Goal: Use online tool/utility: Utilize a website feature to perform a specific function

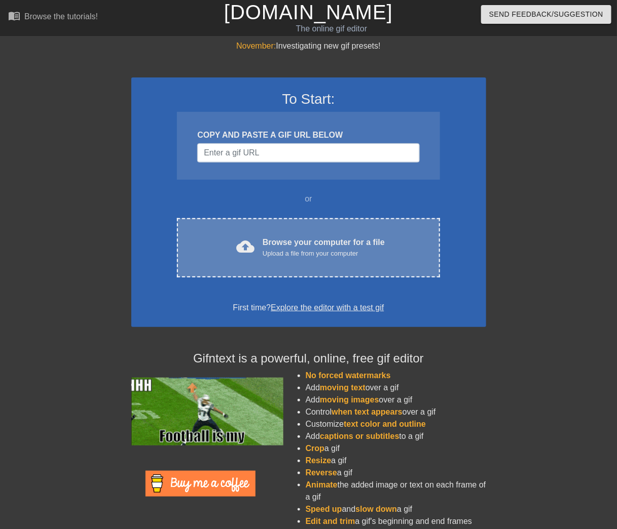
click at [242, 249] on span "cloud_upload" at bounding box center [245, 247] width 18 height 18
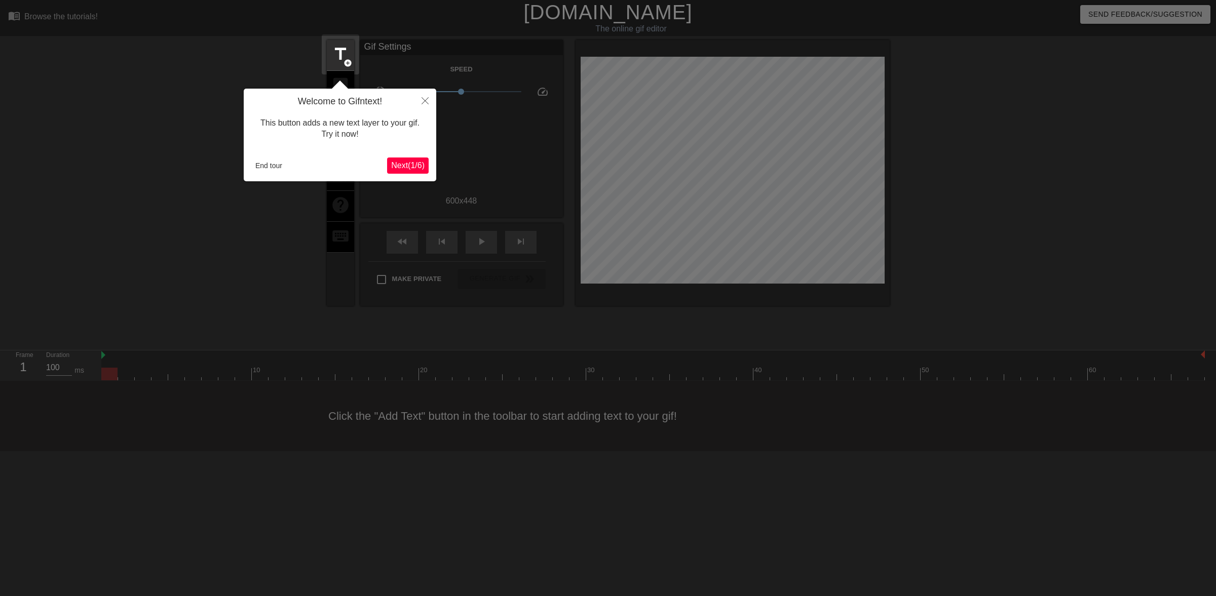
click at [409, 167] on span "Next ( 1 / 6 )" at bounding box center [407, 165] width 33 height 9
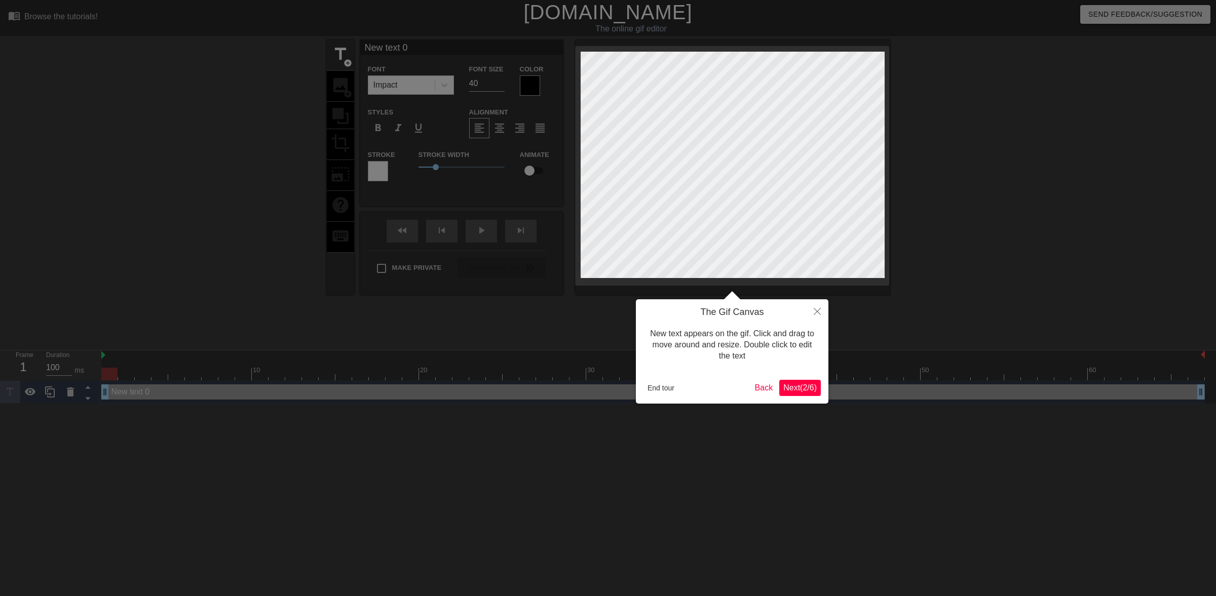
click at [616, 388] on span "Next ( 2 / 6 )" at bounding box center [799, 388] width 33 height 9
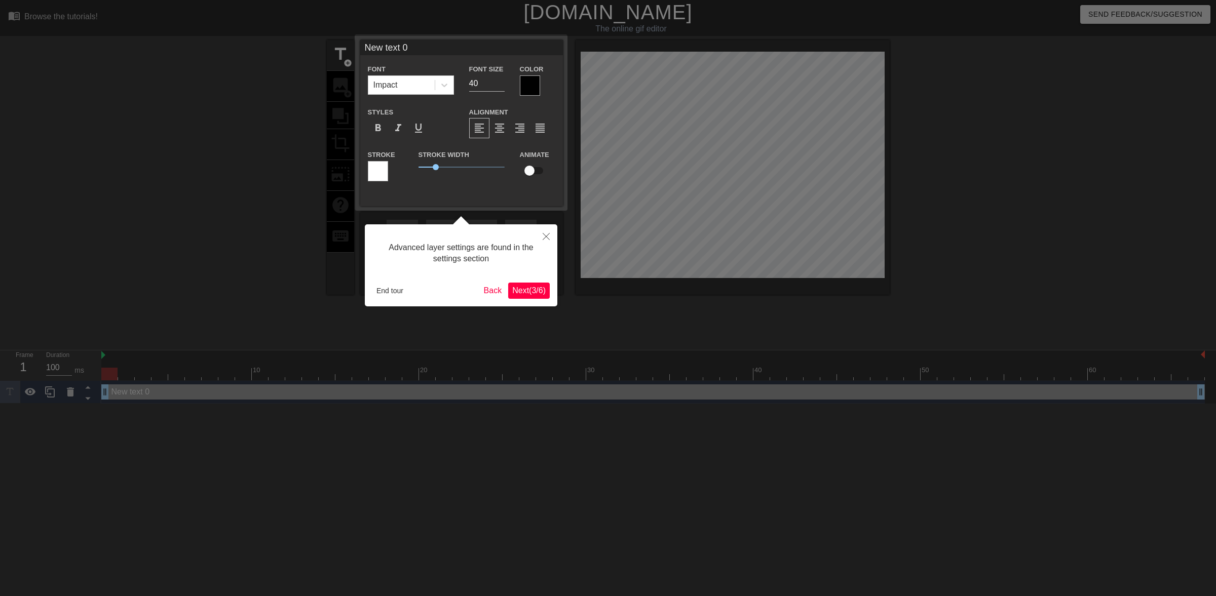
click at [528, 295] on span "Next ( 3 / 6 )" at bounding box center [528, 290] width 33 height 9
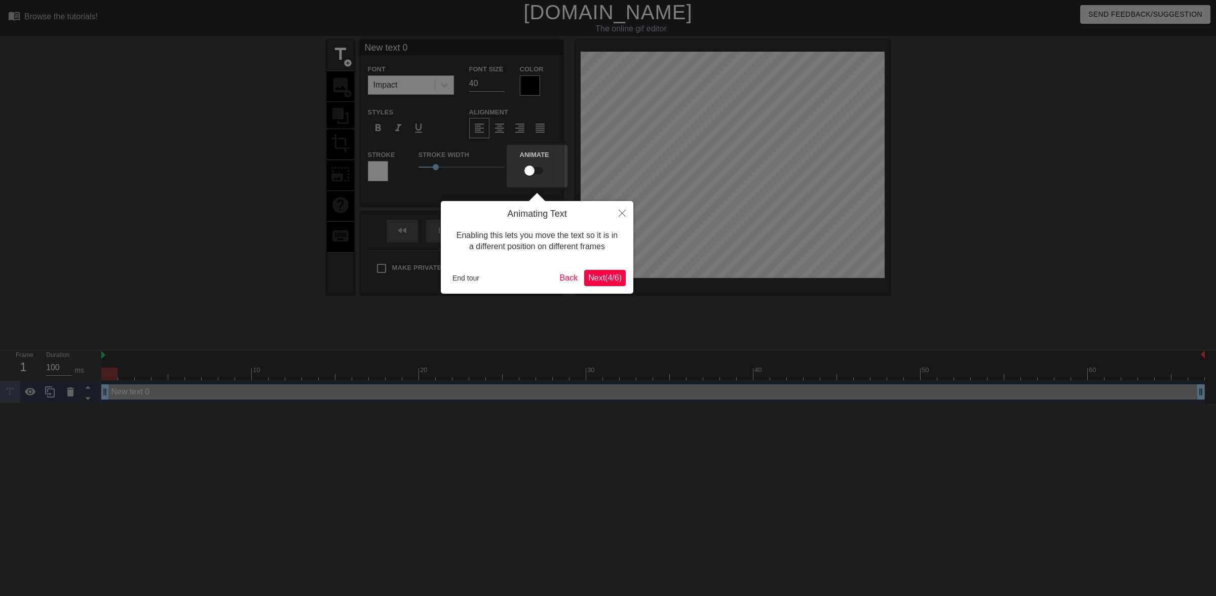
click at [611, 277] on span "Next ( 4 / 6 )" at bounding box center [604, 278] width 33 height 9
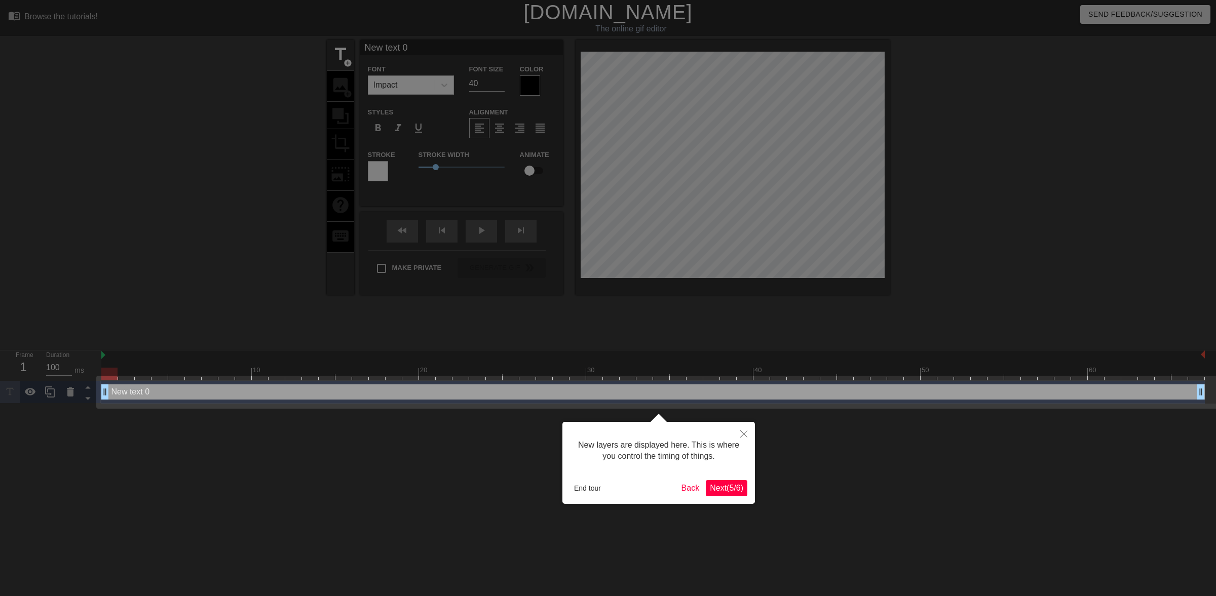
click at [616, 488] on span "Next ( 5 / 6 )" at bounding box center [726, 488] width 33 height 9
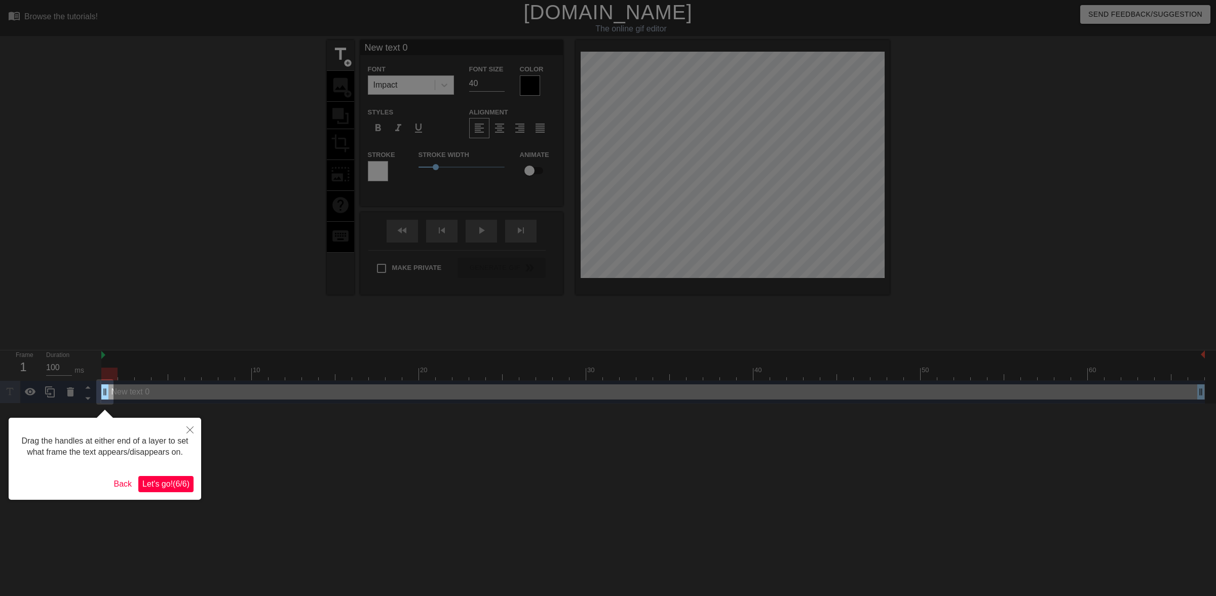
click at [164, 484] on span "Let's go! ( 6 / 6 )" at bounding box center [165, 484] width 47 height 9
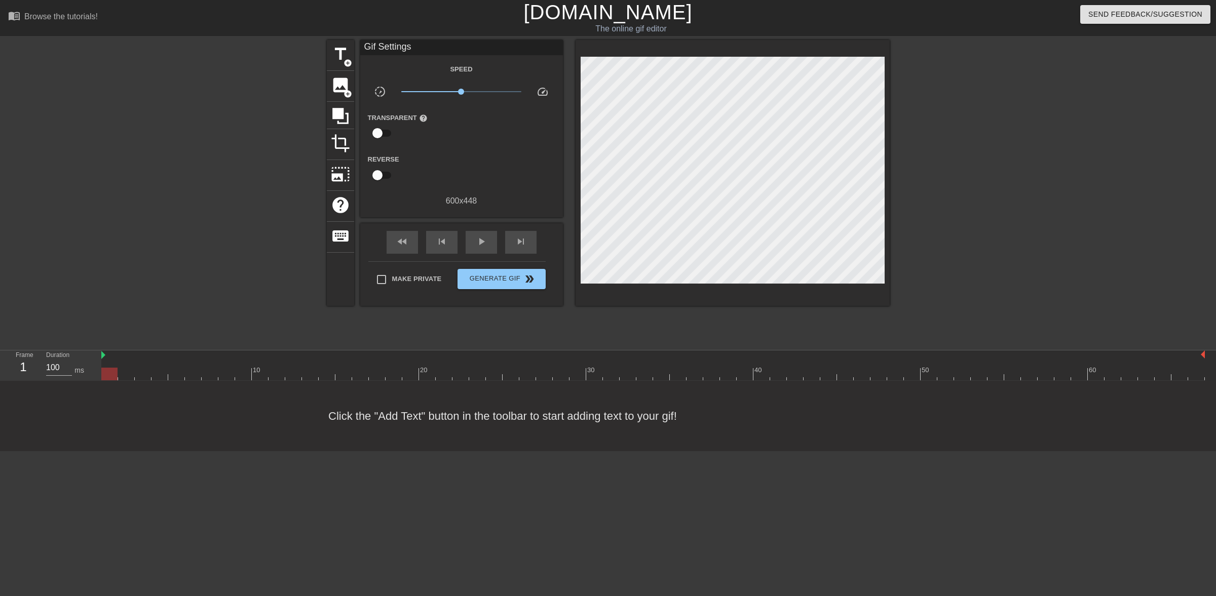
click at [109, 373] on div at bounding box center [109, 374] width 16 height 13
click at [211, 371] on div at bounding box center [653, 374] width 1104 height 13
click at [348, 375] on div at bounding box center [653, 374] width 1104 height 13
click at [539, 373] on div at bounding box center [653, 374] width 1104 height 13
click at [616, 387] on div "Click the "Add Text" button in the toolbar to start adding text to your gif!" at bounding box center [608, 416] width 1216 height 70
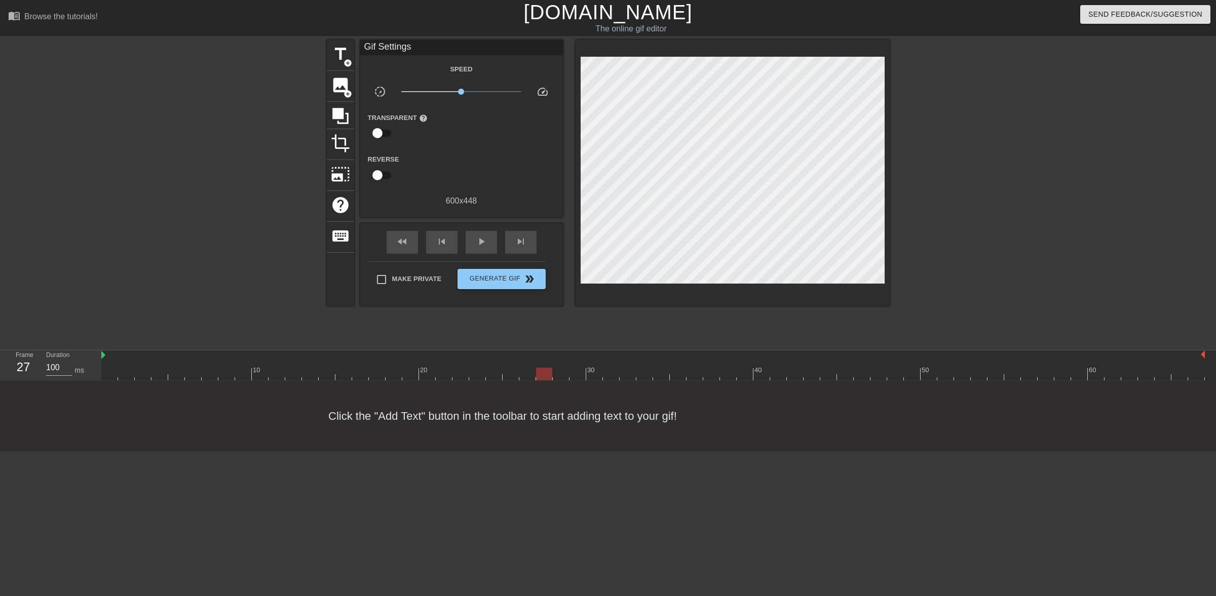
click at [616, 393] on div "Click the "Add Text" button in the toolbar to start adding text to your gif!" at bounding box center [608, 416] width 1216 height 70
click at [616, 380] on div at bounding box center [653, 374] width 1104 height 13
click at [616, 382] on div "Click the "Add Text" button in the toolbar to start adding text to your gif!" at bounding box center [608, 416] width 1216 height 70
drag, startPoint x: 958, startPoint y: 376, endPoint x: 989, endPoint y: 373, distance: 31.0
click at [616, 374] on div at bounding box center [653, 374] width 1104 height 13
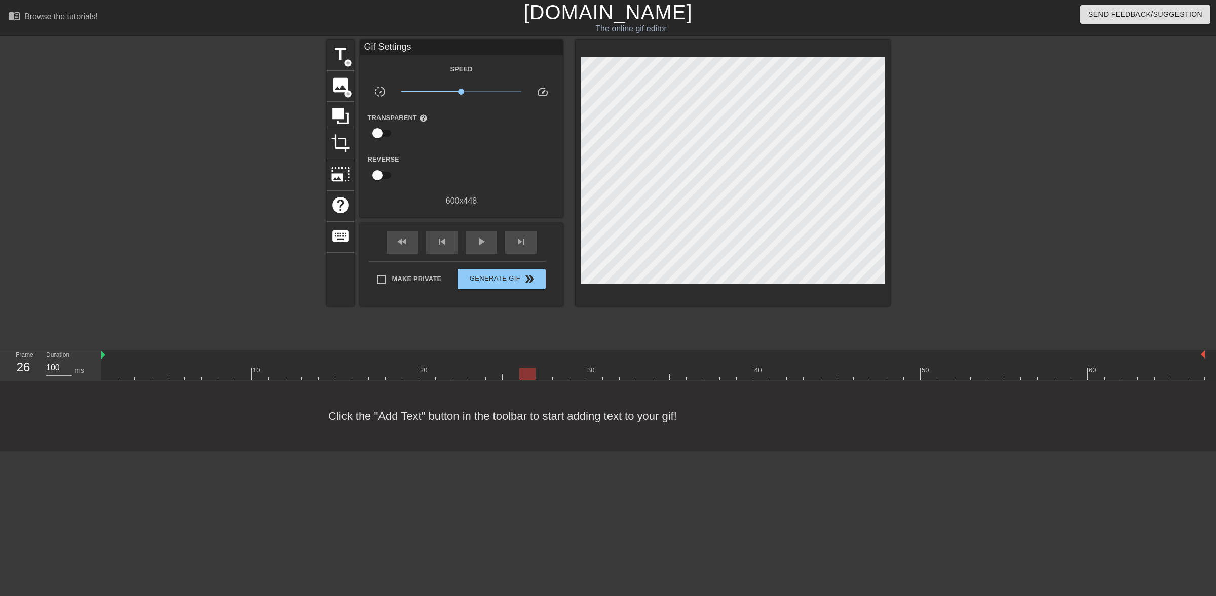
click at [523, 368] on div at bounding box center [653, 374] width 1104 height 13
click at [607, 371] on div at bounding box center [653, 374] width 1104 height 13
click at [587, 378] on div at bounding box center [653, 374] width 1104 height 13
click at [574, 378] on div at bounding box center [653, 374] width 1104 height 13
click at [585, 378] on div at bounding box center [577, 374] width 16 height 13
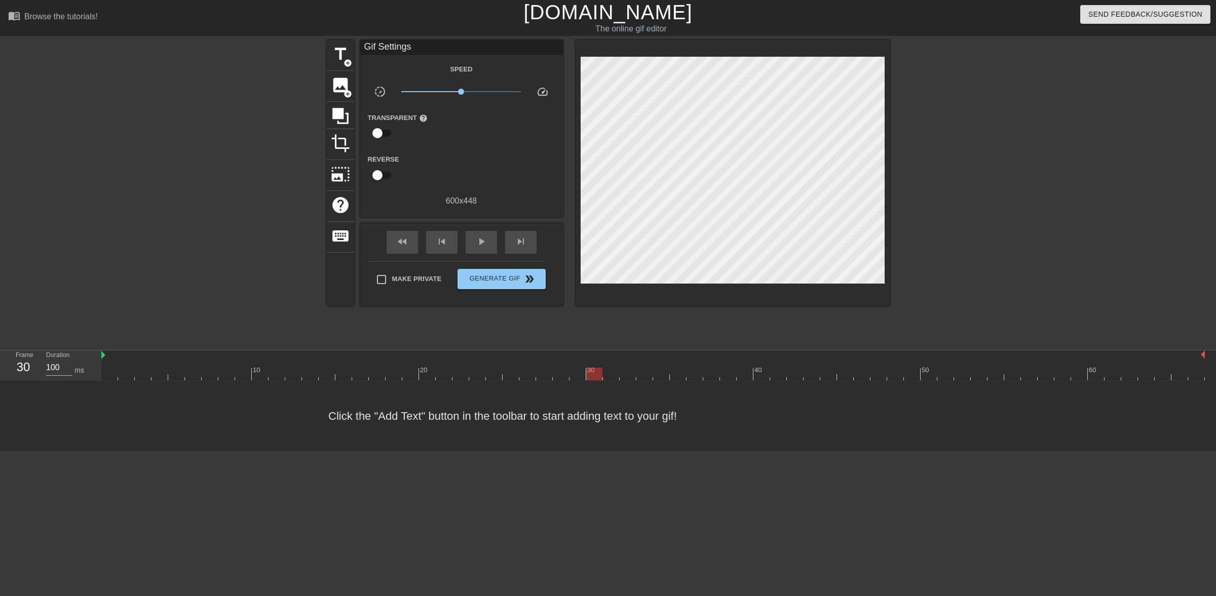
click at [589, 375] on div at bounding box center [653, 374] width 1104 height 13
click at [616, 379] on div at bounding box center [653, 374] width 1104 height 13
click at [616, 378] on div at bounding box center [695, 374] width 16 height 13
click at [616, 380] on div at bounding box center [653, 374] width 1104 height 13
click at [616, 378] on div at bounding box center [653, 374] width 1104 height 13
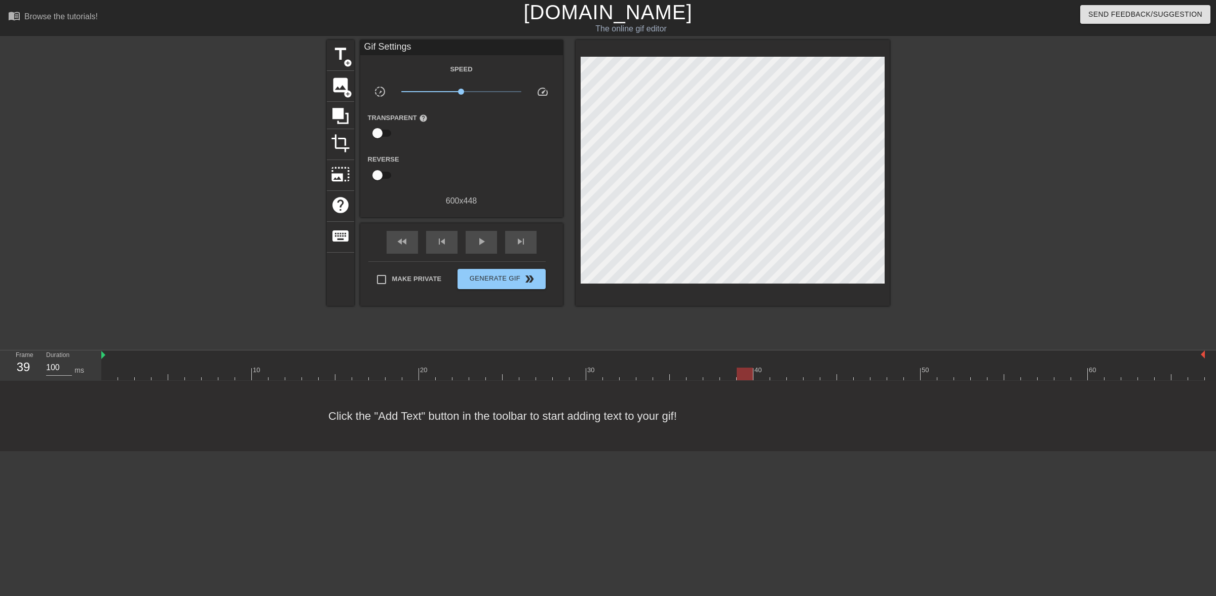
click at [616, 378] on div at bounding box center [653, 374] width 1104 height 13
click at [616, 376] on div at bounding box center [653, 374] width 1104 height 13
drag, startPoint x: 749, startPoint y: 376, endPoint x: 680, endPoint y: 375, distance: 68.9
click at [616, 375] on div at bounding box center [695, 374] width 16 height 13
click at [341, 83] on span "image" at bounding box center [340, 84] width 19 height 19
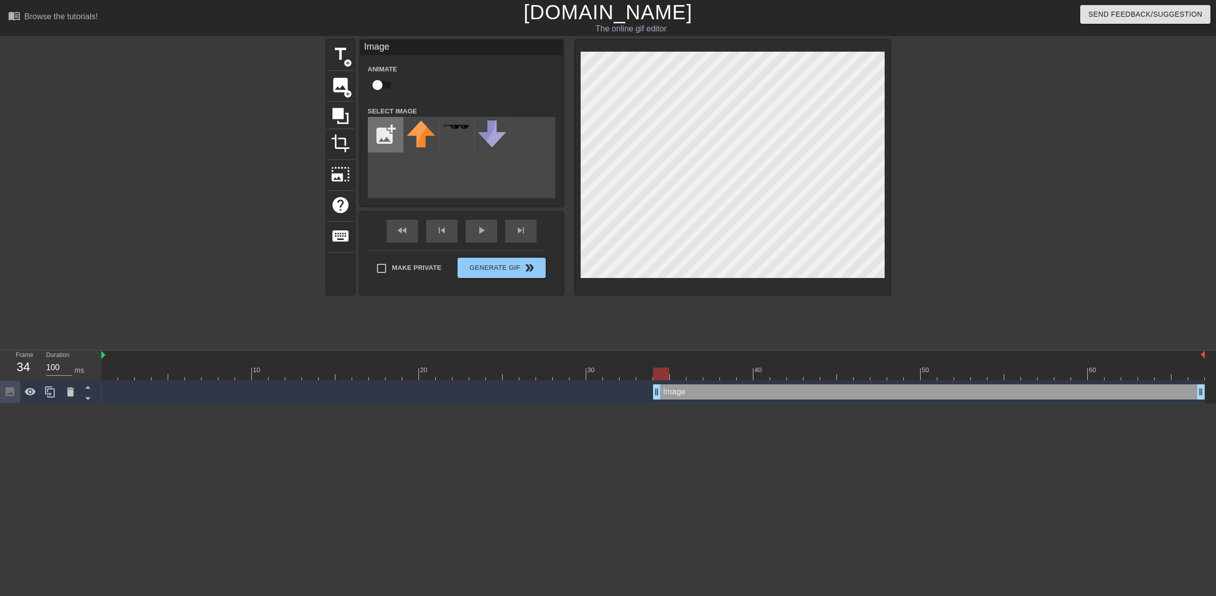
click at [383, 136] on input "file" at bounding box center [385, 135] width 34 height 34
type input "C:\fakepath\wildx.png"
click at [422, 127] on img at bounding box center [421, 140] width 28 height 38
drag, startPoint x: 655, startPoint y: 393, endPoint x: 580, endPoint y: 394, distance: 75.0
click at [580, 394] on div "Image drag_handle drag_handle" at bounding box center [653, 392] width 1104 height 15
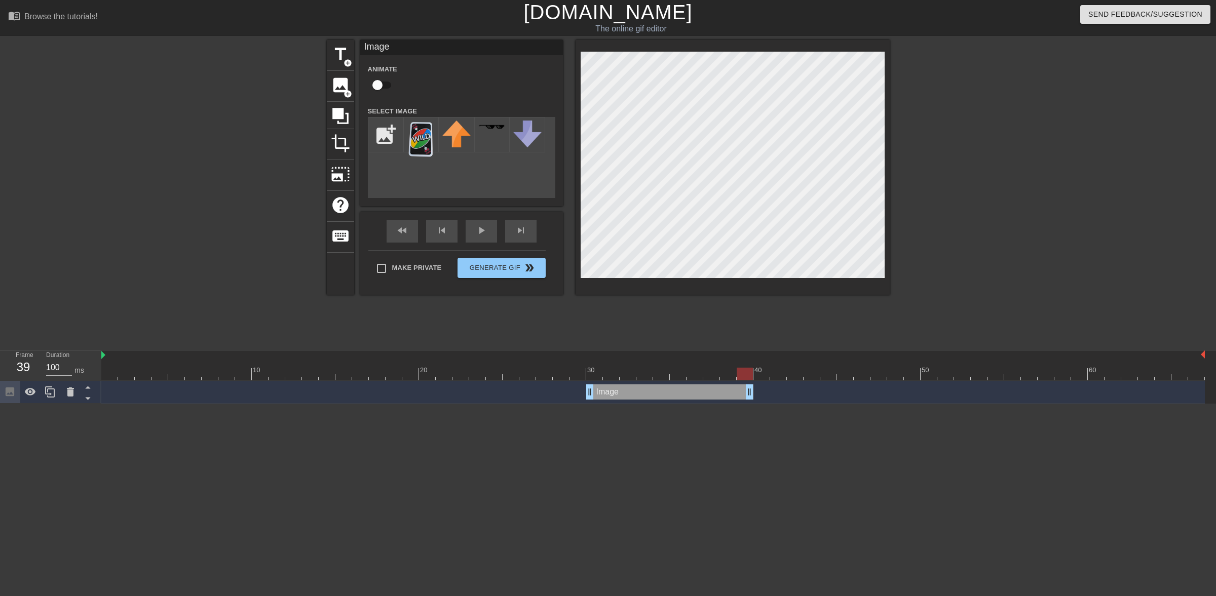
drag, startPoint x: 1199, startPoint y: 389, endPoint x: 751, endPoint y: 396, distance: 447.9
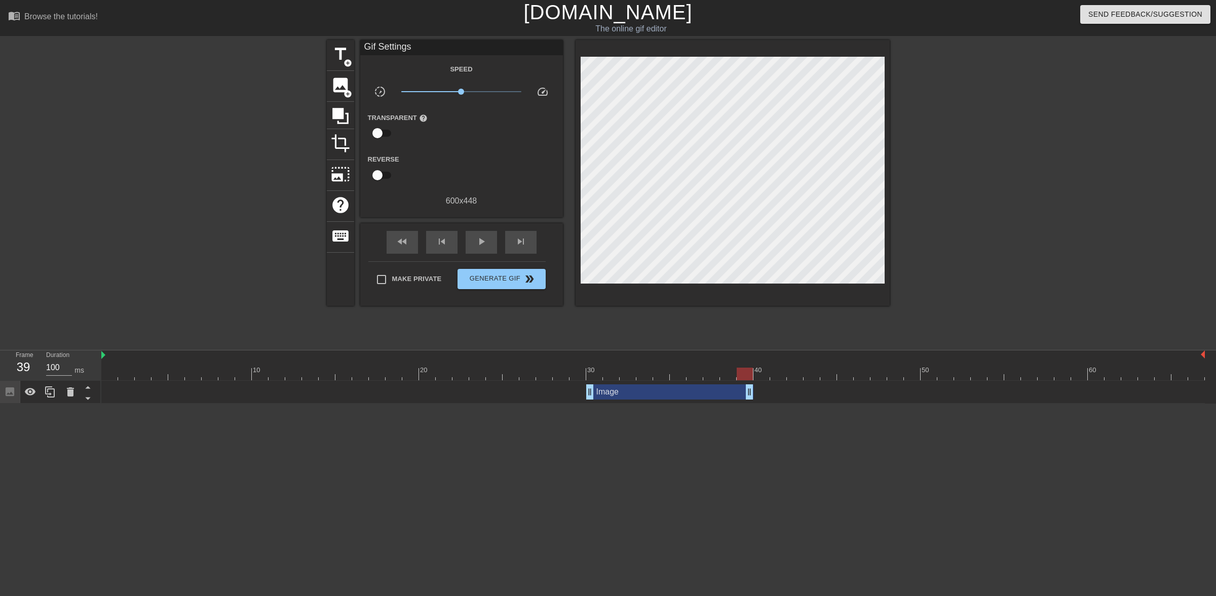
click at [616, 321] on div "title add_circle image add_circle crop photo_size_select_large help keyboard Gi…" at bounding box center [608, 192] width 563 height 304
click at [489, 275] on span "Generate Gif double_arrow" at bounding box center [502, 279] width 80 height 12
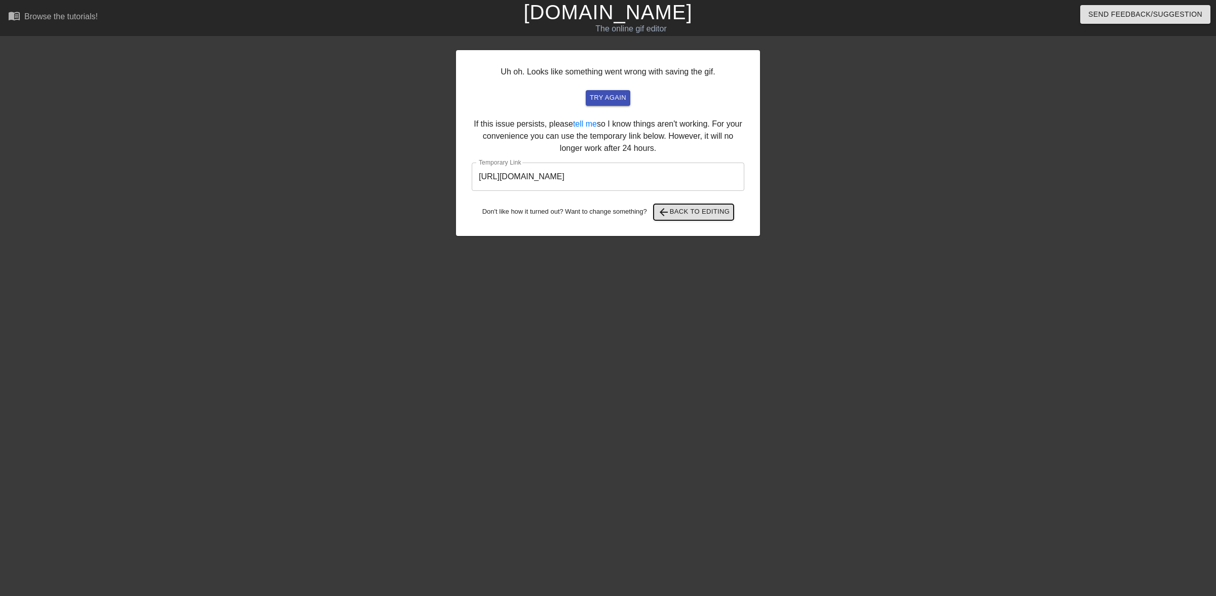
click at [616, 216] on span "arrow_back Back to Editing" at bounding box center [694, 212] width 72 height 12
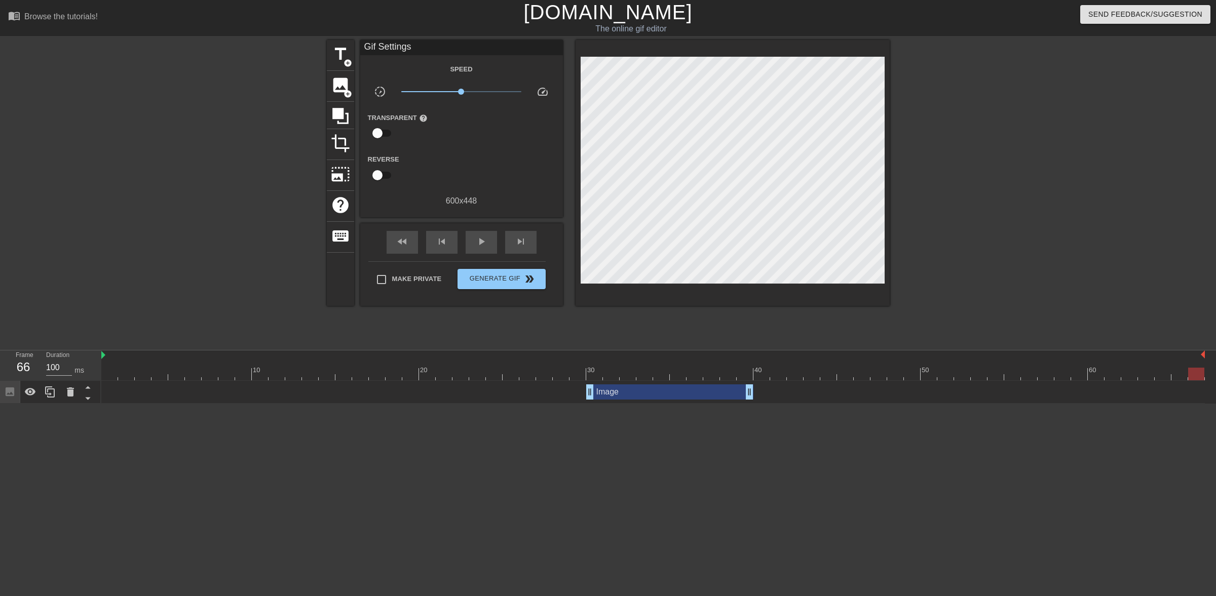
click at [535, 404] on html "menu_book Browse the tutorials! [DOMAIN_NAME] The online gif editor Send Feedba…" at bounding box center [608, 202] width 1216 height 404
click at [478, 241] on span "play_arrow" at bounding box center [481, 242] width 12 height 12
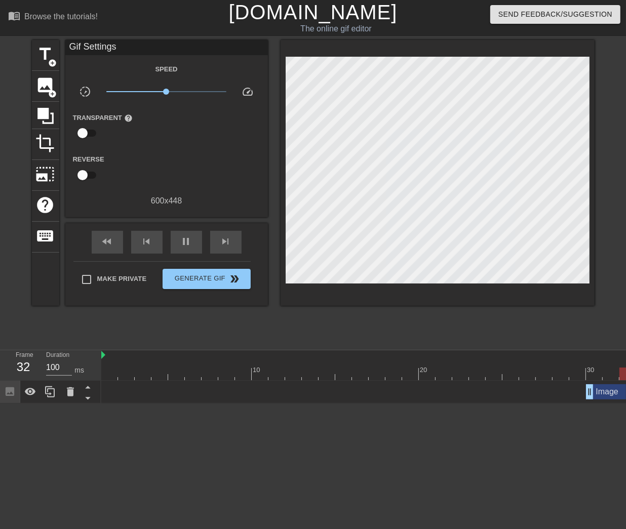
click at [120, 404] on html "menu_book Browse the tutorials! [DOMAIN_NAME] The online gif editor Send Feedba…" at bounding box center [313, 202] width 626 height 404
click at [45, 61] on span "title" at bounding box center [45, 54] width 19 height 19
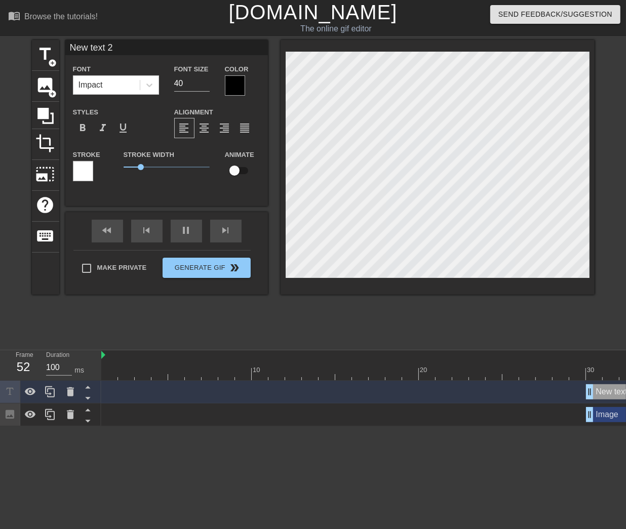
scroll to position [2, 1]
type input "New text2"
type textarea "New text2"
type input "New tex2"
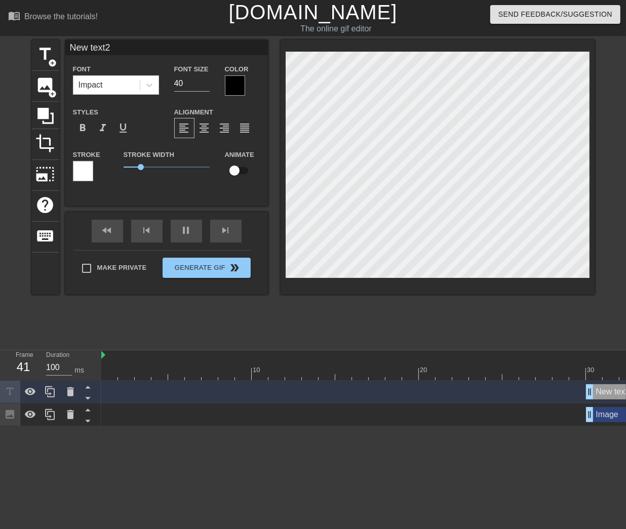
type textarea "New tex2"
type input "New te2"
type textarea "New te2"
type input "New t2"
type textarea "New t2"
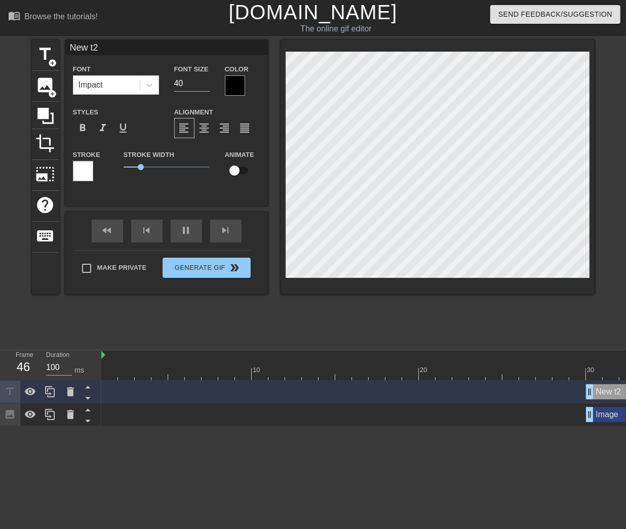
type input "New 2"
type textarea "New 2"
type input "New2"
type textarea "New2"
type input "Ne2"
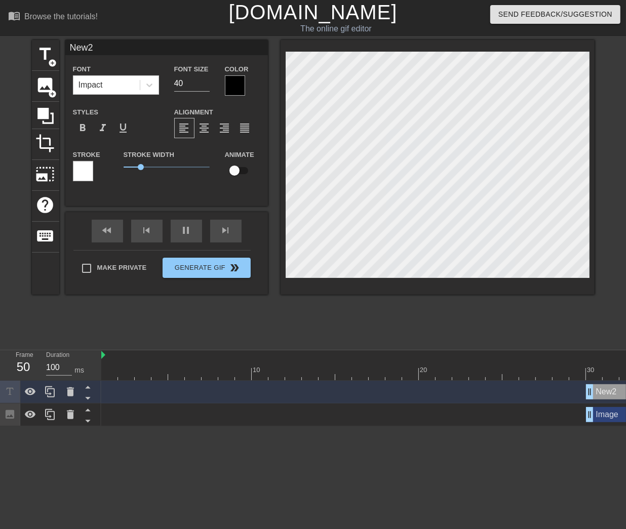
type textarea "Ne2"
type input "N2"
type textarea "N2"
type input "N"
type textarea "N"
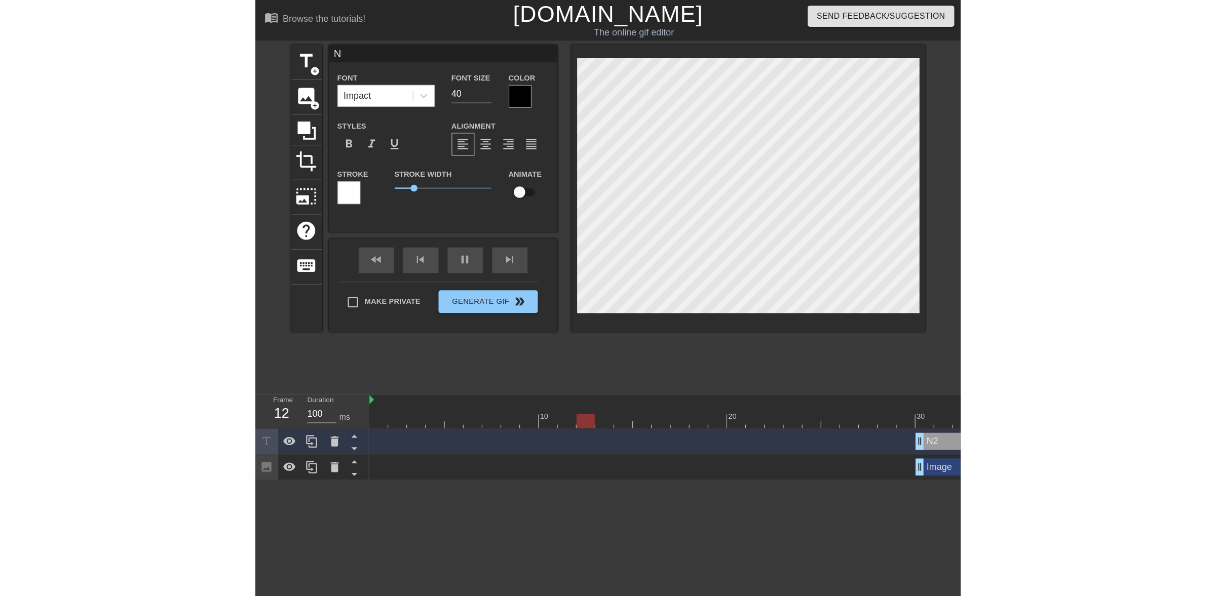
scroll to position [2, 1]
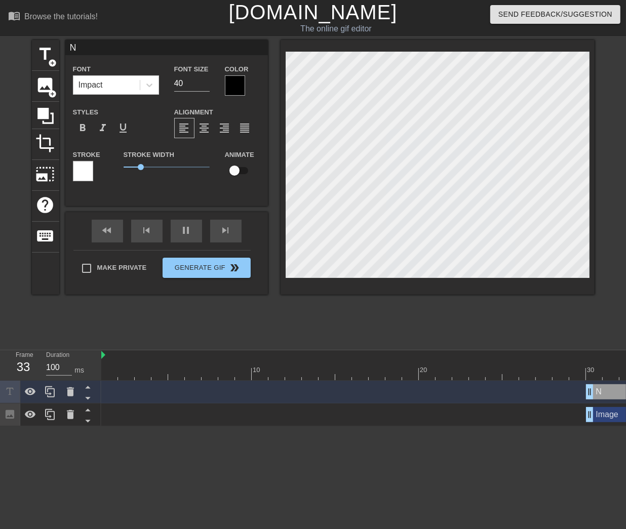
type input "NL"
type textarea "NL"
type input "NL"
type textarea "NL"
type input "NL W"
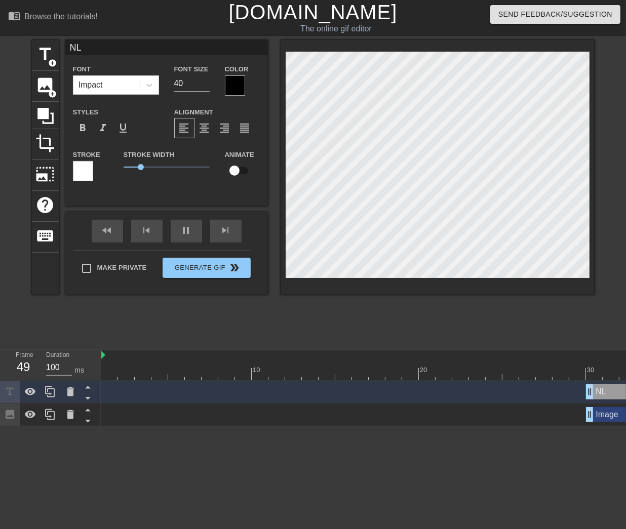
type textarea "NL W"
type input "NL We"
type textarea "NL We"
type input "NL [PERSON_NAME]"
type textarea "NL [PERSON_NAME]"
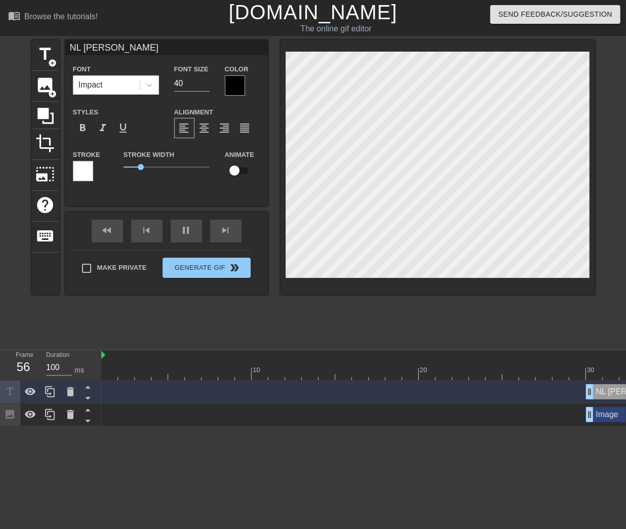
type input "NL West"
type textarea "NL West"
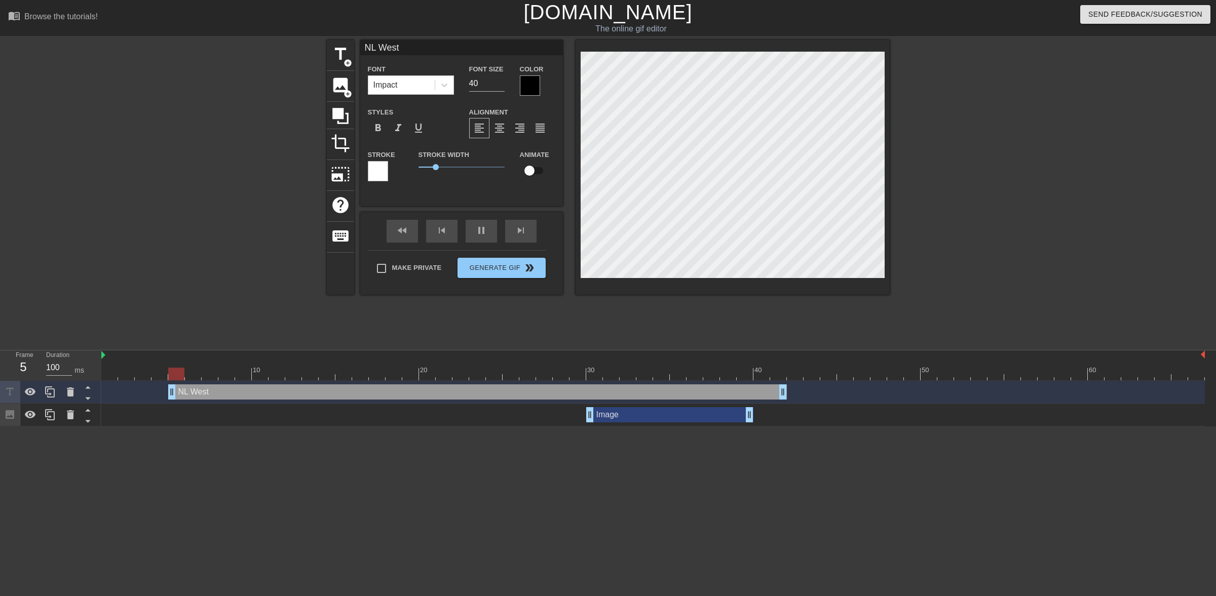
drag, startPoint x: 1144, startPoint y: 391, endPoint x: 723, endPoint y: 421, distance: 422.1
click at [616, 422] on div "NL West drag_handle drag_handle Image drag_handle drag_handle" at bounding box center [658, 404] width 1115 height 46
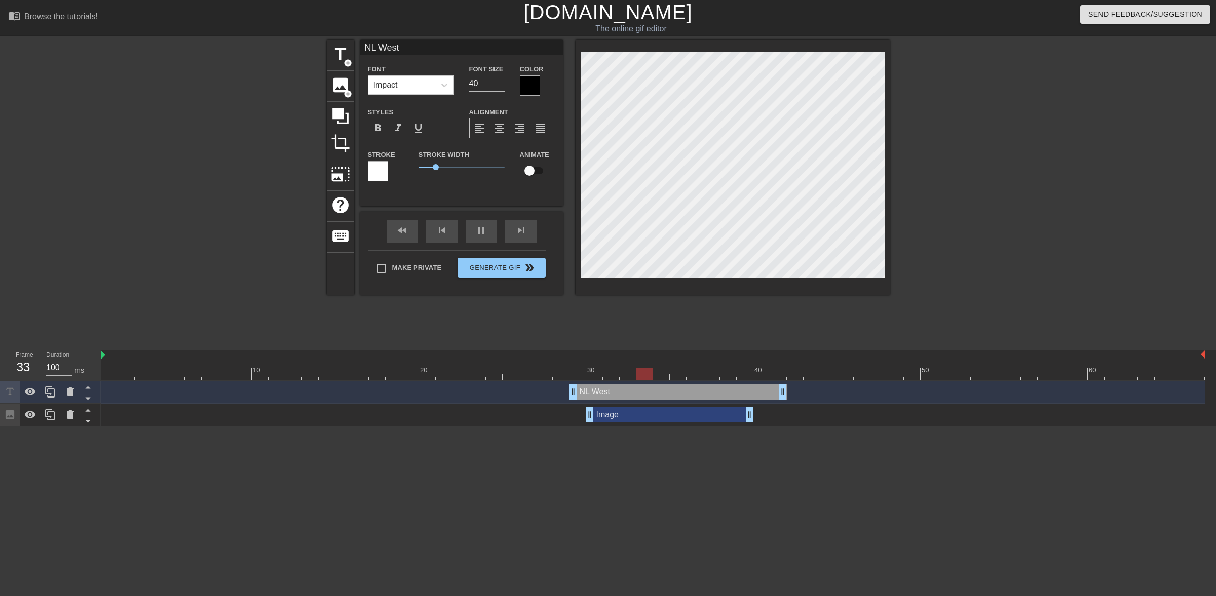
drag, startPoint x: 173, startPoint y: 390, endPoint x: 578, endPoint y: 381, distance: 404.9
click at [578, 383] on div "NL West drag_handle drag_handle" at bounding box center [653, 392] width 1104 height 23
drag, startPoint x: 570, startPoint y: 388, endPoint x: 457, endPoint y: 389, distance: 113.5
click at [161, 143] on div "title add_circle image add_circle crop photo_size_select_large help keyboard NL…" at bounding box center [608, 192] width 1216 height 304
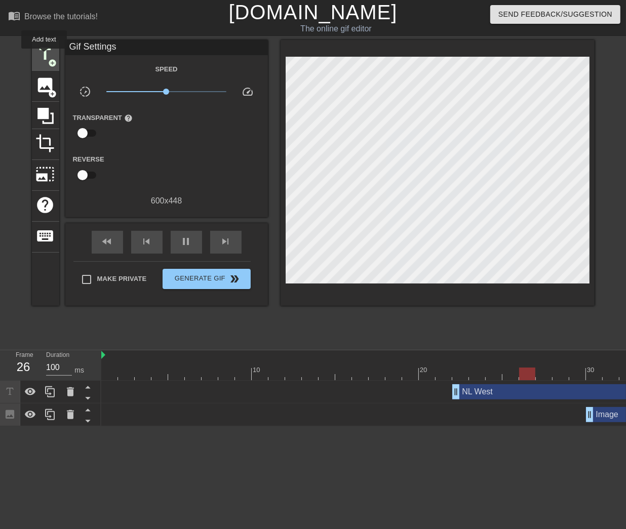
click at [44, 56] on span "title" at bounding box center [45, 54] width 19 height 19
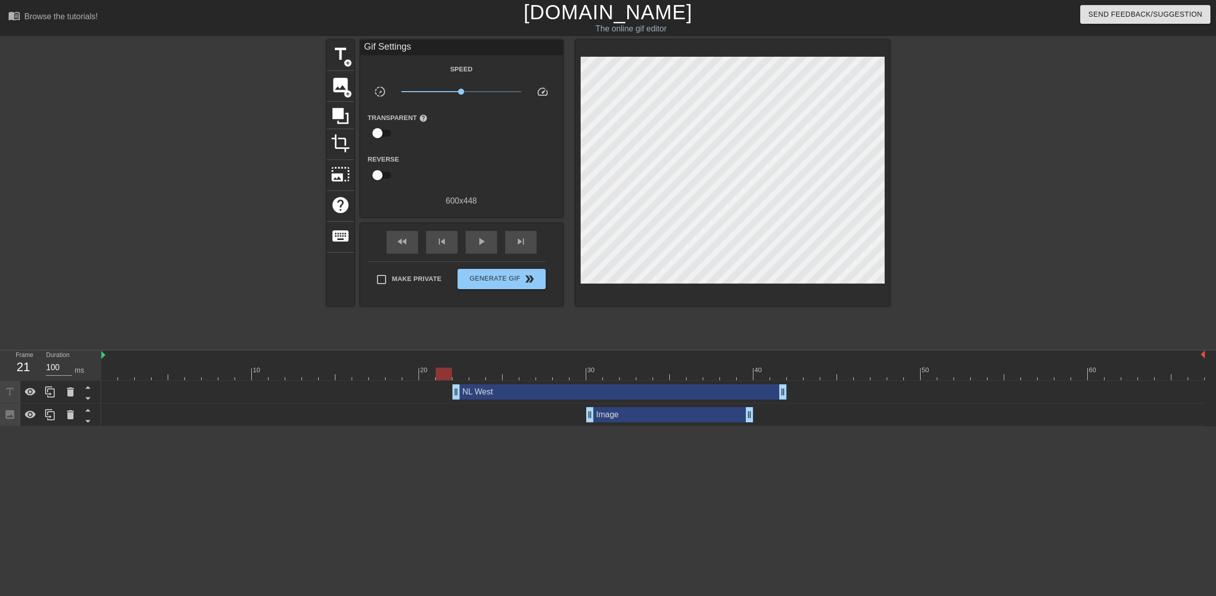
click at [616, 427] on html "menu_book Browse the tutorials! [DOMAIN_NAME] The online gif editor Send Feedba…" at bounding box center [608, 213] width 1216 height 427
click at [264, 175] on div at bounding box center [239, 192] width 152 height 304
click at [481, 242] on span "play_arrow" at bounding box center [481, 242] width 12 height 12
click at [337, 53] on span "title" at bounding box center [340, 54] width 19 height 19
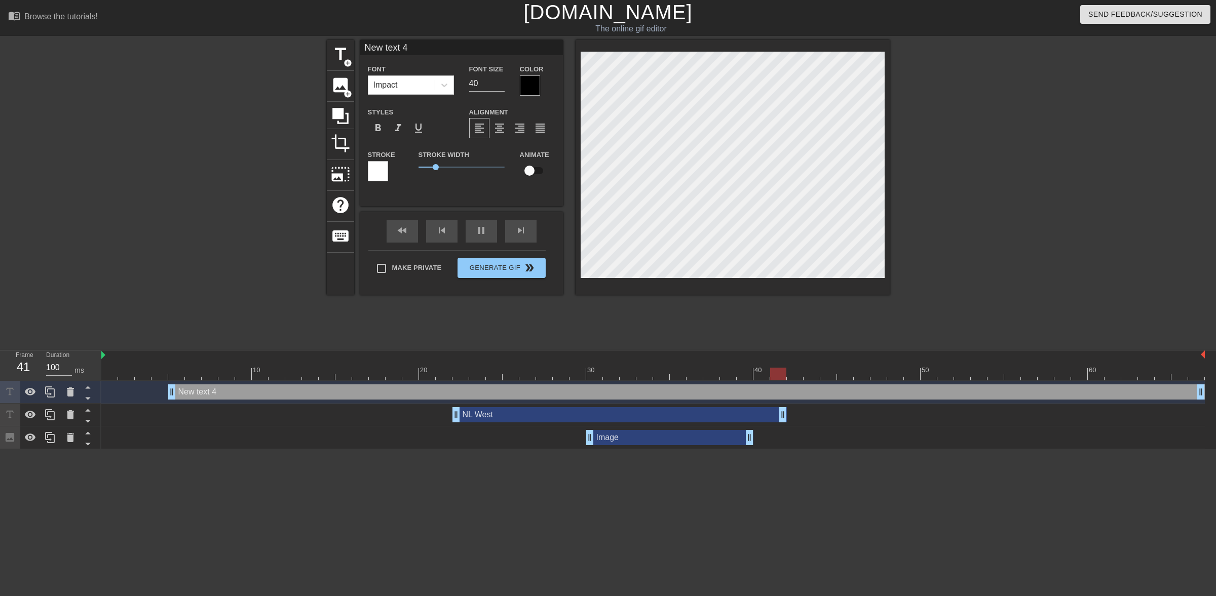
scroll to position [2, 2]
type input "New text4"
type textarea "New text4"
type input "New tex4"
type textarea "New tex4"
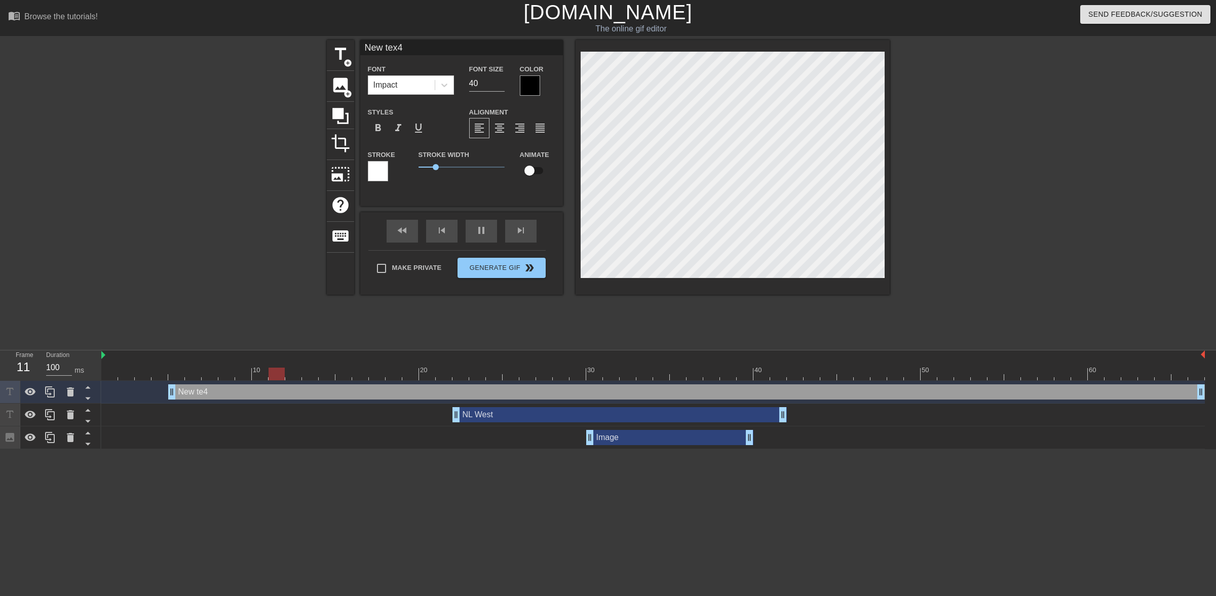
type input "New te4"
type textarea "New te4"
type input "New t4"
type textarea "New t4"
type input "New 4"
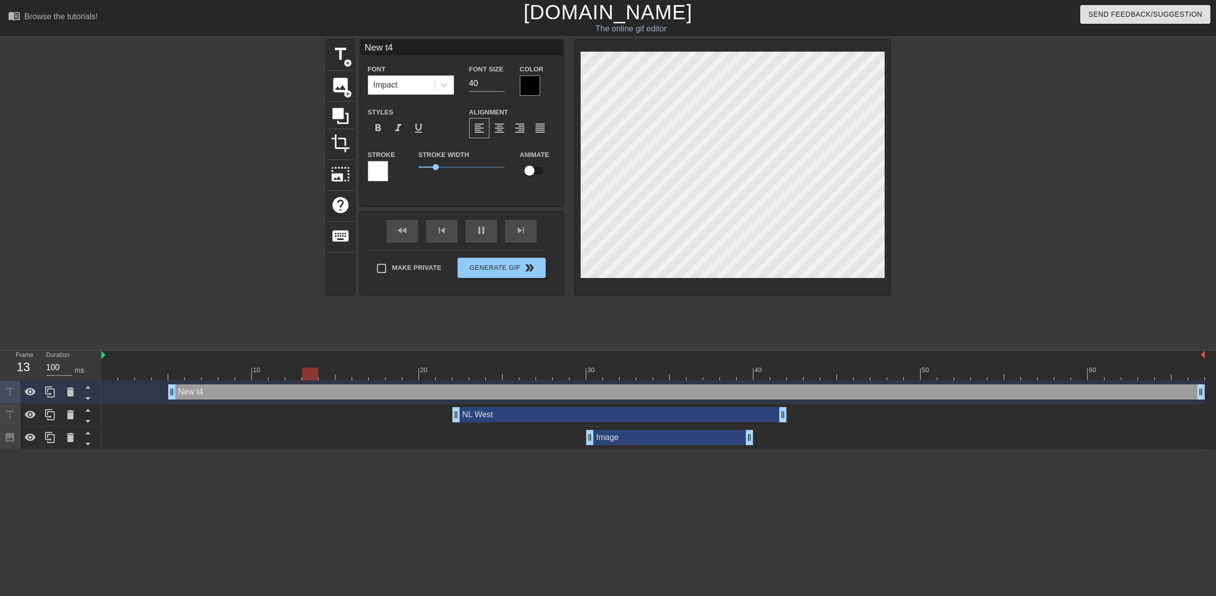
type textarea "New 4"
type input "New4"
type textarea "New4"
type input "New"
type textarea "New"
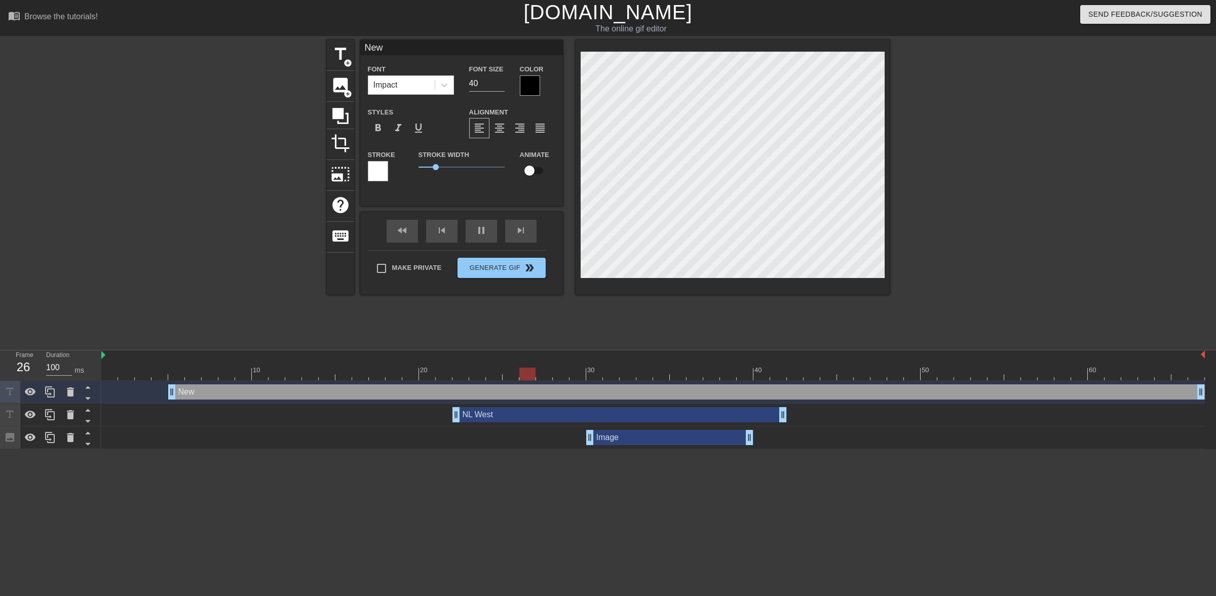
type input "Ne"
type textarea "Ne"
type input "N"
type textarea "N"
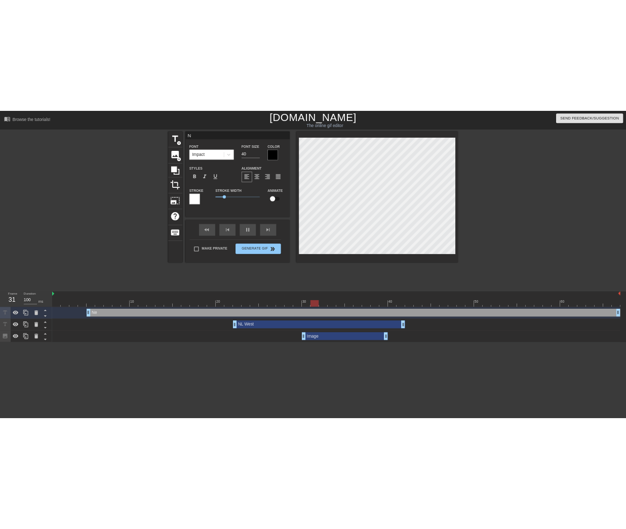
scroll to position [2, 1]
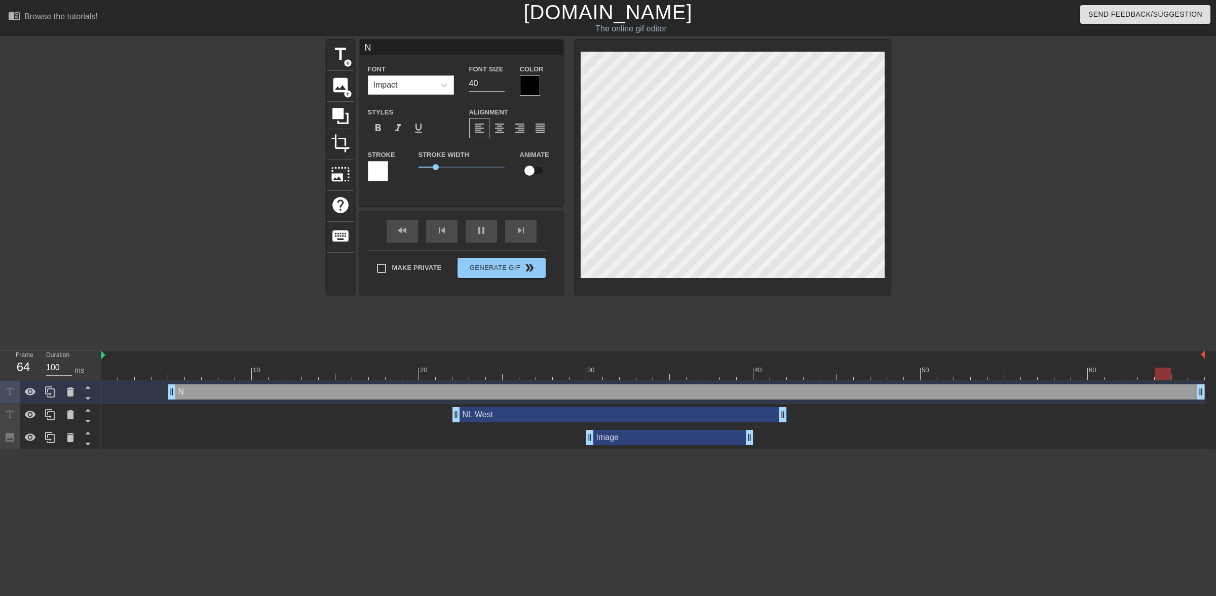
type input "N2"
type textarea "N2"
type input "N2%"
type textarea "N2%"
type input "2%"
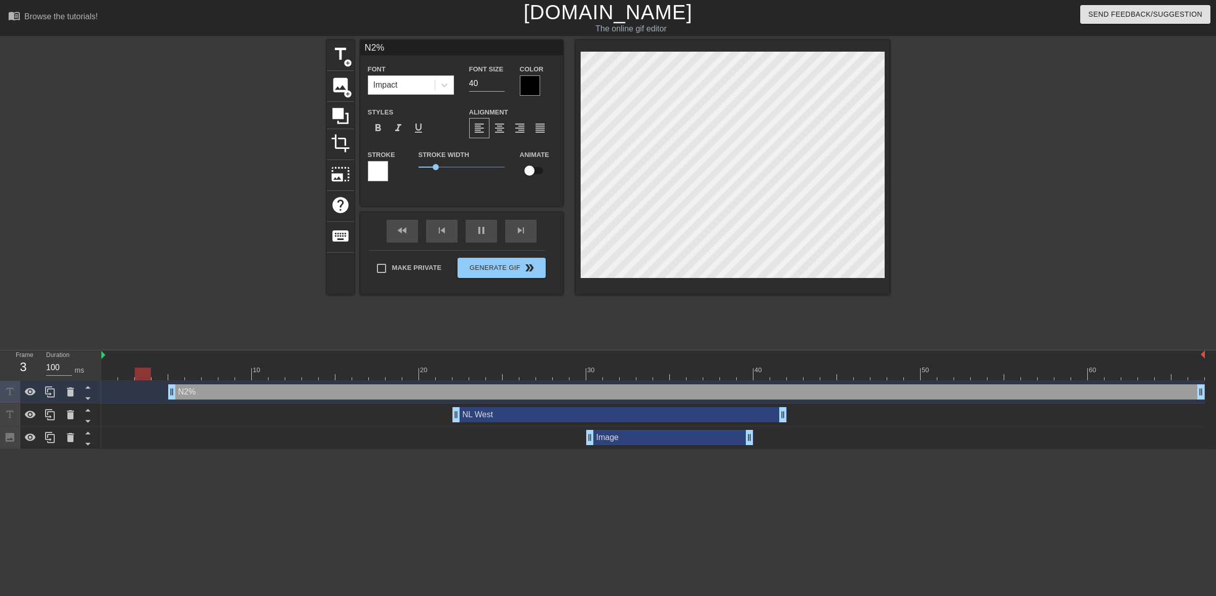
type textarea "2%"
type input "32%"
type textarea "32%"
type input "3.2%"
type textarea "3.2%"
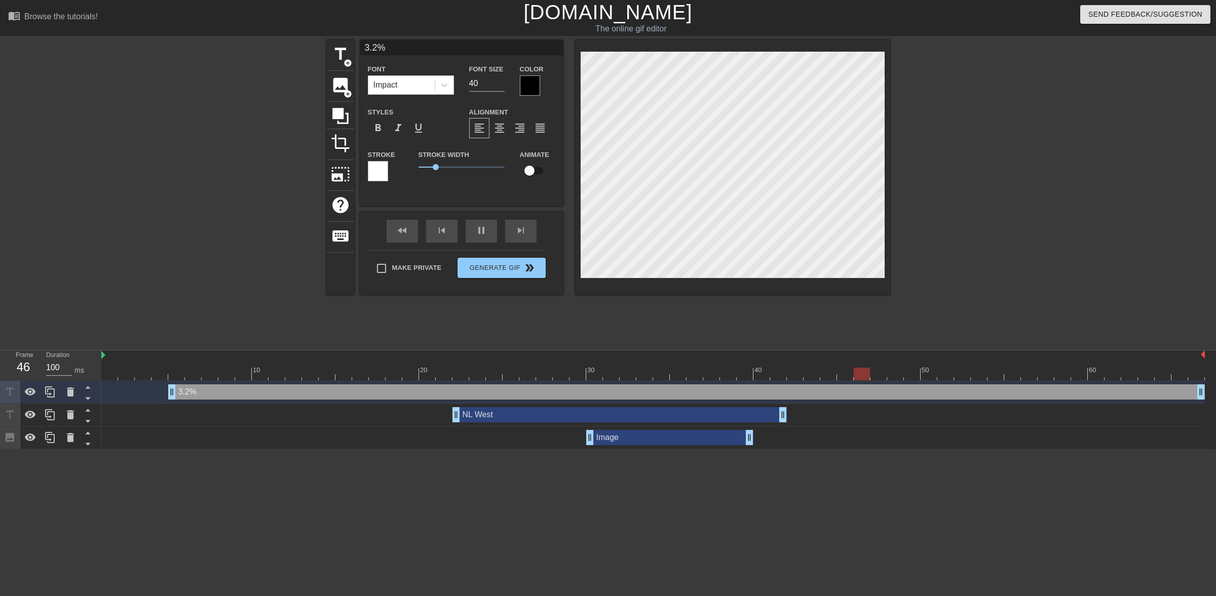
click at [528, 87] on div at bounding box center [530, 85] width 20 height 20
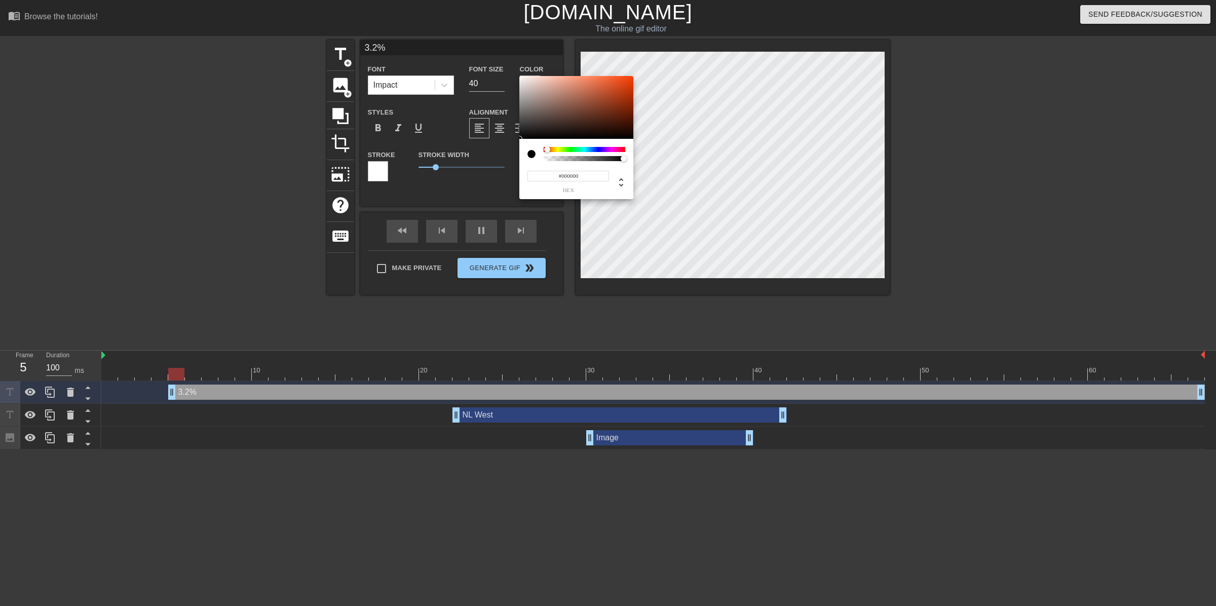
click at [547, 150] on div at bounding box center [547, 149] width 6 height 6
type input "#FF4001"
drag, startPoint x: 621, startPoint y: 100, endPoint x: 633, endPoint y: 72, distance: 29.9
click at [616, 72] on div "#FF4001 hex" at bounding box center [608, 303] width 1216 height 606
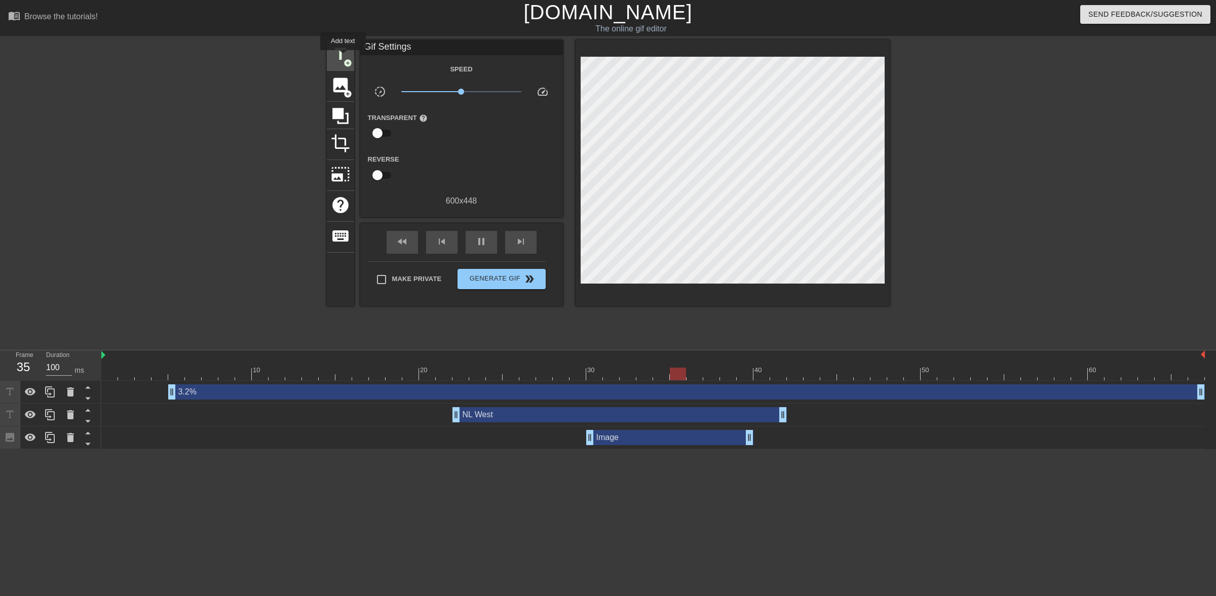
click at [344, 59] on span "add_circle" at bounding box center [348, 63] width 9 height 9
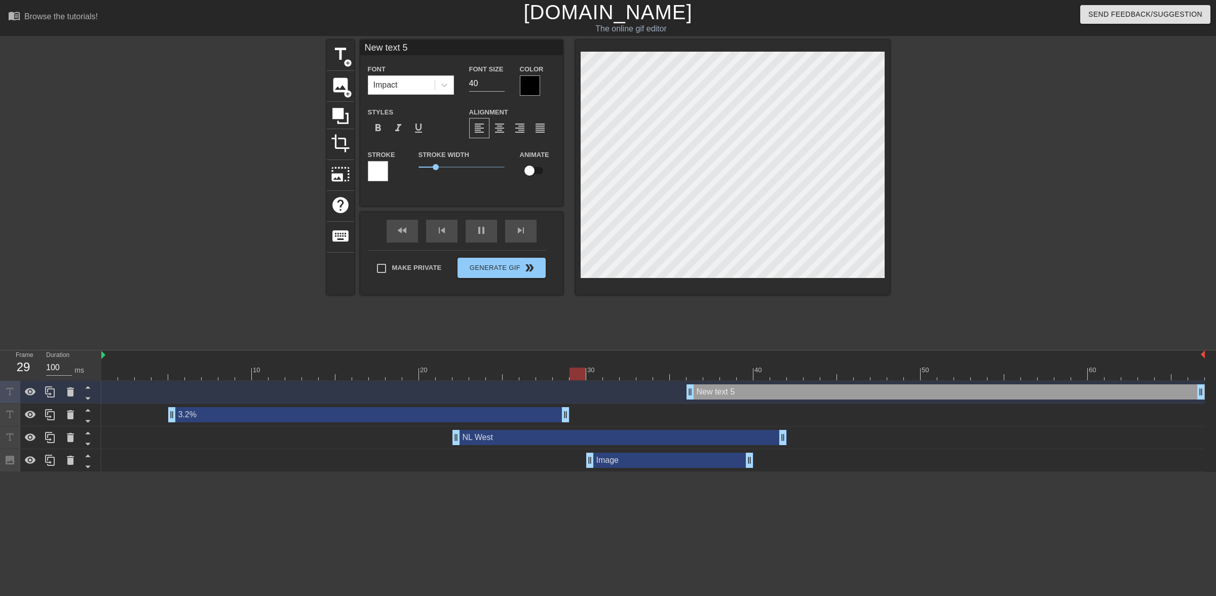
drag, startPoint x: 1199, startPoint y: 414, endPoint x: 563, endPoint y: 396, distance: 636.1
click at [563, 396] on div "New text 5 drag_handle drag_handle 3.2% drag_handle drag_handle NL West drag_ha…" at bounding box center [658, 426] width 1115 height 91
click at [70, 464] on icon at bounding box center [70, 460] width 7 height 9
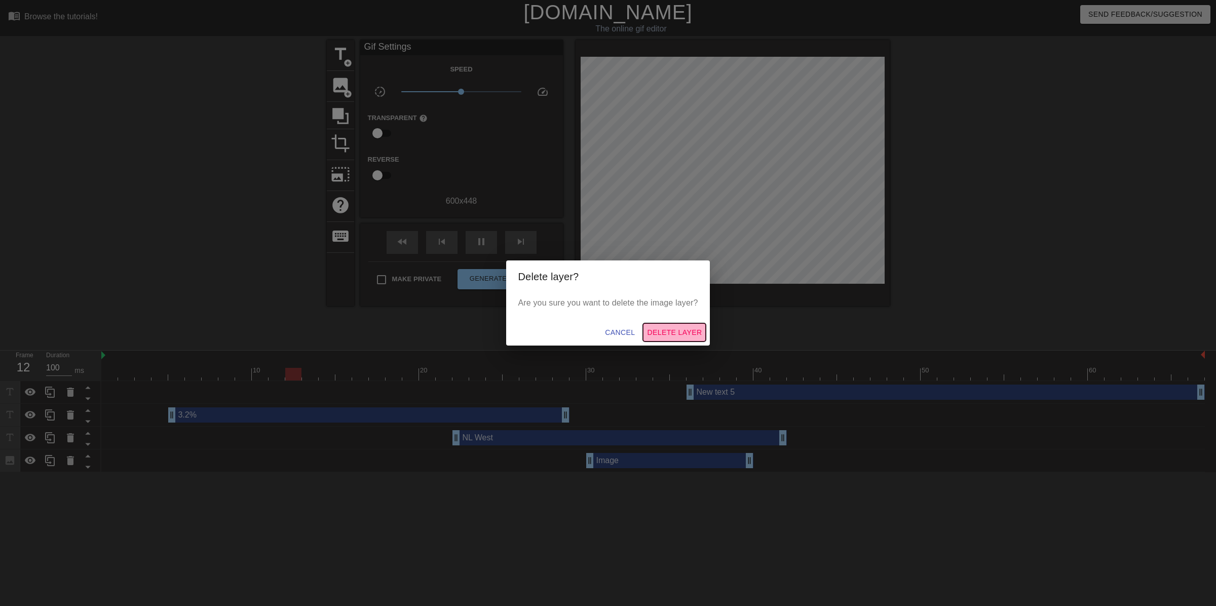
click at [616, 333] on span "Delete Layer" at bounding box center [674, 332] width 55 height 13
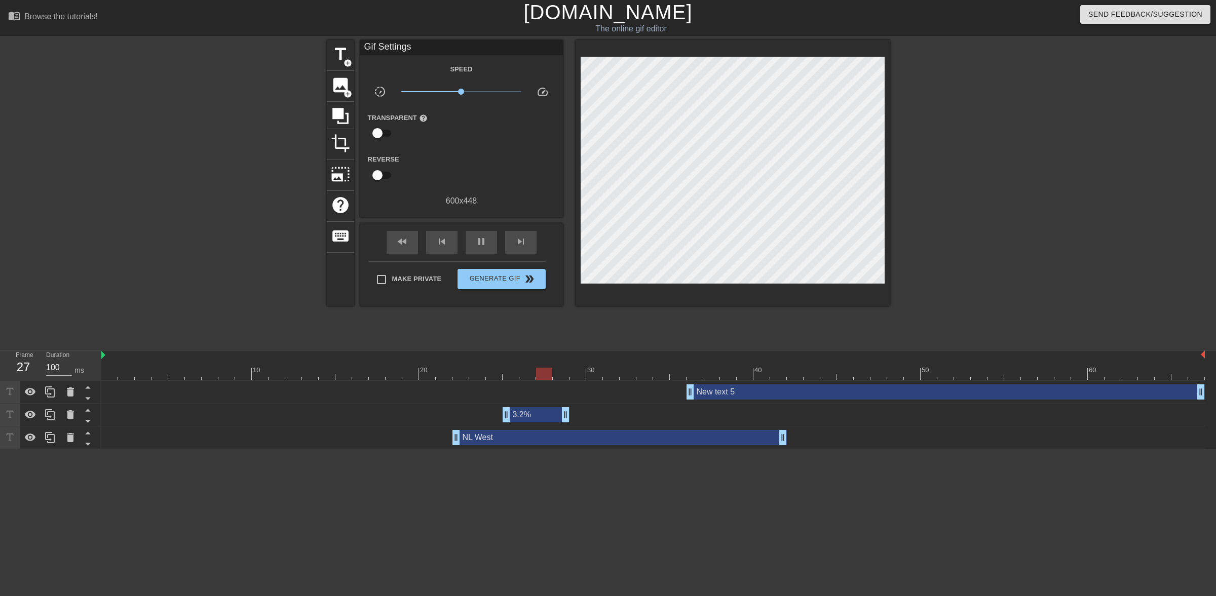
drag, startPoint x: 168, startPoint y: 415, endPoint x: 531, endPoint y: 416, distance: 362.8
click at [497, 419] on div "3.2% drag_handle drag_handle" at bounding box center [653, 414] width 1104 height 15
click at [570, 415] on div "3.2% drag_handle drag_handle" at bounding box center [653, 414] width 1104 height 15
drag, startPoint x: 566, startPoint y: 414, endPoint x: 746, endPoint y: 417, distance: 179.9
click at [404, 243] on span "fast_rewind" at bounding box center [402, 242] width 12 height 12
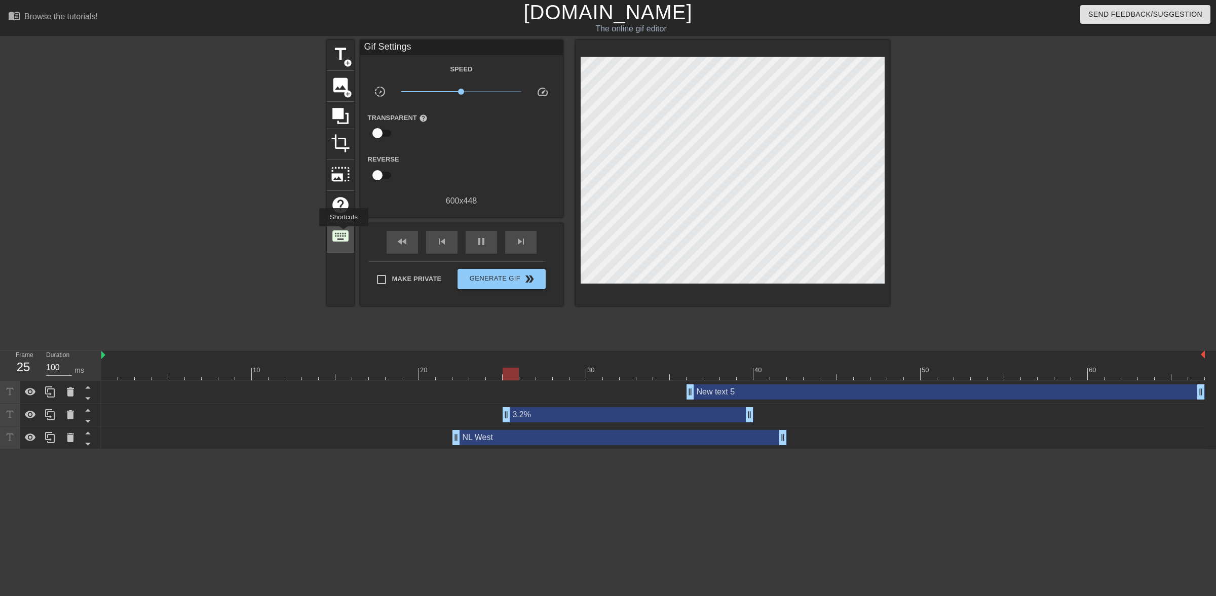
click at [344, 234] on span "keyboard" at bounding box center [340, 235] width 19 height 19
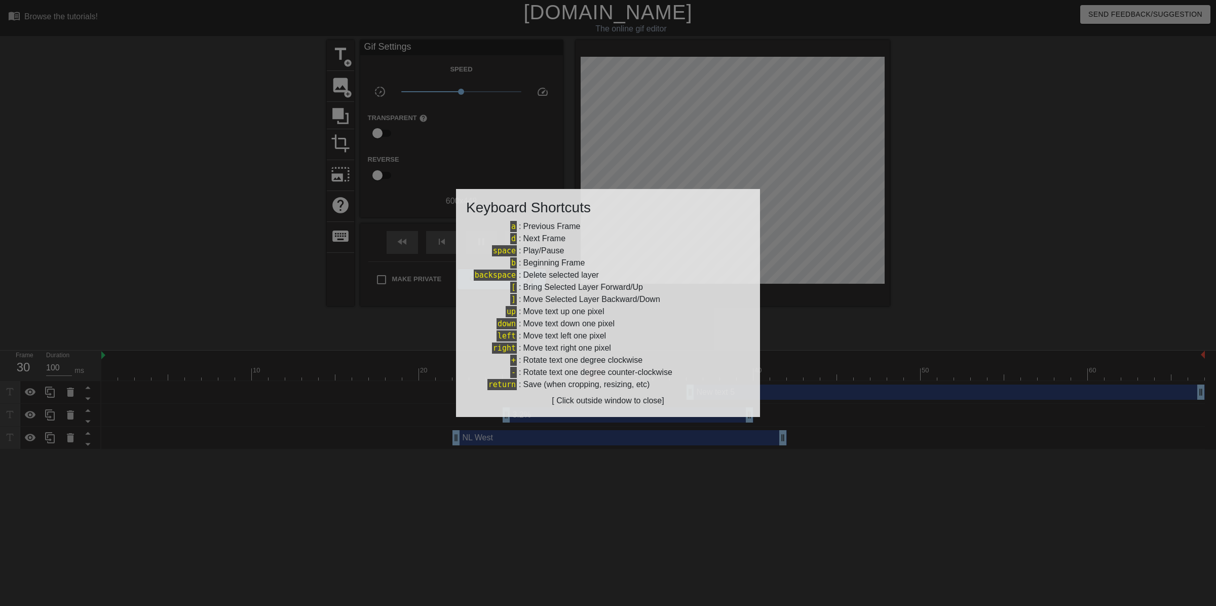
click at [261, 206] on div at bounding box center [608, 303] width 1216 height 606
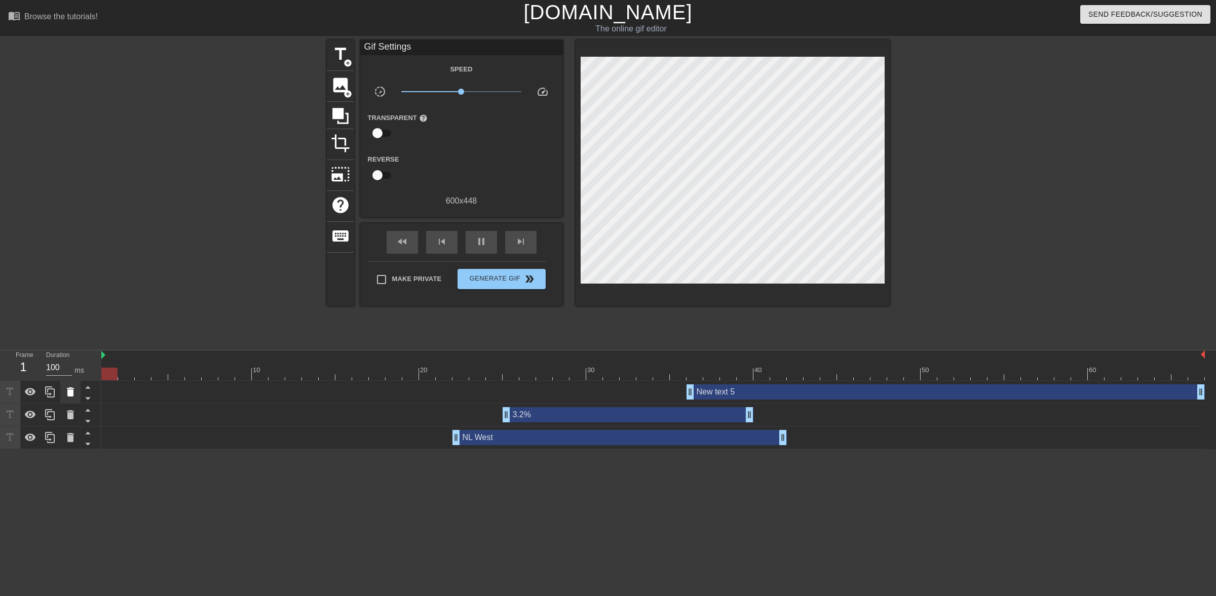
click at [71, 394] on icon at bounding box center [70, 392] width 7 height 9
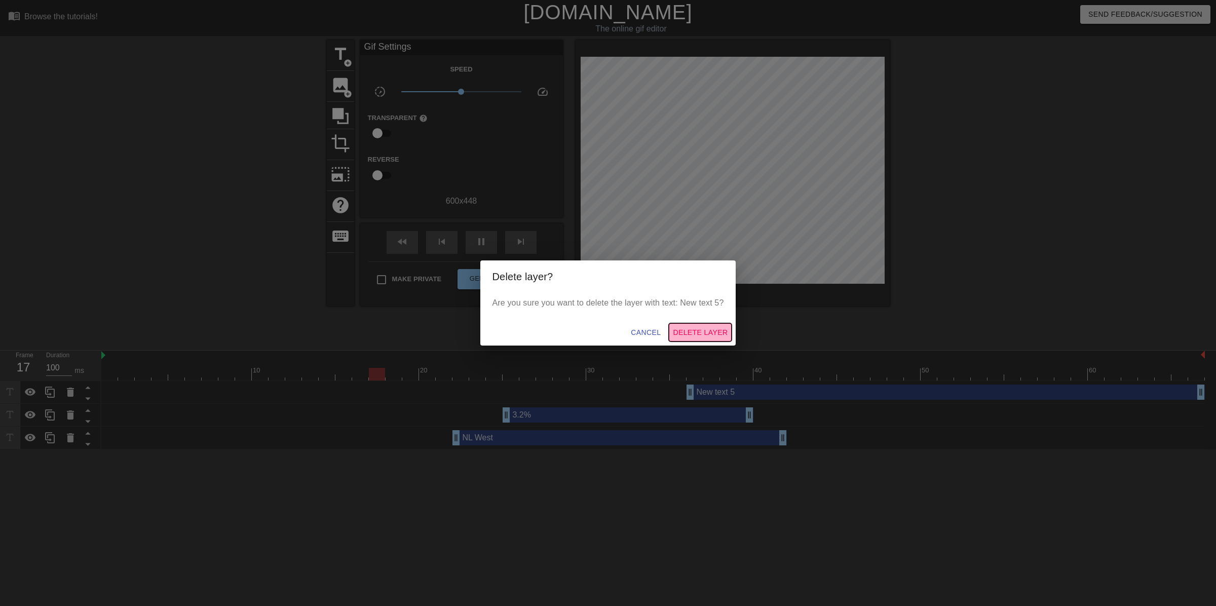
click at [616, 335] on span "Delete Layer" at bounding box center [700, 332] width 55 height 13
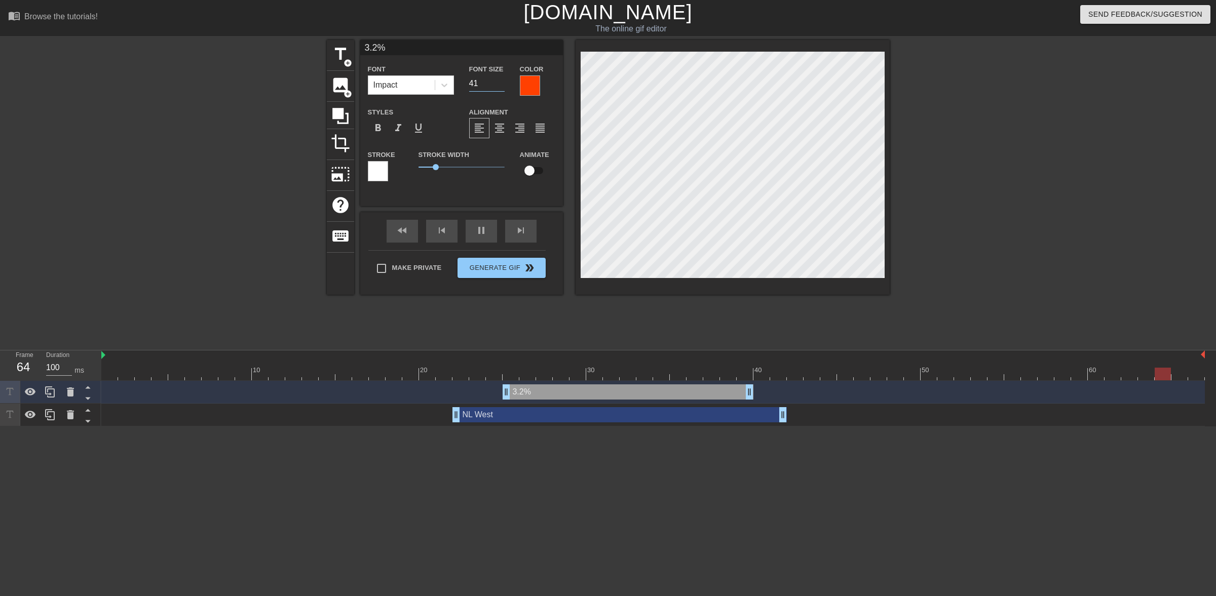
click at [501, 79] on input "41" at bounding box center [486, 83] width 35 height 16
click at [501, 79] on input "42" at bounding box center [486, 83] width 35 height 16
click at [501, 79] on input "43" at bounding box center [486, 83] width 35 height 16
click at [501, 79] on input "44" at bounding box center [486, 83] width 35 height 16
click at [501, 79] on input "45" at bounding box center [486, 83] width 35 height 16
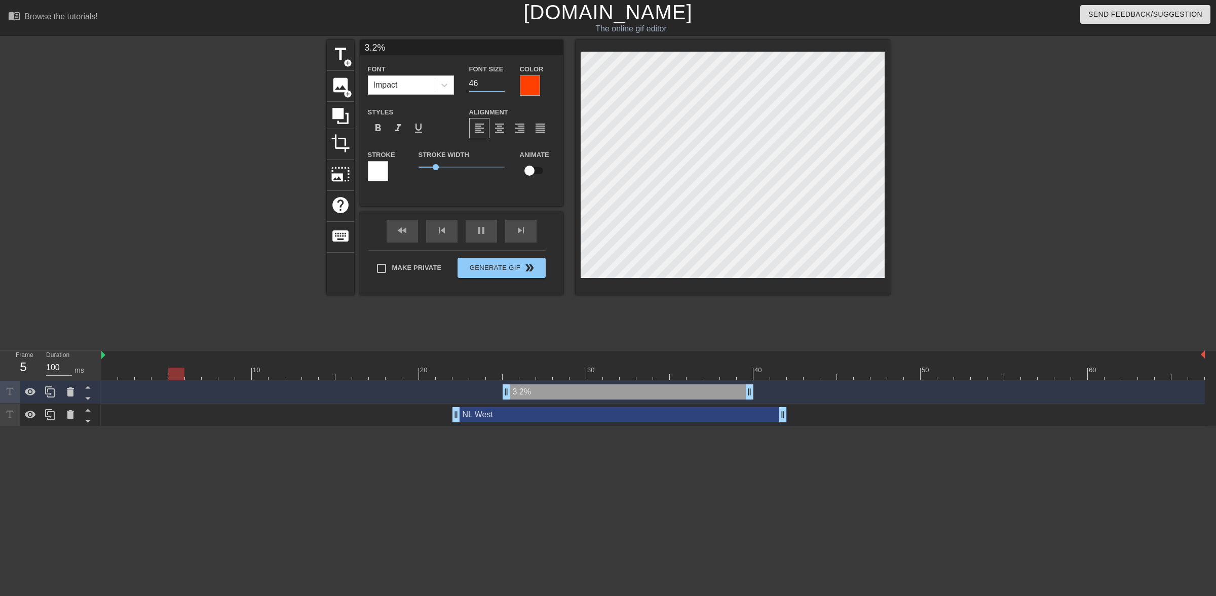
click at [501, 79] on input "46" at bounding box center [486, 83] width 35 height 16
click at [501, 79] on input "47" at bounding box center [486, 83] width 35 height 16
click at [501, 79] on input "48" at bounding box center [486, 83] width 35 height 16
click at [501, 79] on input "49" at bounding box center [486, 83] width 35 height 16
click at [501, 79] on input "50" at bounding box center [486, 83] width 35 height 16
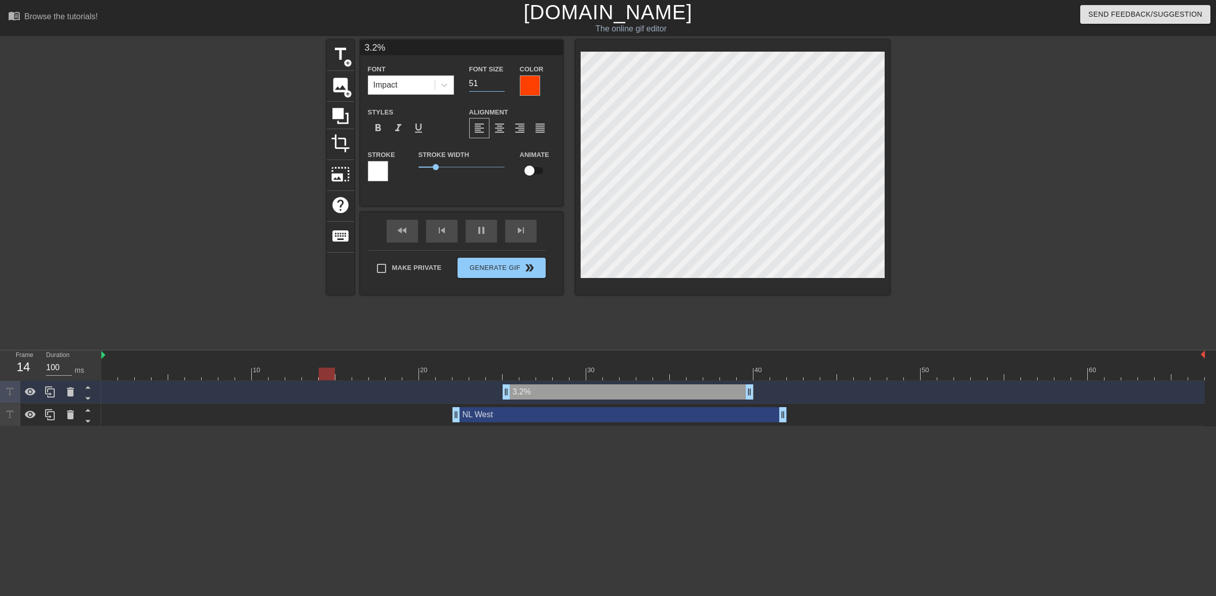
click at [501, 79] on input "51" at bounding box center [486, 83] width 35 height 16
click at [501, 79] on input "52" at bounding box center [486, 83] width 35 height 16
click at [501, 79] on input "53" at bounding box center [486, 83] width 35 height 16
click at [501, 79] on input "54" at bounding box center [486, 83] width 35 height 16
click at [501, 79] on input "55" at bounding box center [486, 83] width 35 height 16
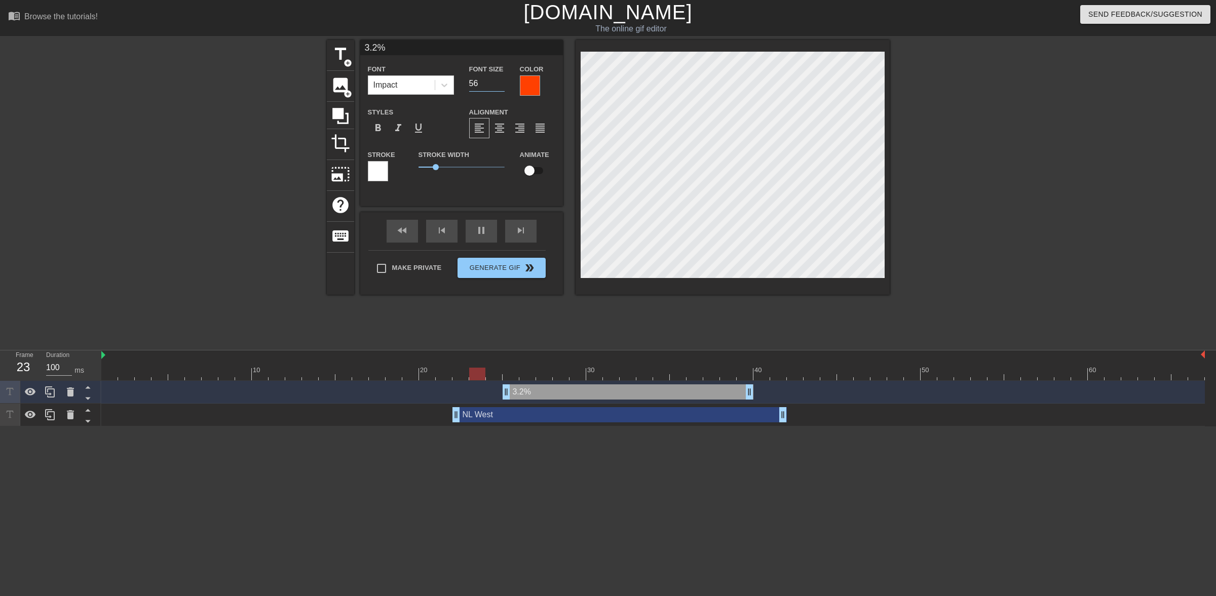
click at [501, 79] on input "56" at bounding box center [486, 83] width 35 height 16
click at [501, 79] on input "57" at bounding box center [486, 83] width 35 height 16
click at [501, 79] on input "58" at bounding box center [486, 83] width 35 height 16
click at [501, 79] on input "59" at bounding box center [486, 83] width 35 height 16
click at [501, 79] on input "60" at bounding box center [486, 83] width 35 height 16
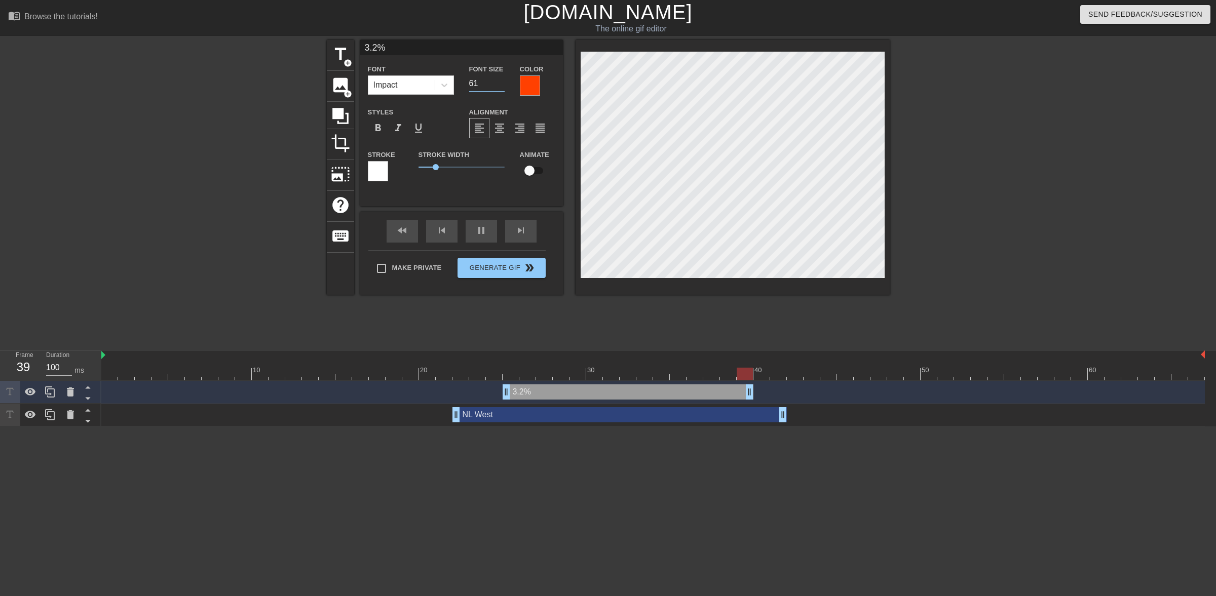
click at [501, 79] on input "61" at bounding box center [486, 83] width 35 height 16
click at [501, 79] on input "62" at bounding box center [486, 83] width 35 height 16
click at [501, 79] on input "63" at bounding box center [486, 83] width 35 height 16
click at [501, 79] on input "64" at bounding box center [486, 83] width 35 height 16
click at [501, 79] on input "65" at bounding box center [486, 83] width 35 height 16
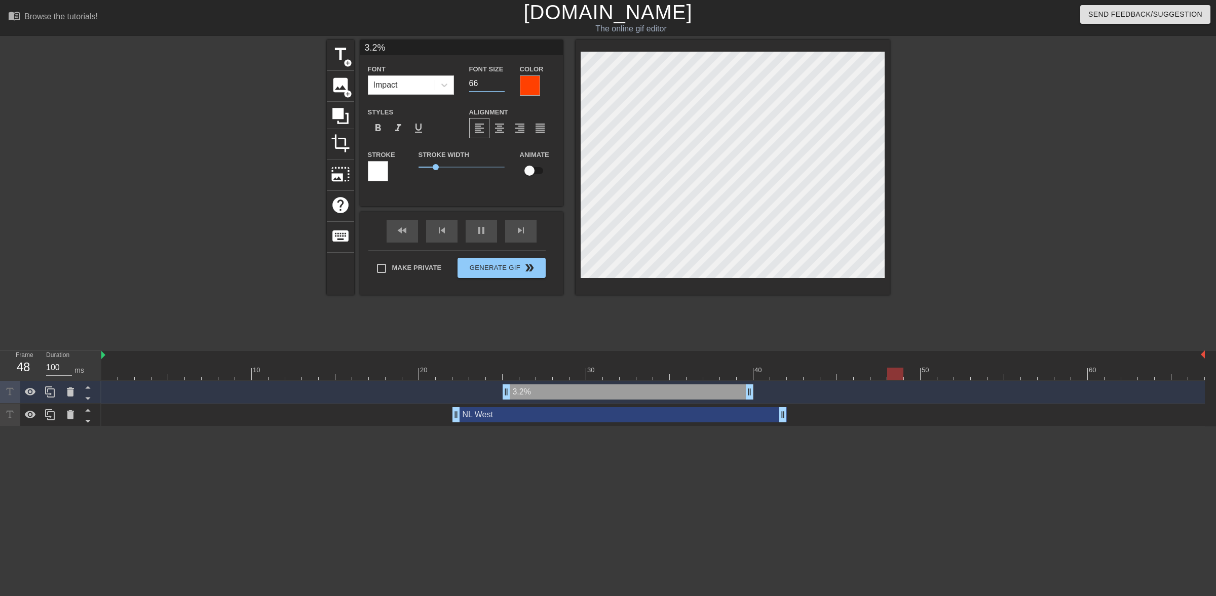
click at [501, 79] on input "66" at bounding box center [486, 83] width 35 height 16
click at [501, 79] on input "67" at bounding box center [486, 83] width 35 height 16
click at [501, 79] on input "68" at bounding box center [486, 83] width 35 height 16
click at [501, 79] on input "69" at bounding box center [486, 83] width 35 height 16
type input "70"
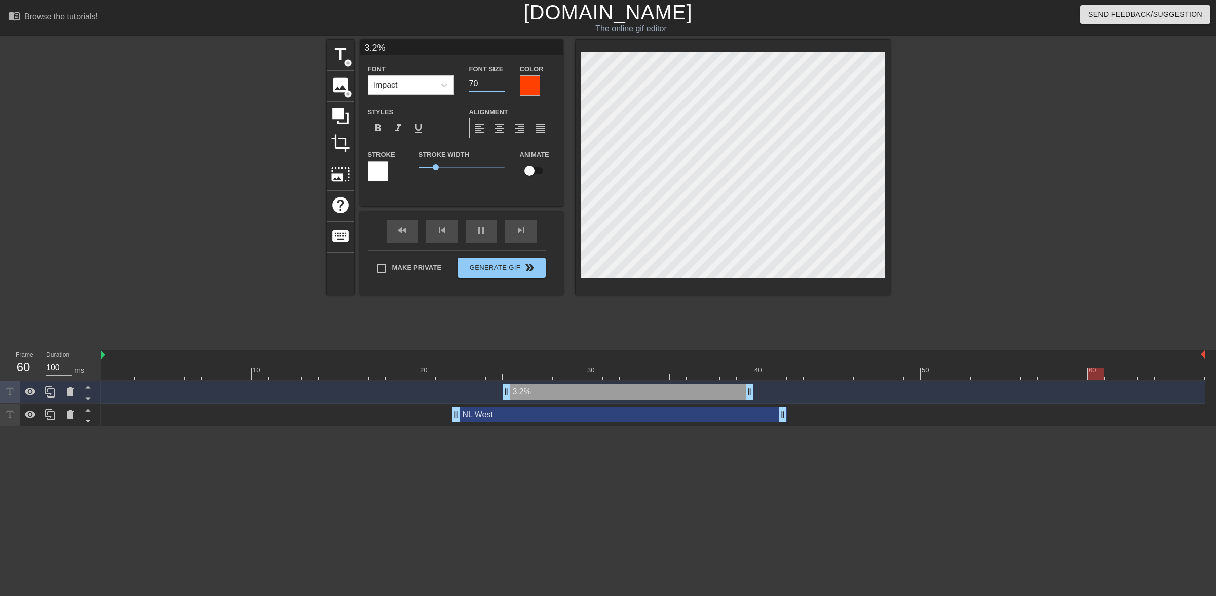
click at [501, 79] on input "70" at bounding box center [486, 83] width 35 height 16
click at [340, 84] on span "image" at bounding box center [340, 84] width 19 height 19
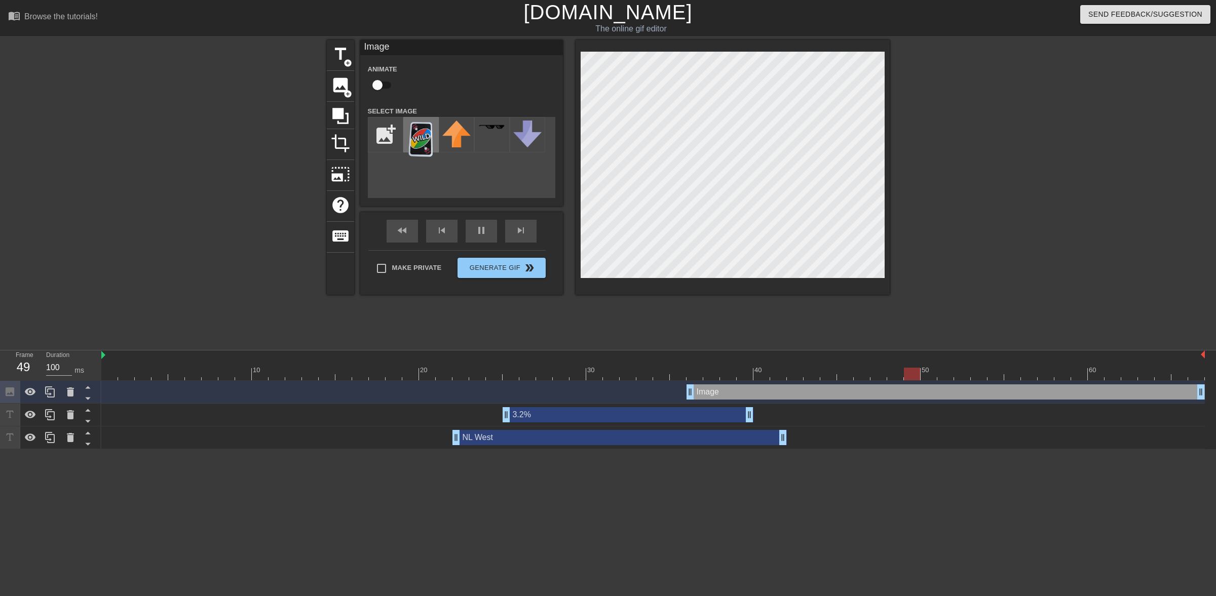
click at [421, 142] on img at bounding box center [421, 140] width 28 height 38
drag, startPoint x: 689, startPoint y: 392, endPoint x: 670, endPoint y: 394, distance: 18.9
drag, startPoint x: 715, startPoint y: 393, endPoint x: 632, endPoint y: 401, distance: 82.9
click at [616, 401] on div "Image drag_handle drag_handle" at bounding box center [653, 392] width 1104 height 23
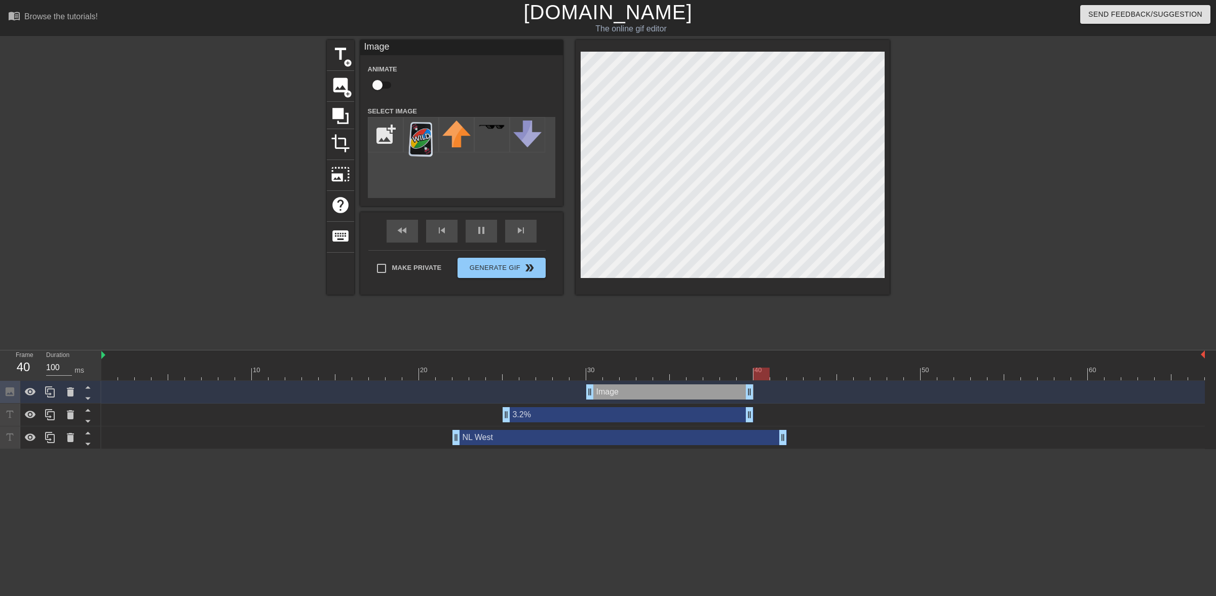
drag, startPoint x: 1118, startPoint y: 391, endPoint x: 752, endPoint y: 394, distance: 365.8
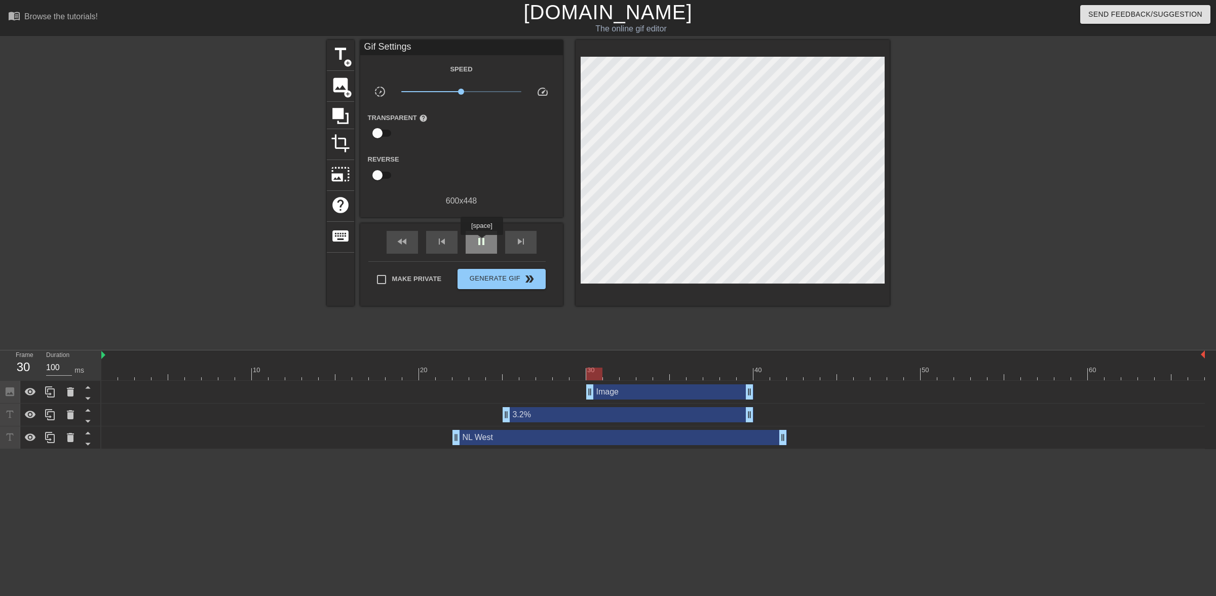
click at [481, 242] on span "pause" at bounding box center [481, 242] width 12 height 12
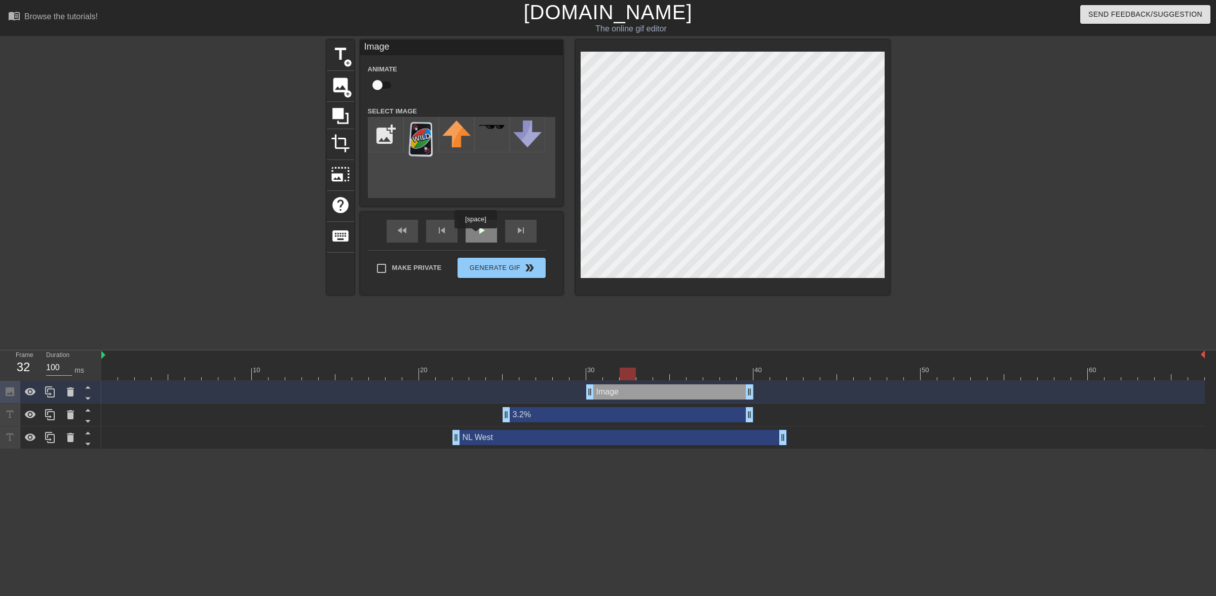
click at [475, 236] on div "play_arrow" at bounding box center [481, 231] width 31 height 23
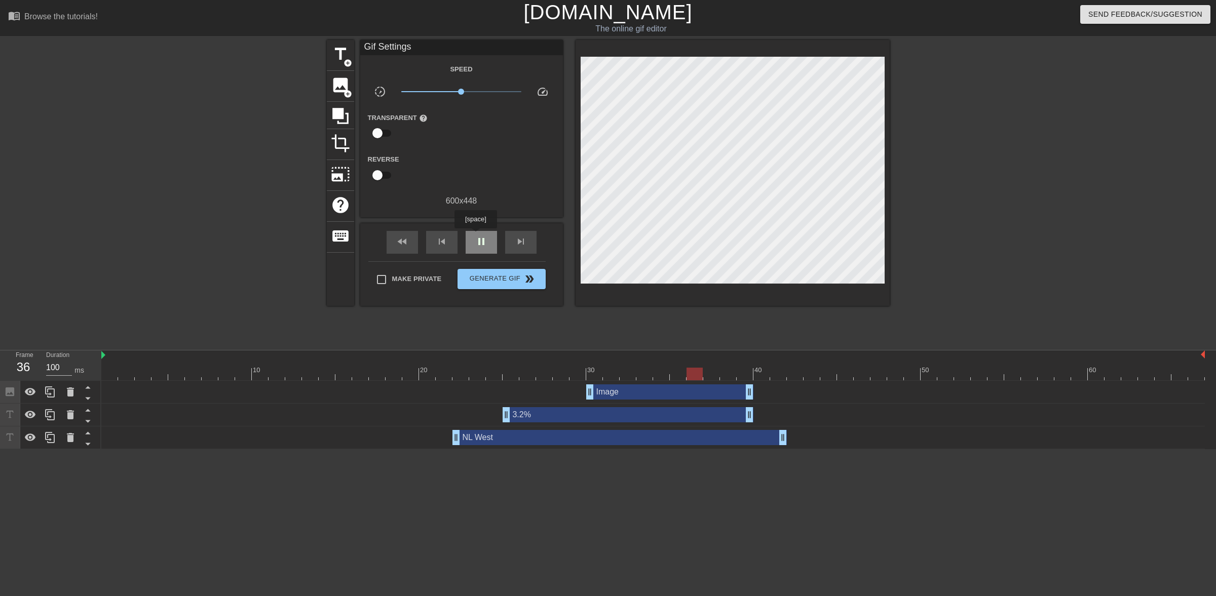
click at [475, 236] on div "pause" at bounding box center [481, 242] width 31 height 23
click at [475, 236] on div "play_arrow" at bounding box center [481, 242] width 31 height 23
click at [480, 243] on span "pause" at bounding box center [481, 242] width 12 height 12
click at [584, 416] on div "3.2% drag_handle drag_handle" at bounding box center [628, 414] width 251 height 15
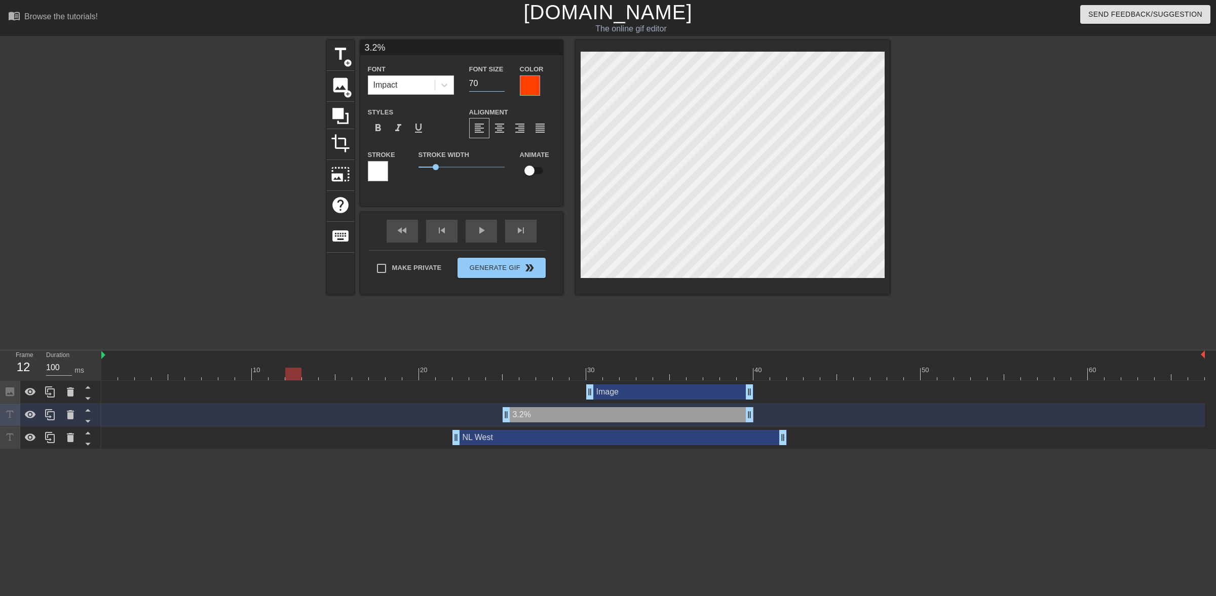
click at [474, 85] on input "70" at bounding box center [486, 83] width 35 height 16
click at [499, 85] on input "69" at bounding box center [486, 83] width 35 height 16
click at [499, 85] on input "68" at bounding box center [486, 83] width 35 height 16
click at [499, 85] on input "67" at bounding box center [486, 83] width 35 height 16
click at [499, 85] on input "66" at bounding box center [486, 83] width 35 height 16
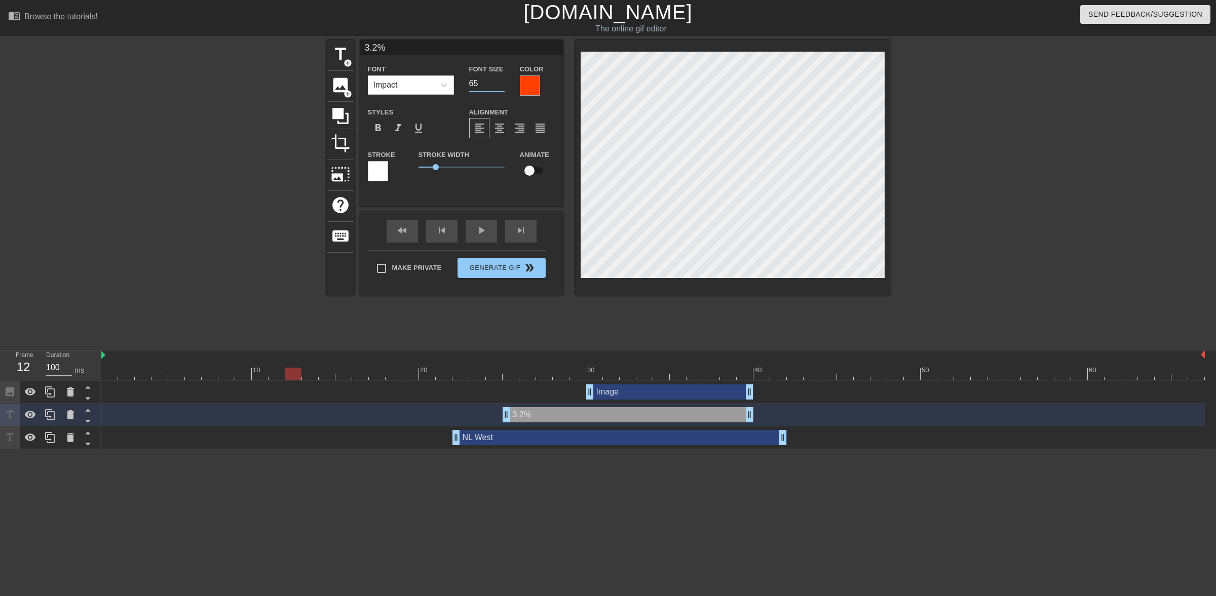
click at [499, 85] on input "65" at bounding box center [486, 83] width 35 height 16
click at [499, 85] on input "64" at bounding box center [486, 83] width 35 height 16
click at [499, 85] on input "63" at bounding box center [486, 83] width 35 height 16
click at [499, 85] on input "62" at bounding box center [486, 83] width 35 height 16
click at [499, 85] on input "61" at bounding box center [486, 83] width 35 height 16
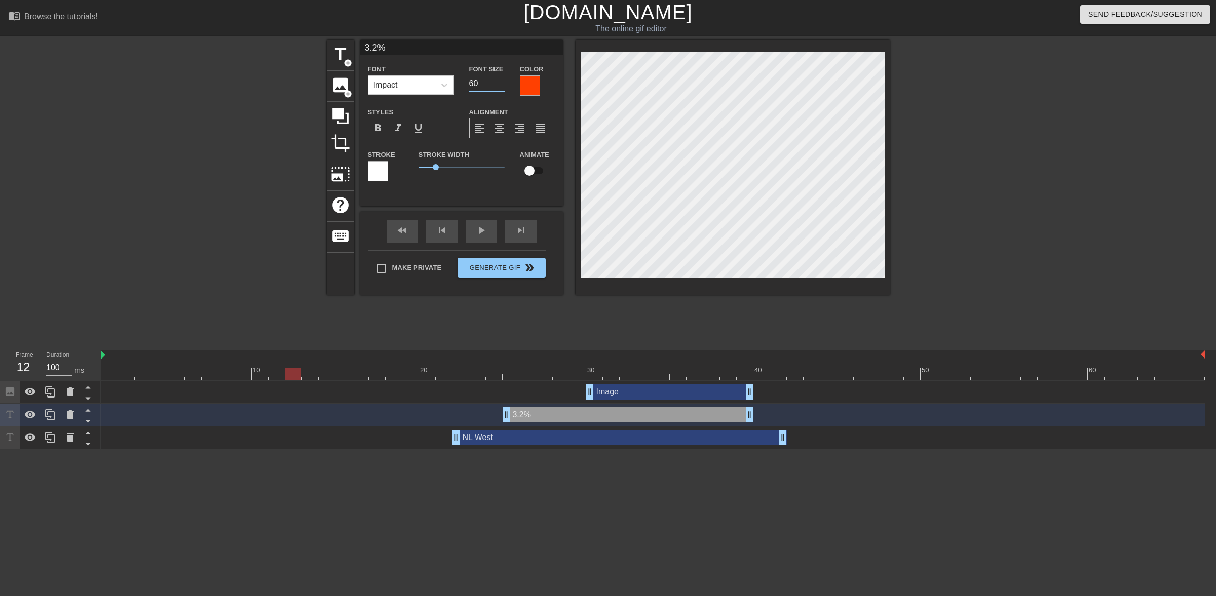
type input "60"
click at [499, 85] on input "60" at bounding box center [486, 83] width 35 height 16
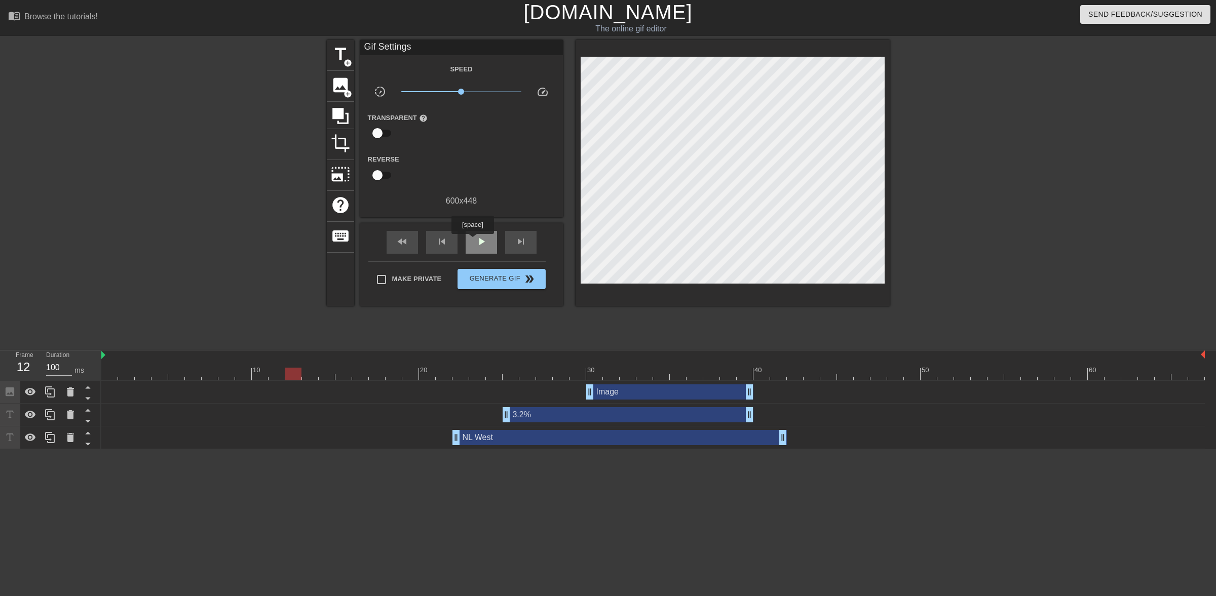
click at [472, 241] on div "play_arrow" at bounding box center [481, 242] width 31 height 23
click at [484, 237] on span "pause" at bounding box center [481, 242] width 12 height 12
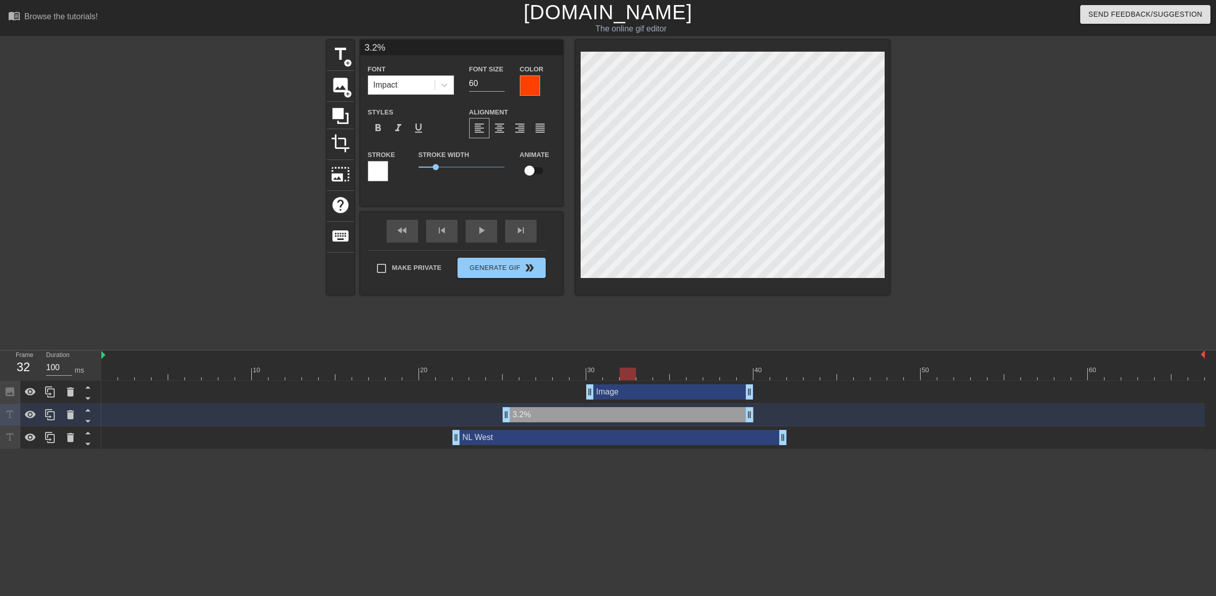
type input "NL West"
type input "40"
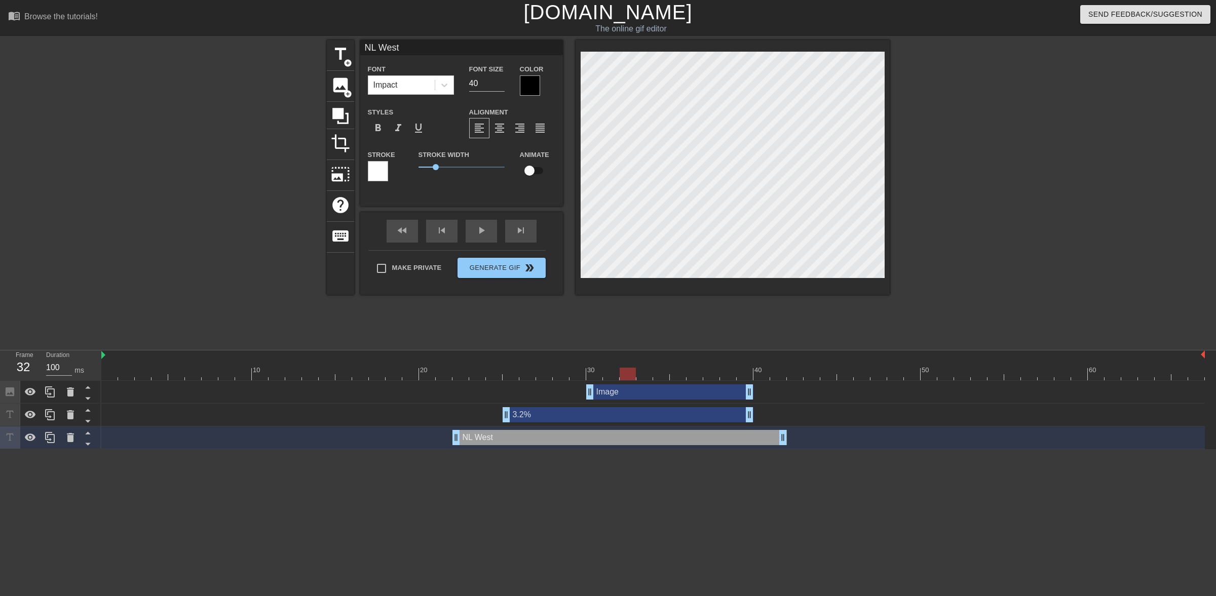
click at [402, 368] on div at bounding box center [653, 374] width 1104 height 13
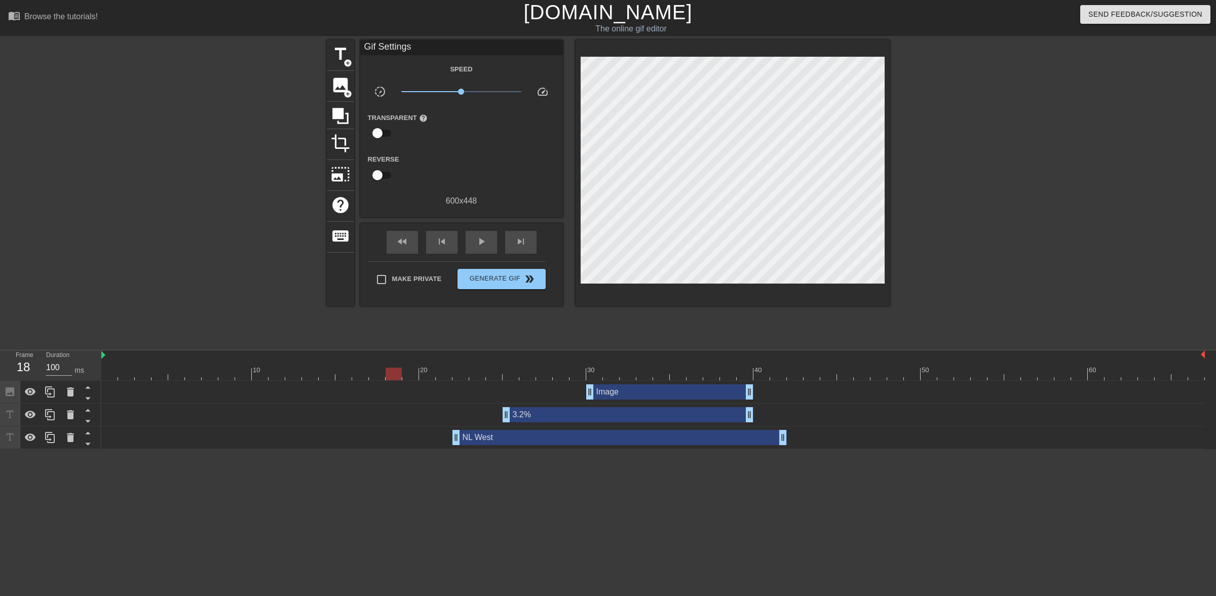
click at [285, 262] on div at bounding box center [239, 192] width 152 height 304
click at [480, 241] on span "play_arrow" at bounding box center [481, 242] width 12 height 12
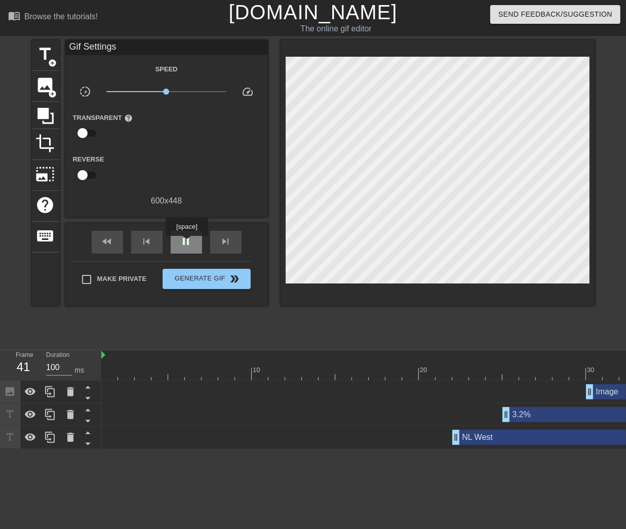
click at [186, 243] on span "pause" at bounding box center [186, 242] width 12 height 12
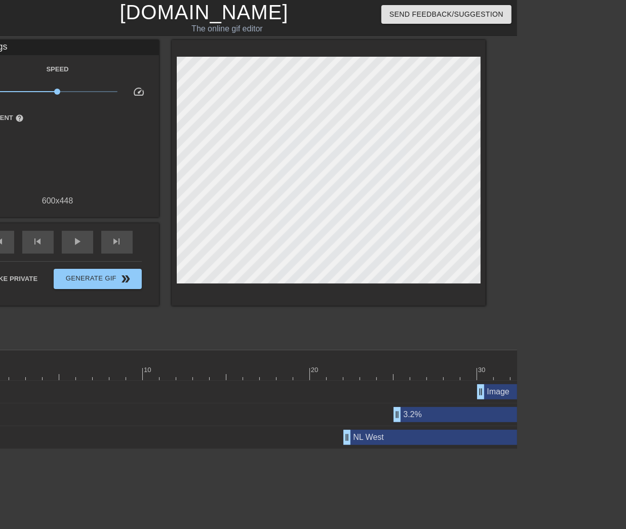
scroll to position [0, 132]
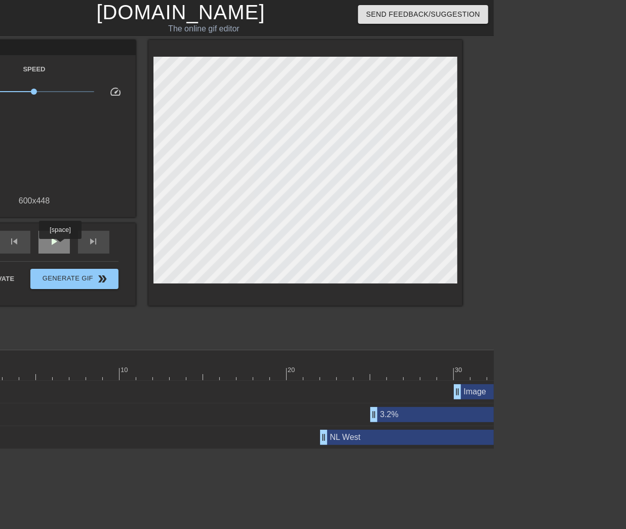
click at [60, 246] on div "play_arrow" at bounding box center [54, 242] width 31 height 23
click at [57, 244] on span "pause" at bounding box center [54, 242] width 12 height 12
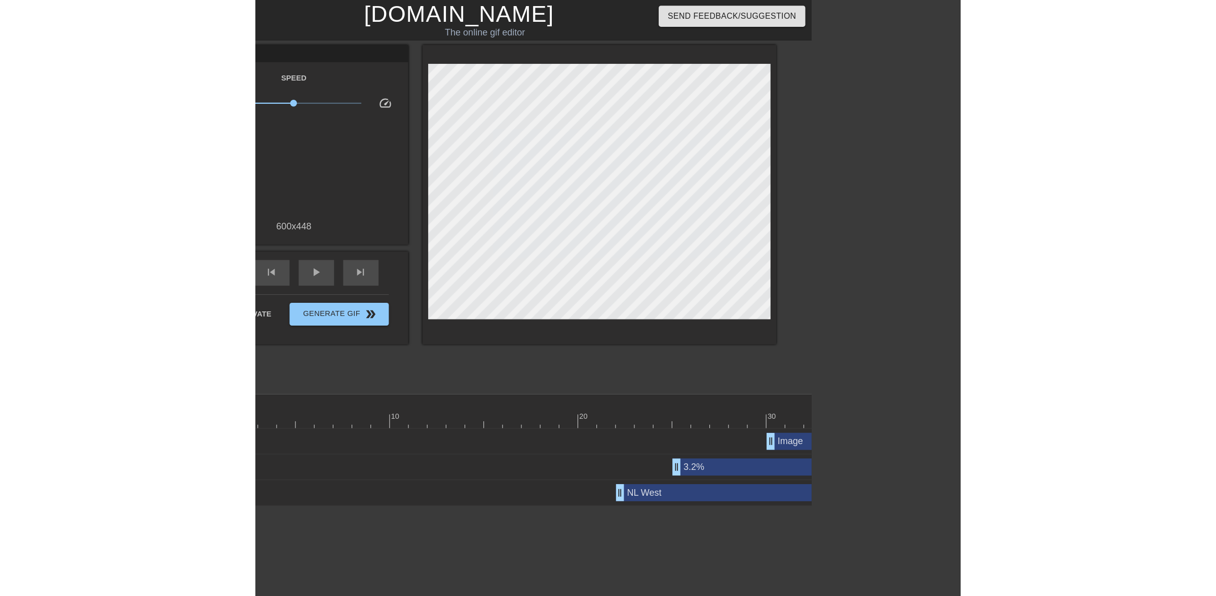
scroll to position [0, 8]
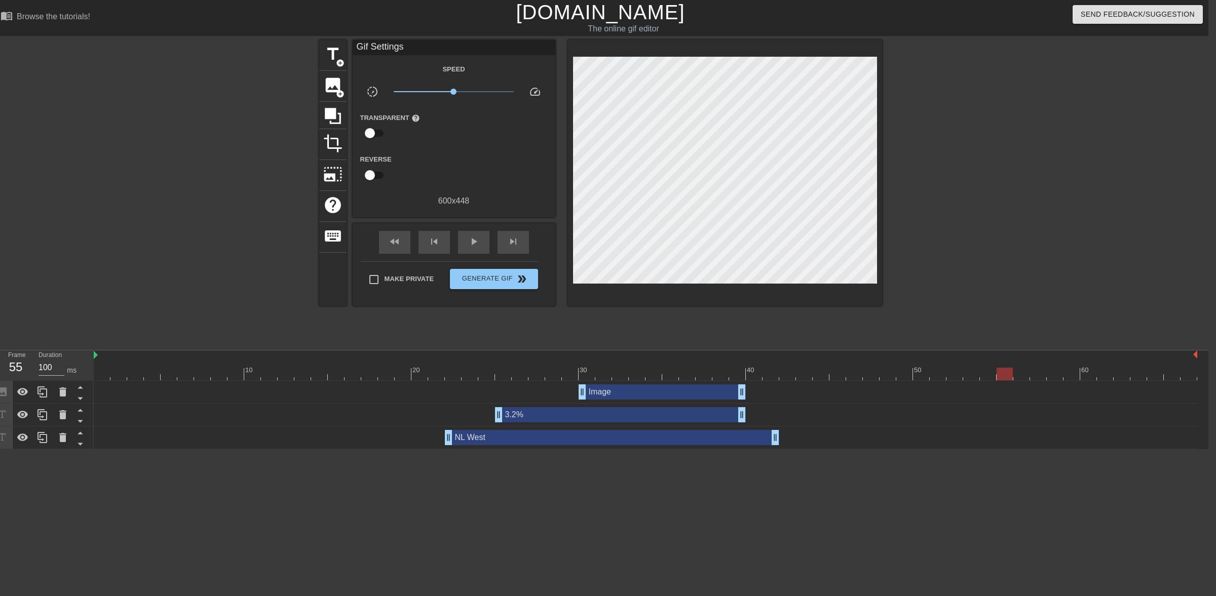
click at [616, 373] on div at bounding box center [646, 374] width 1104 height 13
click at [616, 376] on div at bounding box center [646, 374] width 1104 height 13
click at [616, 378] on div at bounding box center [646, 374] width 1104 height 13
click at [616, 376] on div at bounding box center [646, 374] width 1104 height 13
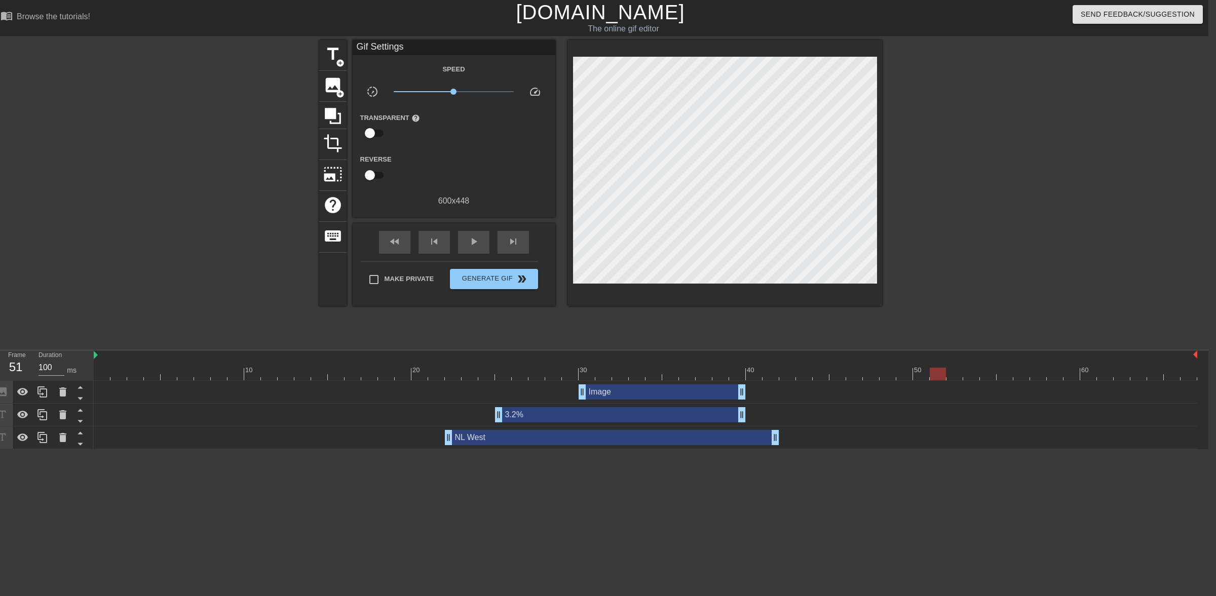
click at [616, 373] on div at bounding box center [938, 374] width 16 height 13
click at [333, 90] on span "image" at bounding box center [332, 84] width 19 height 19
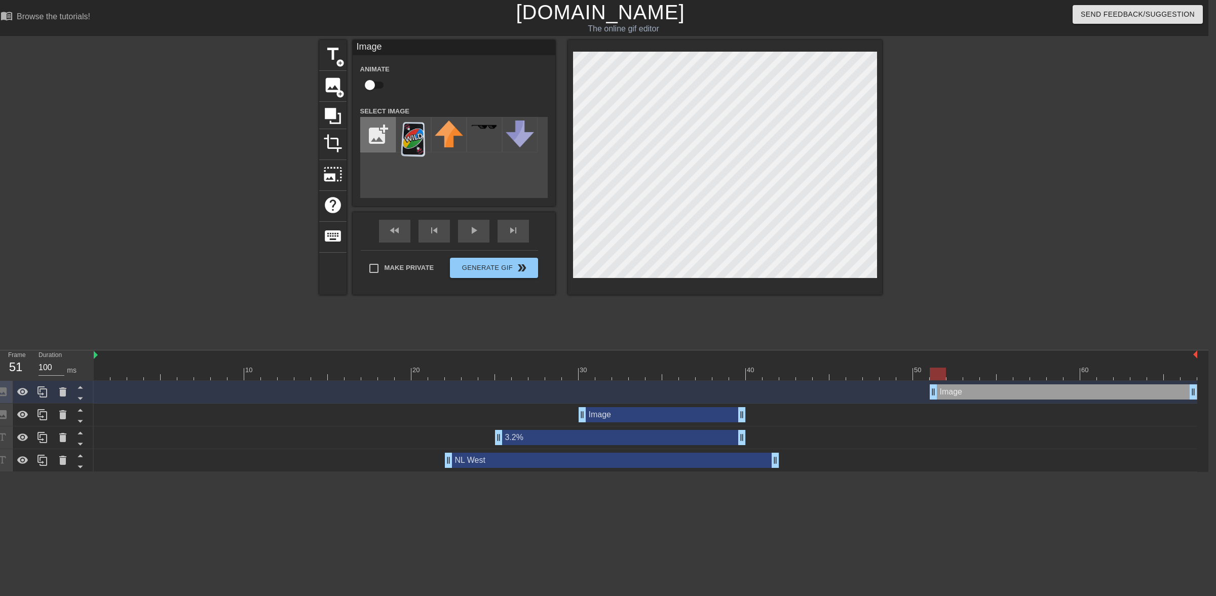
click at [372, 134] on input "file" at bounding box center [378, 135] width 34 height 34
type input "C:\fakepath\hell.png"
click at [408, 132] on img at bounding box center [413, 131] width 28 height 21
click at [465, 232] on div "fast_rewind skip_previous play_arrow skip_next" at bounding box center [453, 231] width 165 height 38
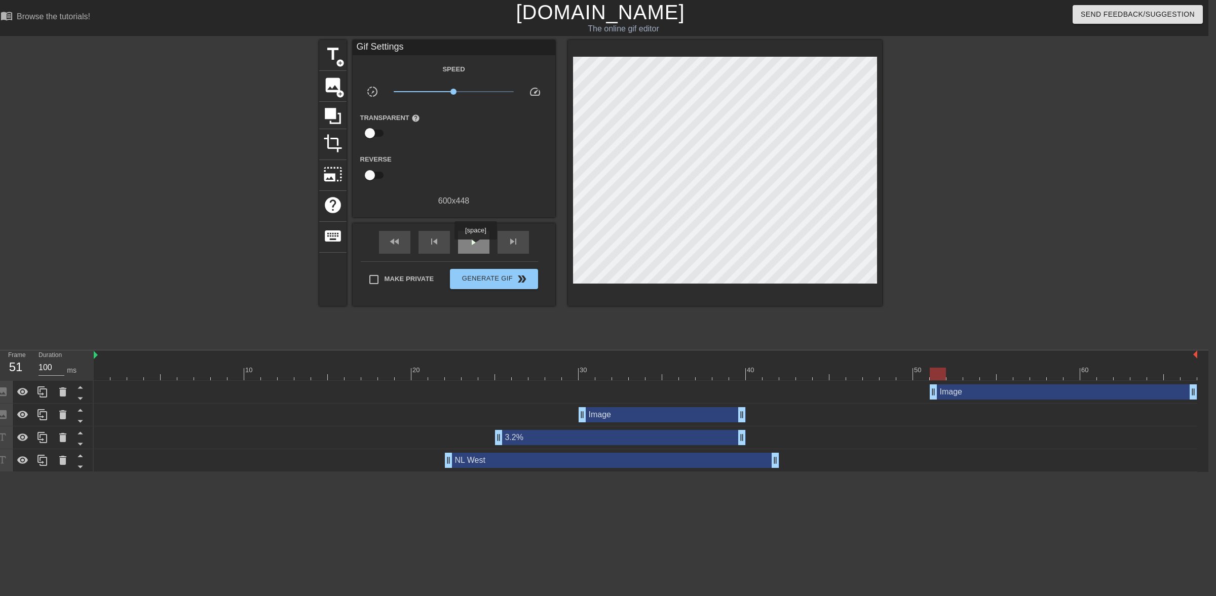
click at [475, 247] on span "play_arrow" at bounding box center [474, 242] width 12 height 12
drag, startPoint x: 446, startPoint y: 462, endPoint x: 340, endPoint y: 460, distance: 106.4
click at [340, 460] on div "NL West drag_handle drag_handle" at bounding box center [646, 460] width 1104 height 15
click at [236, 214] on div at bounding box center [231, 192] width 152 height 304
click at [576, 376] on div at bounding box center [646, 374] width 1104 height 13
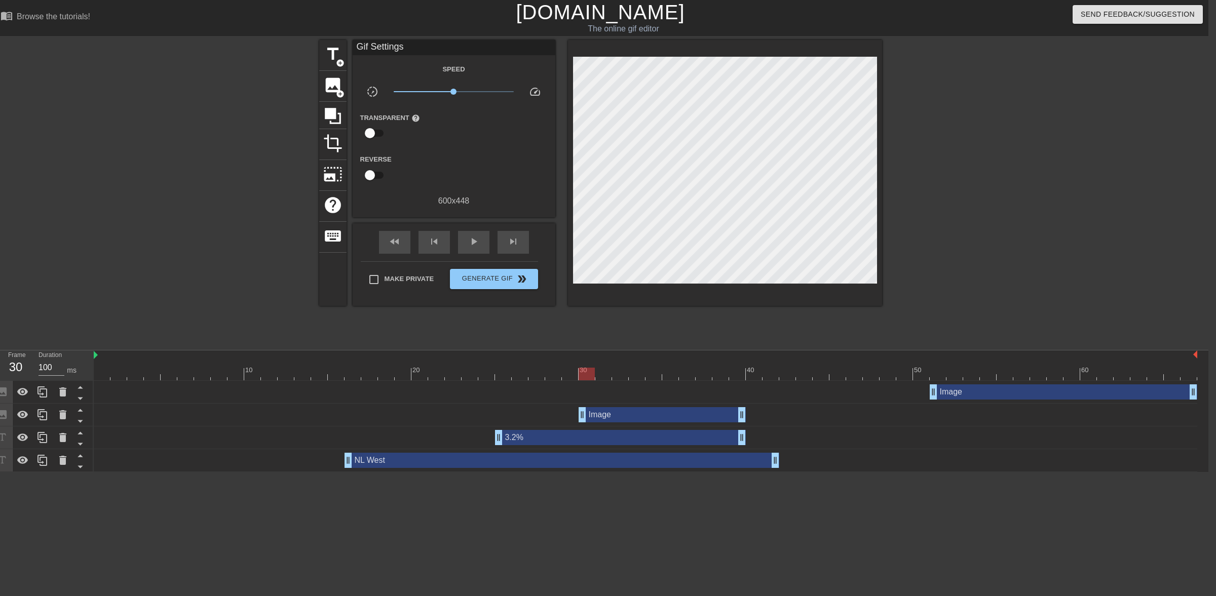
click at [583, 376] on div at bounding box center [646, 374] width 1104 height 13
drag, startPoint x: 594, startPoint y: 372, endPoint x: 606, endPoint y: 372, distance: 12.7
click at [606, 372] on div at bounding box center [603, 374] width 16 height 13
click at [588, 374] on div at bounding box center [646, 374] width 1104 height 13
click at [587, 374] on div at bounding box center [587, 374] width 16 height 13
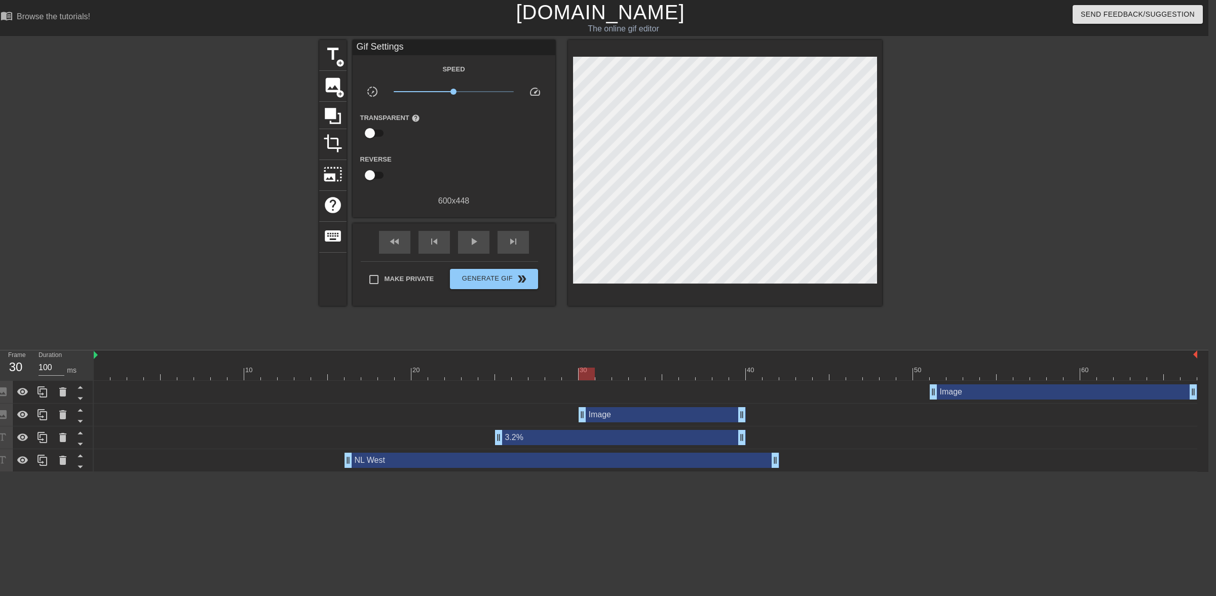
click at [587, 374] on div at bounding box center [587, 374] width 16 height 13
drag, startPoint x: 579, startPoint y: 374, endPoint x: 585, endPoint y: 375, distance: 6.2
click at [585, 375] on div at bounding box center [587, 374] width 16 height 13
click at [472, 245] on span "play_arrow" at bounding box center [474, 242] width 12 height 12
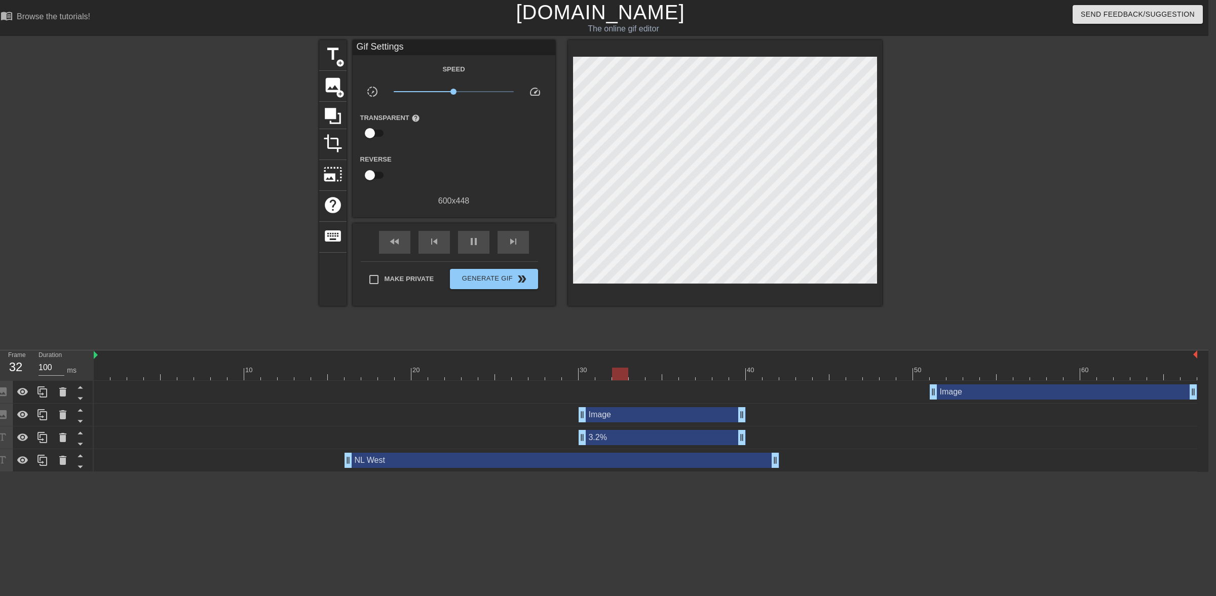
drag, startPoint x: 503, startPoint y: 434, endPoint x: 582, endPoint y: 442, distance: 79.4
click at [468, 246] on span "pause" at bounding box center [474, 242] width 12 height 12
click at [478, 284] on span "Generate Gif double_arrow" at bounding box center [494, 279] width 80 height 12
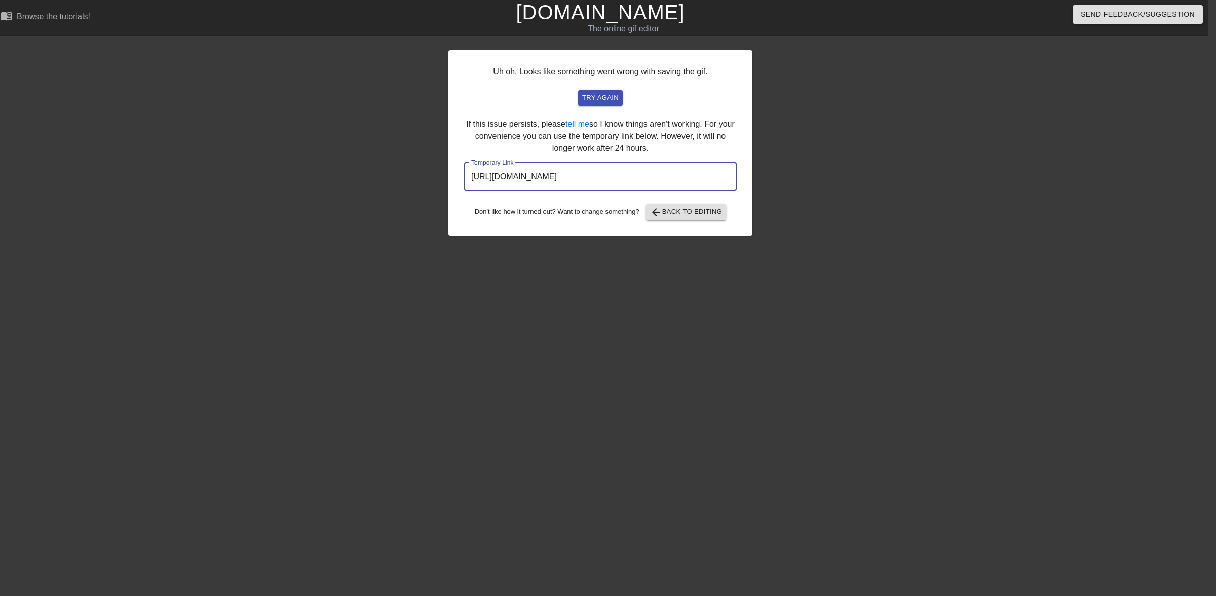
click at [616, 175] on input "[URL][DOMAIN_NAME]" at bounding box center [600, 177] width 273 height 28
click at [422, 115] on div at bounding box center [360, 192] width 152 height 304
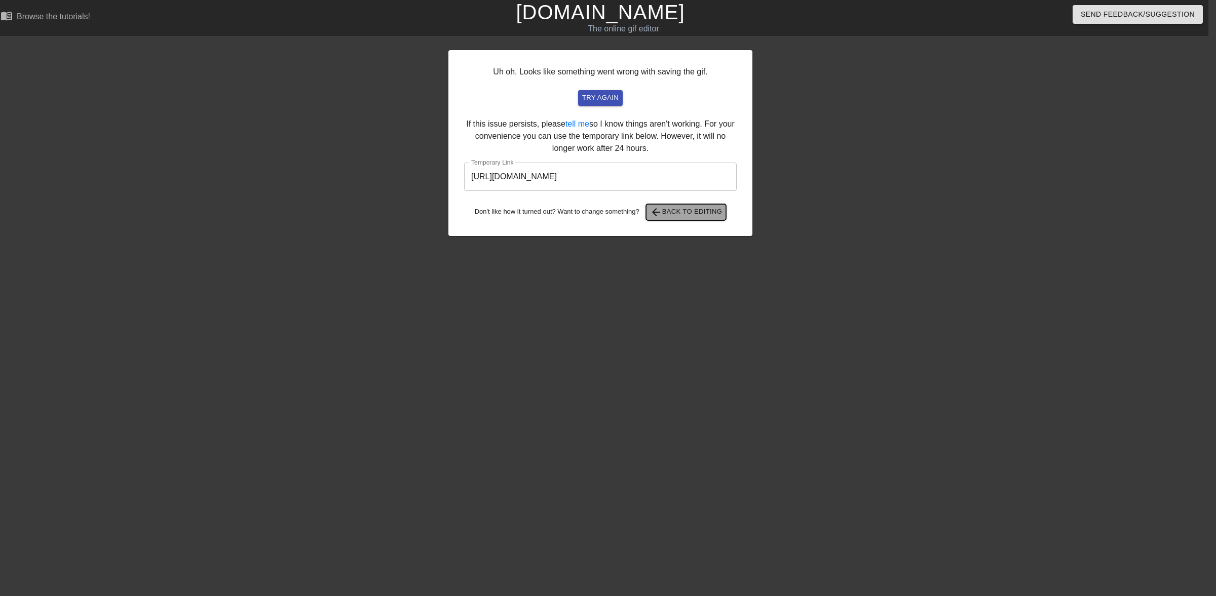
click at [616, 216] on span "arrow_back Back to Editing" at bounding box center [686, 212] width 72 height 12
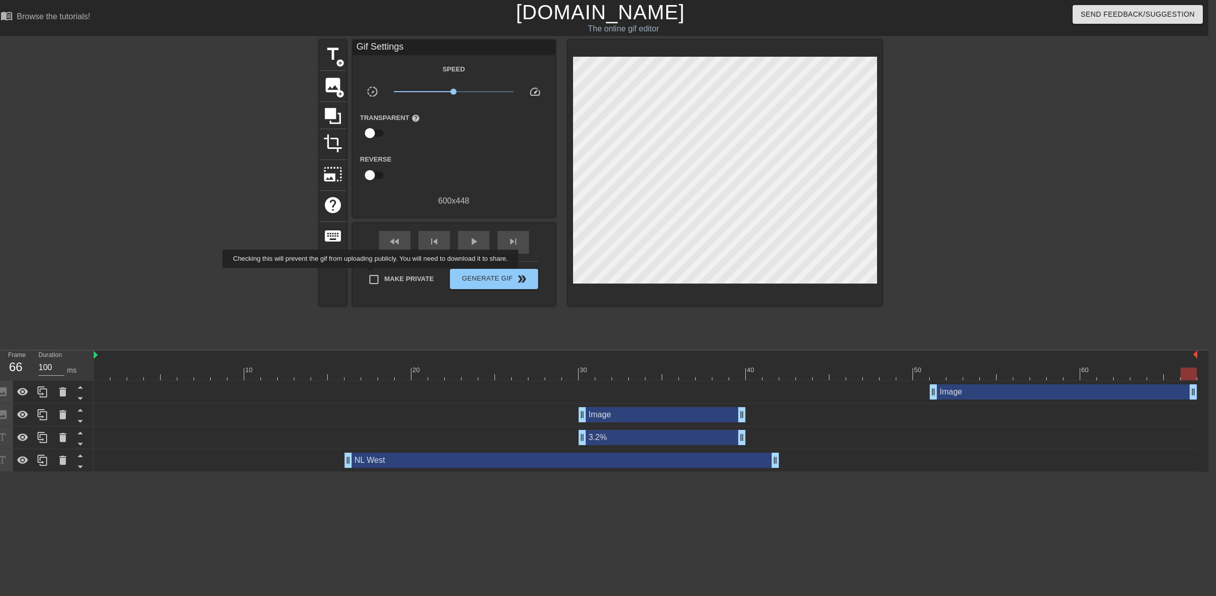
click at [372, 275] on input "Make Private" at bounding box center [373, 279] width 21 height 21
checkbox input "true"
click at [492, 283] on span "Generate Gif double_arrow" at bounding box center [494, 279] width 80 height 12
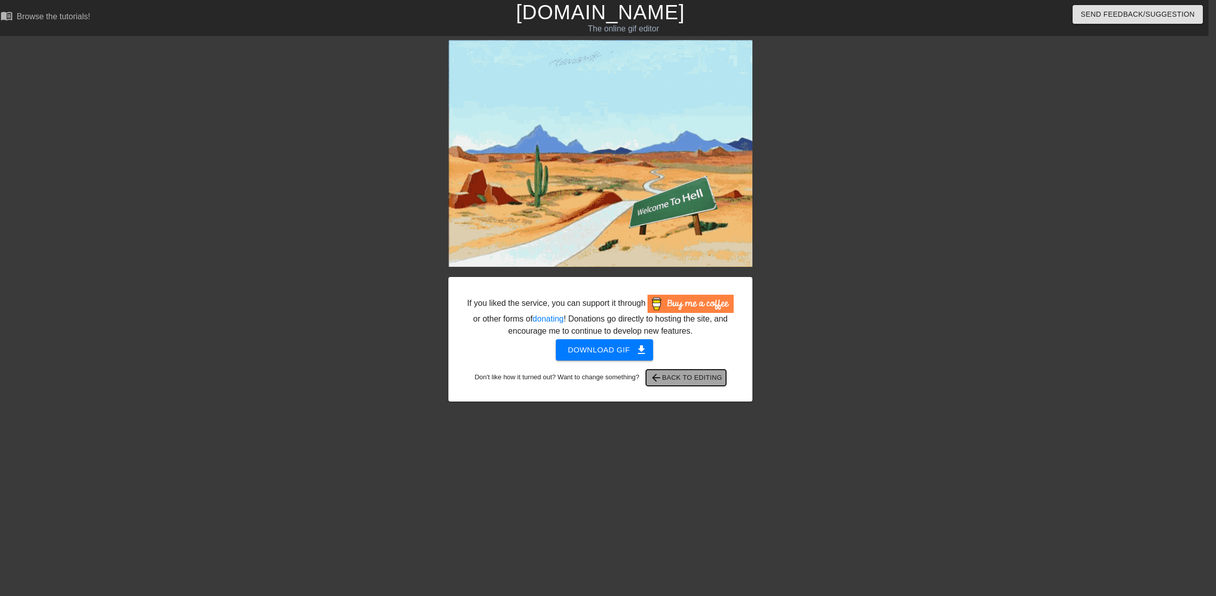
click at [616, 379] on span "arrow_back Back to Editing" at bounding box center [686, 378] width 72 height 12
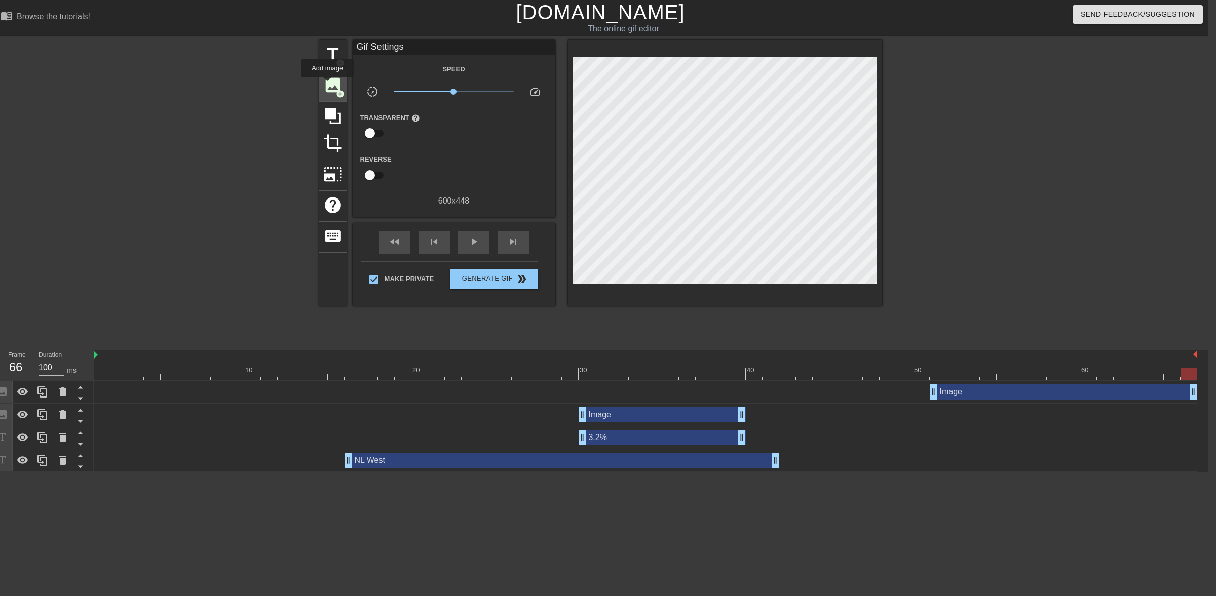
click at [327, 85] on span "image" at bounding box center [332, 84] width 19 height 19
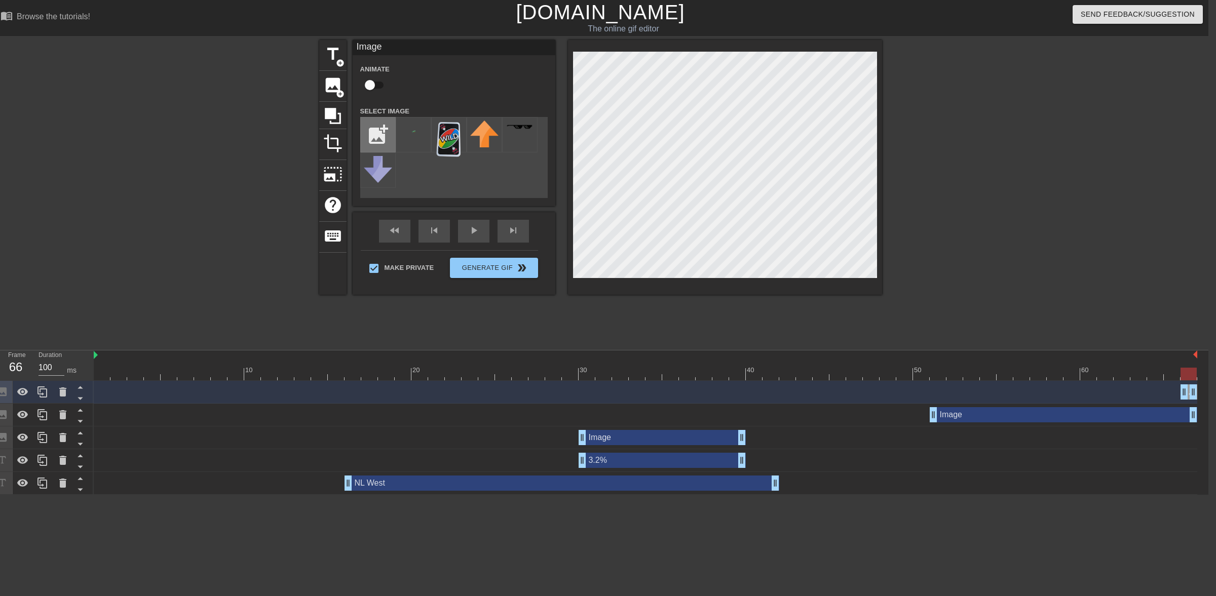
click at [381, 133] on input "file" at bounding box center [378, 135] width 34 height 34
type input "C:\fakepath\reddit.JPG"
click at [411, 130] on img at bounding box center [413, 127] width 28 height 6
click at [572, 125] on div at bounding box center [725, 167] width 314 height 255
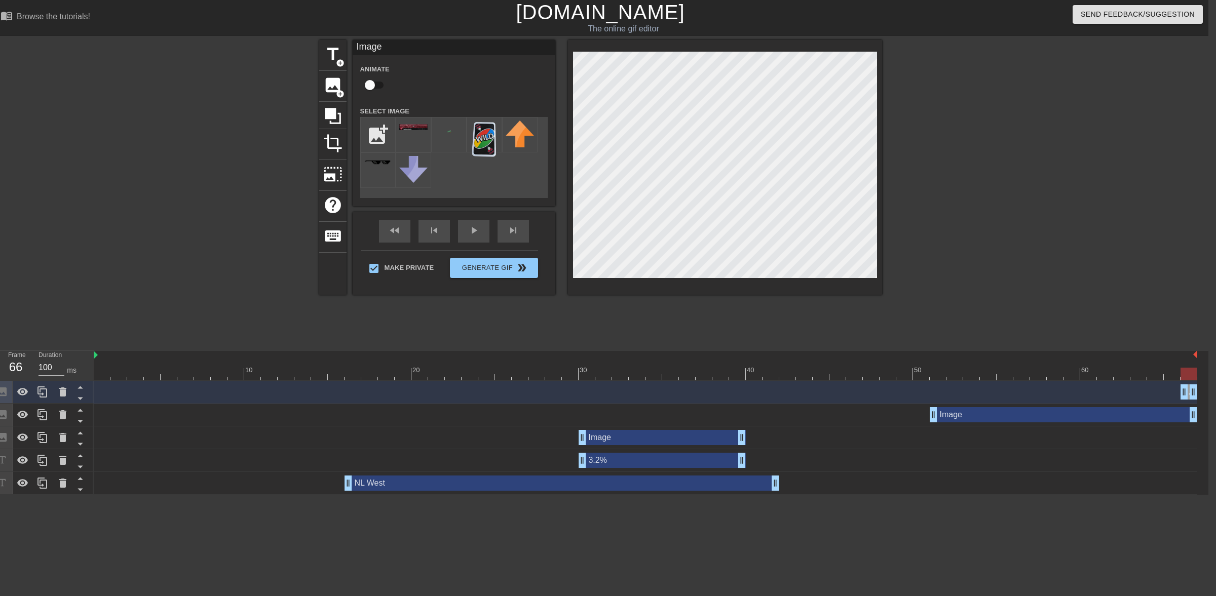
click at [616, 187] on div at bounding box center [970, 192] width 152 height 304
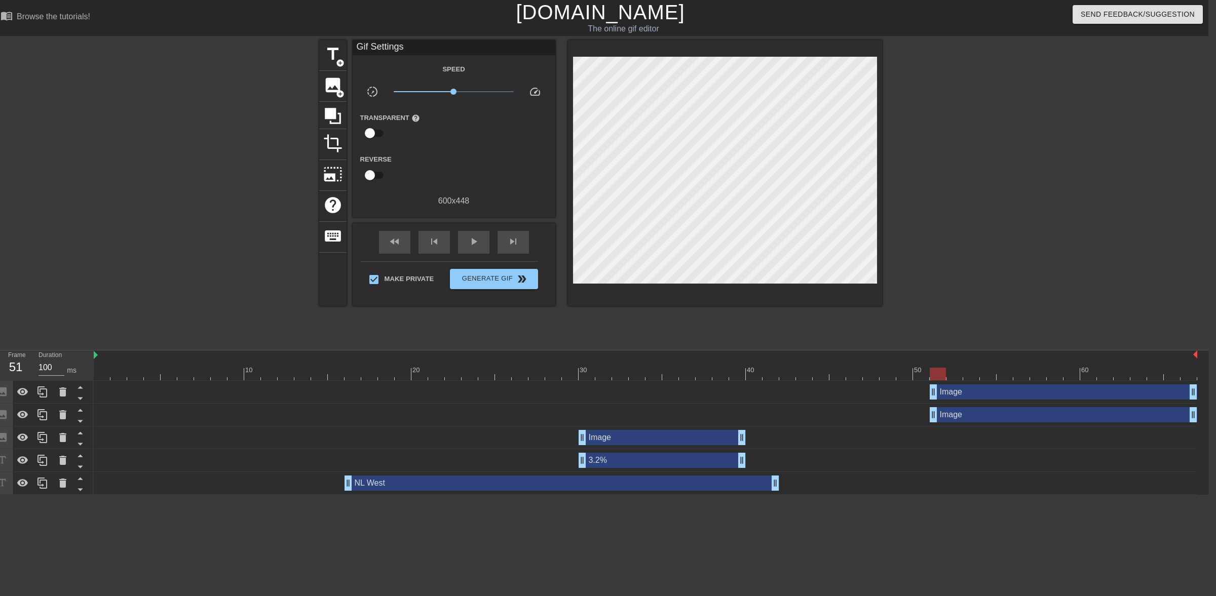
drag, startPoint x: 1174, startPoint y: 389, endPoint x: 926, endPoint y: 397, distance: 248.4
click at [616, 397] on div "Image drag_handle drag_handle" at bounding box center [646, 392] width 1104 height 15
click at [476, 242] on span "play_arrow" at bounding box center [474, 242] width 12 height 12
click at [471, 242] on span "pause" at bounding box center [474, 242] width 12 height 12
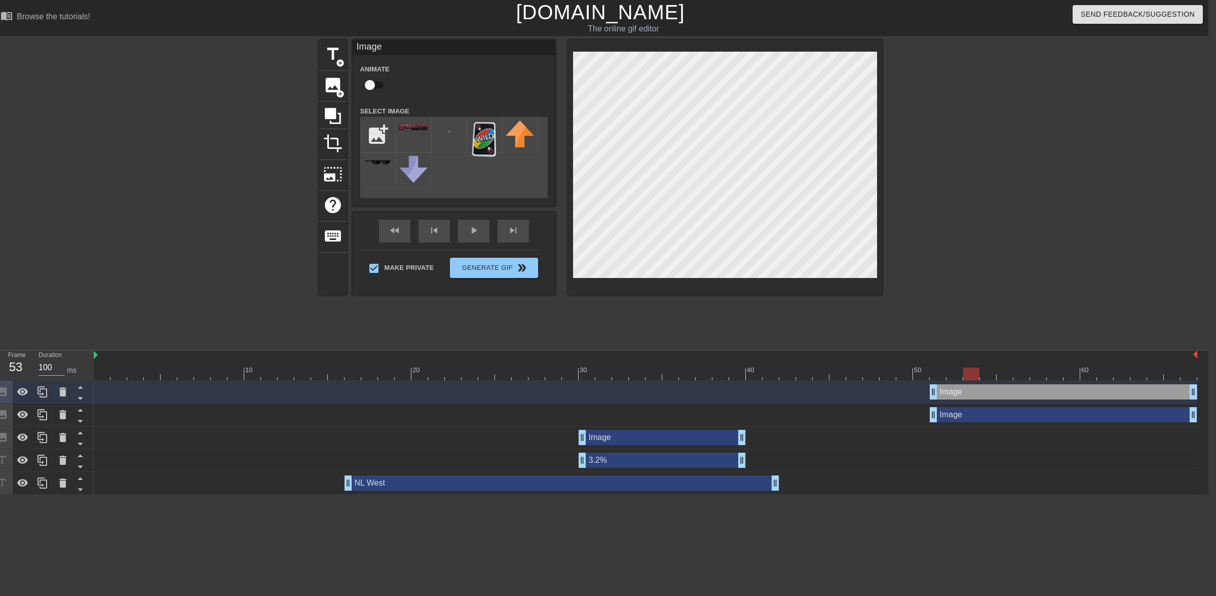
click at [616, 77] on div at bounding box center [970, 192] width 152 height 304
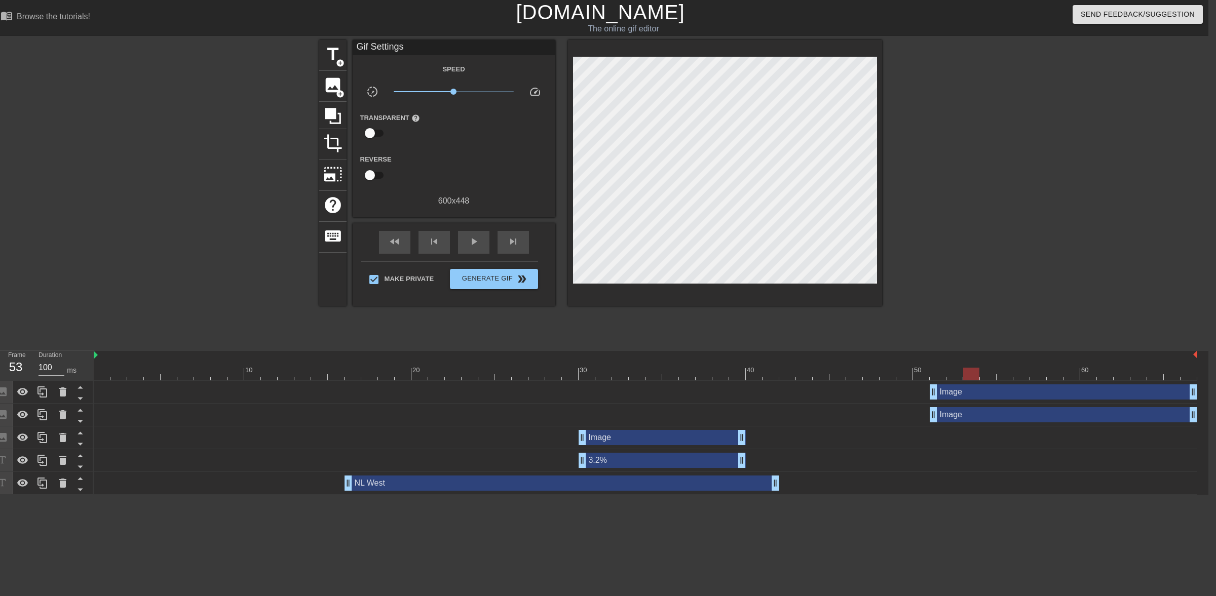
click at [434, 375] on div at bounding box center [646, 374] width 1104 height 13
click at [475, 242] on span "play_arrow" at bounding box center [474, 242] width 12 height 12
click at [479, 242] on span "pause" at bounding box center [474, 242] width 12 height 12
click at [479, 242] on span "play_arrow" at bounding box center [474, 242] width 12 height 12
click at [479, 242] on span "pause" at bounding box center [474, 242] width 12 height 12
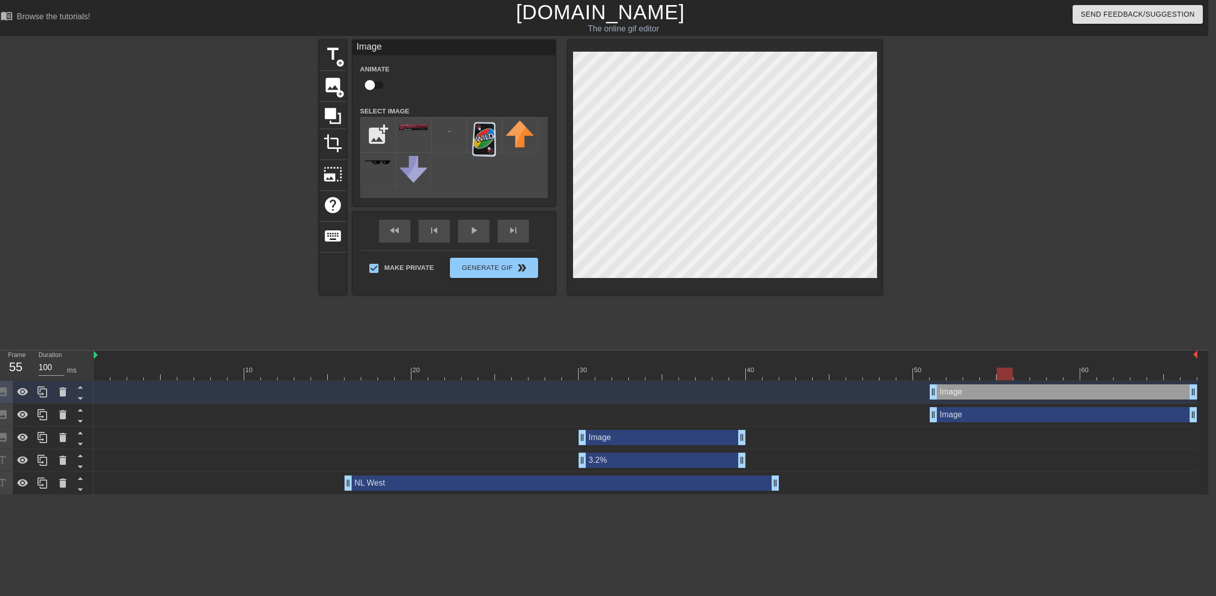
click at [254, 170] on div at bounding box center [231, 192] width 152 height 304
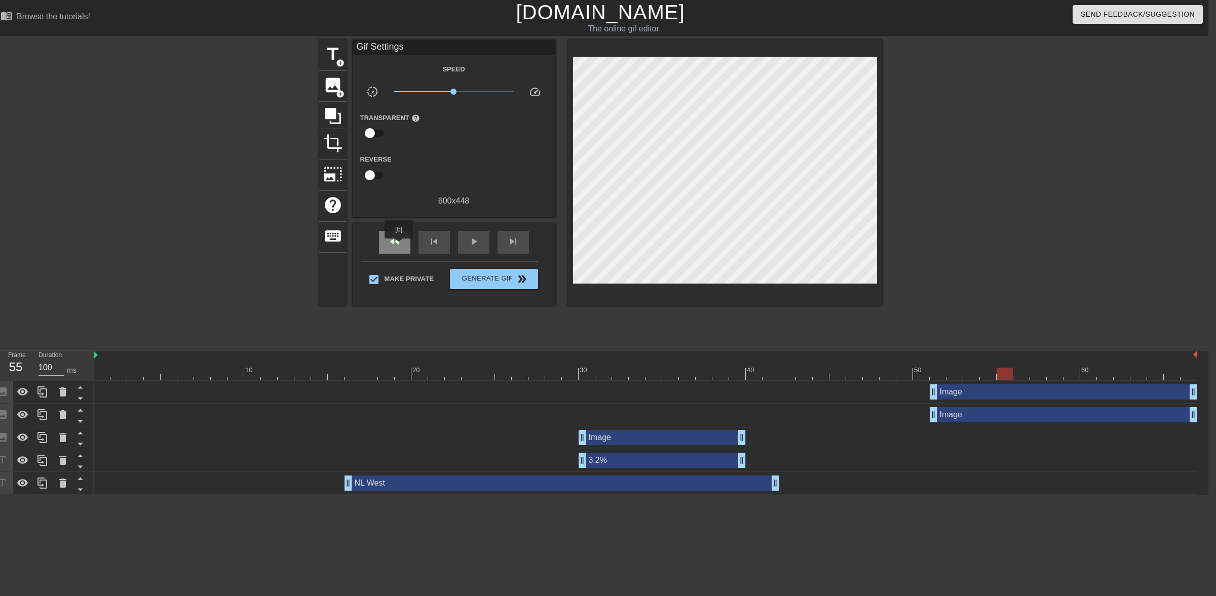
click at [399, 246] on span "fast_rewind" at bounding box center [395, 242] width 12 height 12
click at [472, 244] on span "play_arrow" at bounding box center [474, 242] width 12 height 12
click at [474, 244] on span "pause" at bounding box center [474, 242] width 12 height 12
click at [616, 465] on div "3.2% drag_handle drag_handle" at bounding box center [662, 460] width 167 height 15
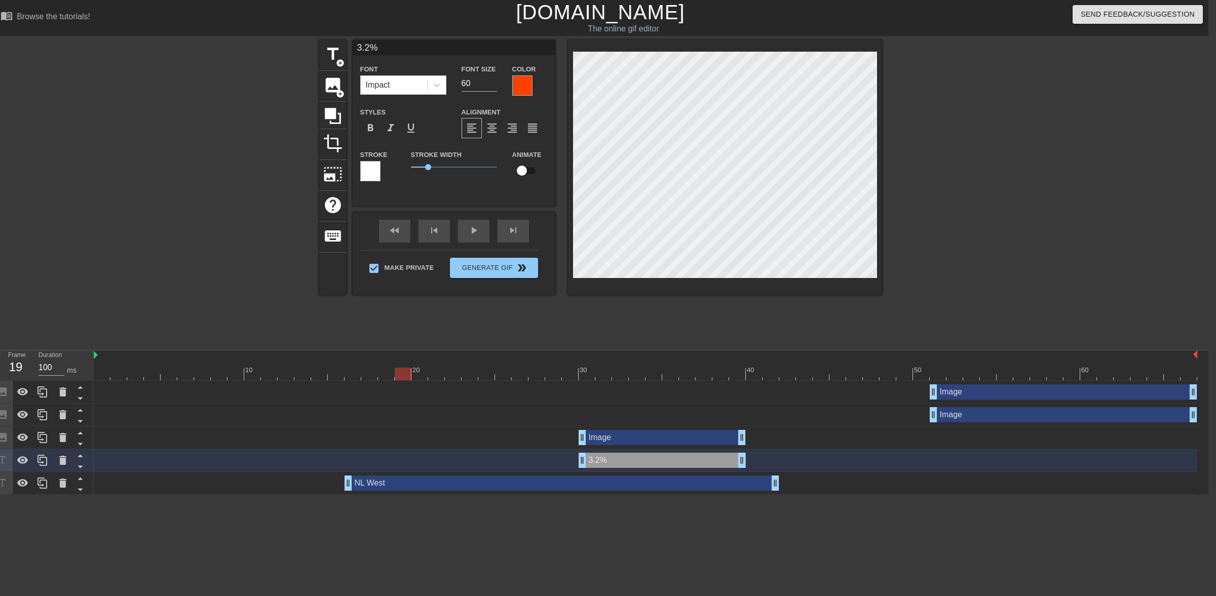
click at [527, 87] on div at bounding box center [522, 85] width 20 height 20
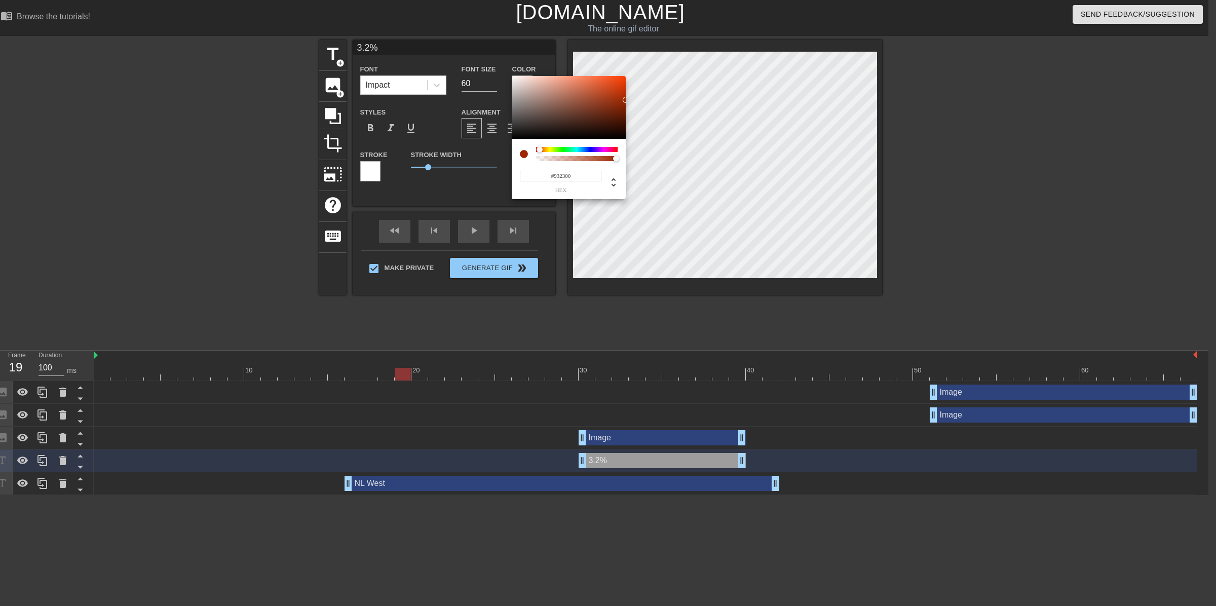
type input "#8D2100"
drag, startPoint x: 618, startPoint y: 93, endPoint x: 637, endPoint y: 104, distance: 22.5
click at [616, 104] on div "#8D2100 hex" at bounding box center [608, 303] width 1216 height 606
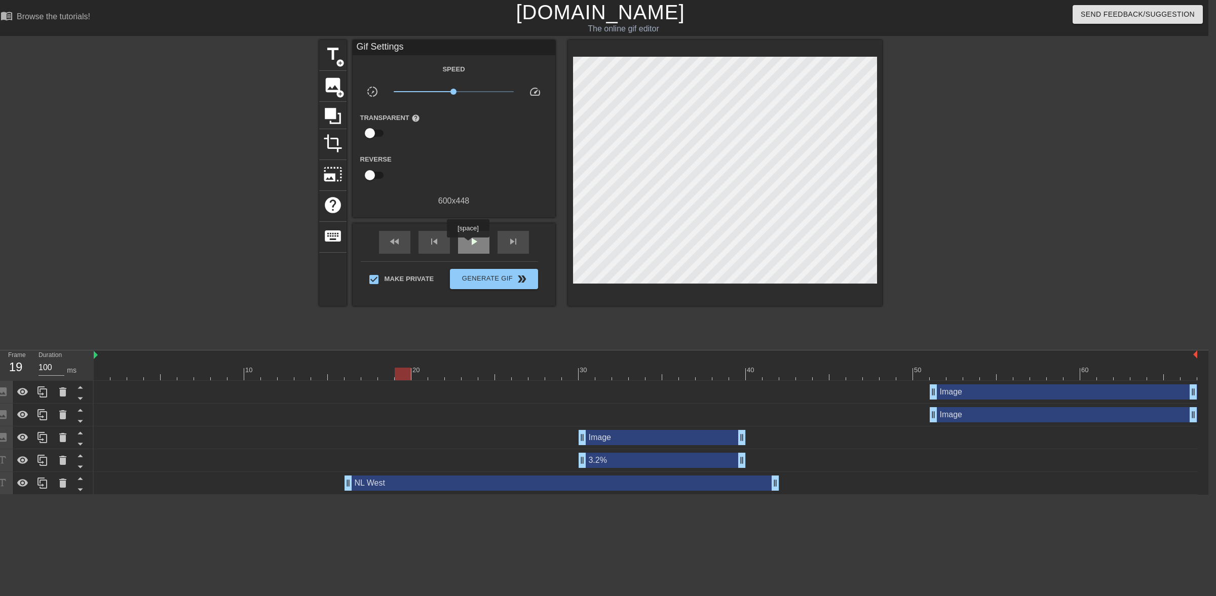
click at [469, 245] on span "play_arrow" at bounding box center [474, 242] width 12 height 12
click at [468, 244] on span "pause" at bounding box center [474, 242] width 12 height 12
click at [603, 464] on div "3.2% drag_handle drag_handle" at bounding box center [662, 460] width 167 height 15
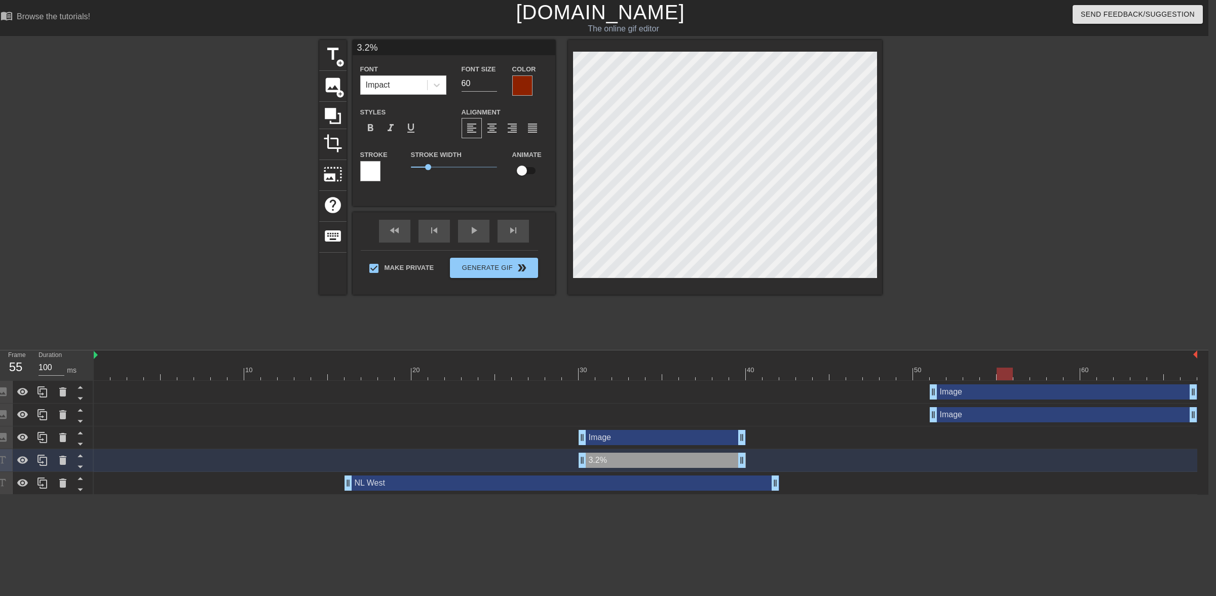
click at [521, 82] on div at bounding box center [522, 85] width 20 height 20
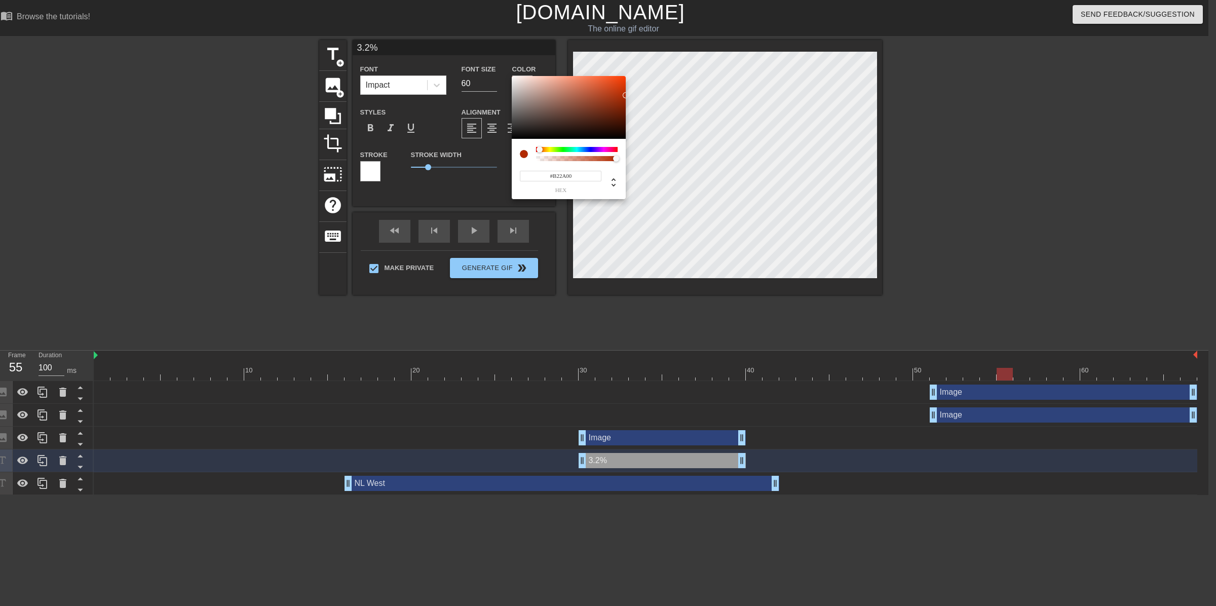
type input "#C02D00"
drag, startPoint x: 625, startPoint y: 104, endPoint x: 632, endPoint y: 92, distance: 14.3
click at [616, 92] on div "#C02D00 hex" at bounding box center [608, 303] width 1216 height 606
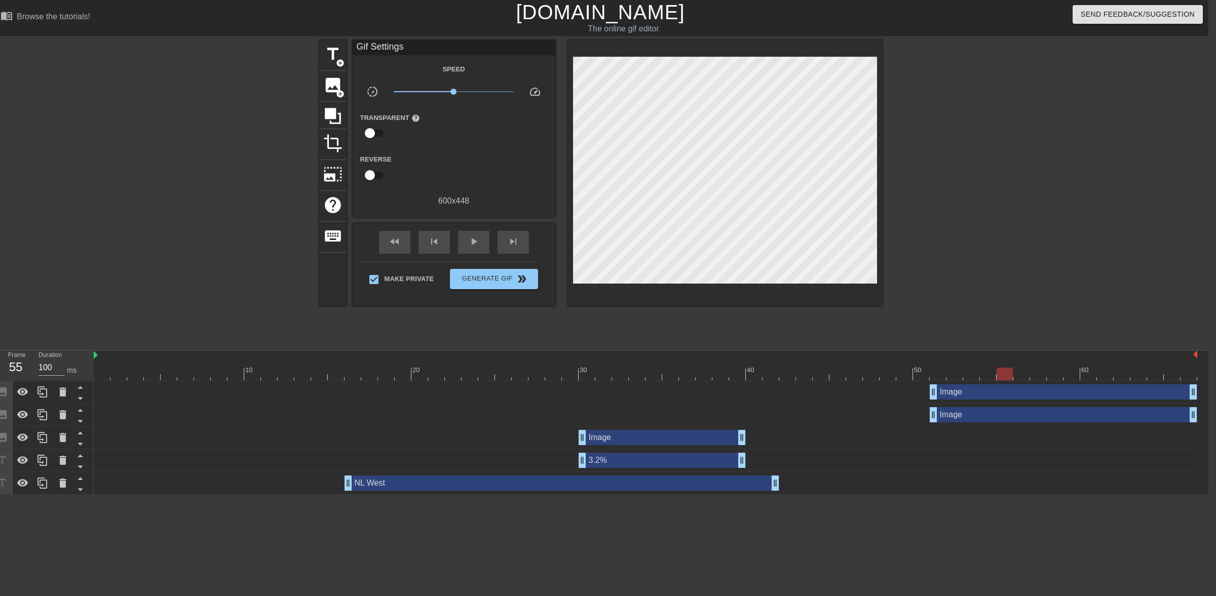
click at [485, 380] on div at bounding box center [646, 374] width 1104 height 13
click at [468, 246] on span "play_arrow" at bounding box center [474, 242] width 12 height 12
click at [468, 246] on span "pause" at bounding box center [474, 242] width 12 height 12
click at [468, 246] on span "play_arrow" at bounding box center [474, 242] width 12 height 12
click at [468, 246] on span "pause" at bounding box center [474, 242] width 12 height 12
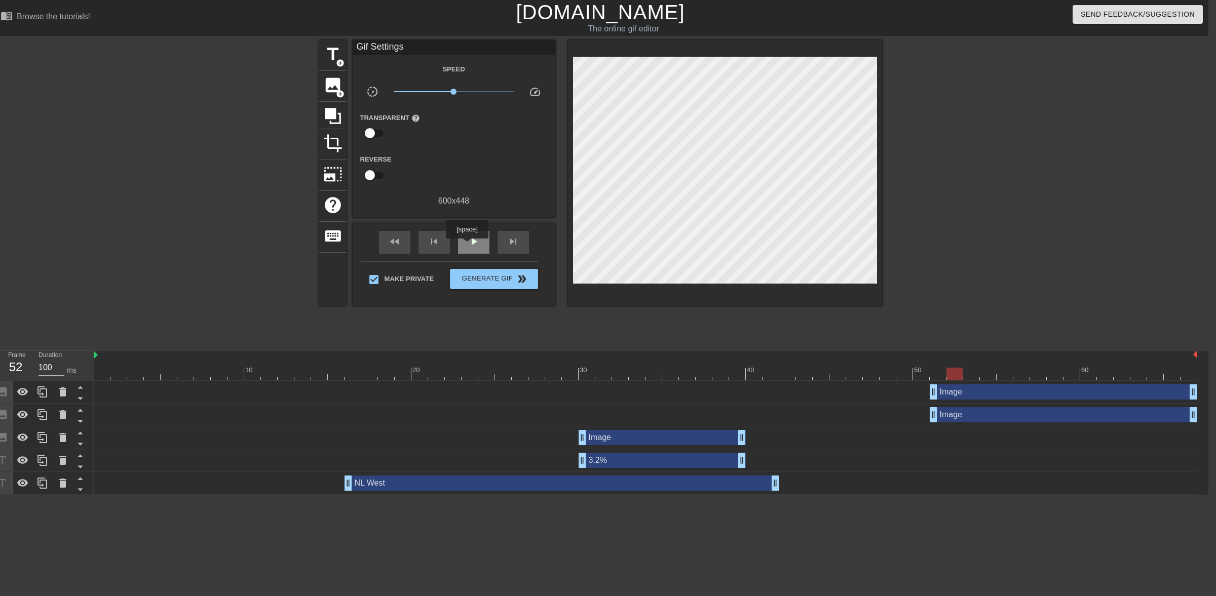
click at [468, 246] on span "play_arrow" at bounding box center [474, 242] width 12 height 12
click at [468, 246] on span "pause" at bounding box center [474, 242] width 12 height 12
click at [616, 465] on div "3.2% drag_handle drag_handle" at bounding box center [662, 460] width 167 height 15
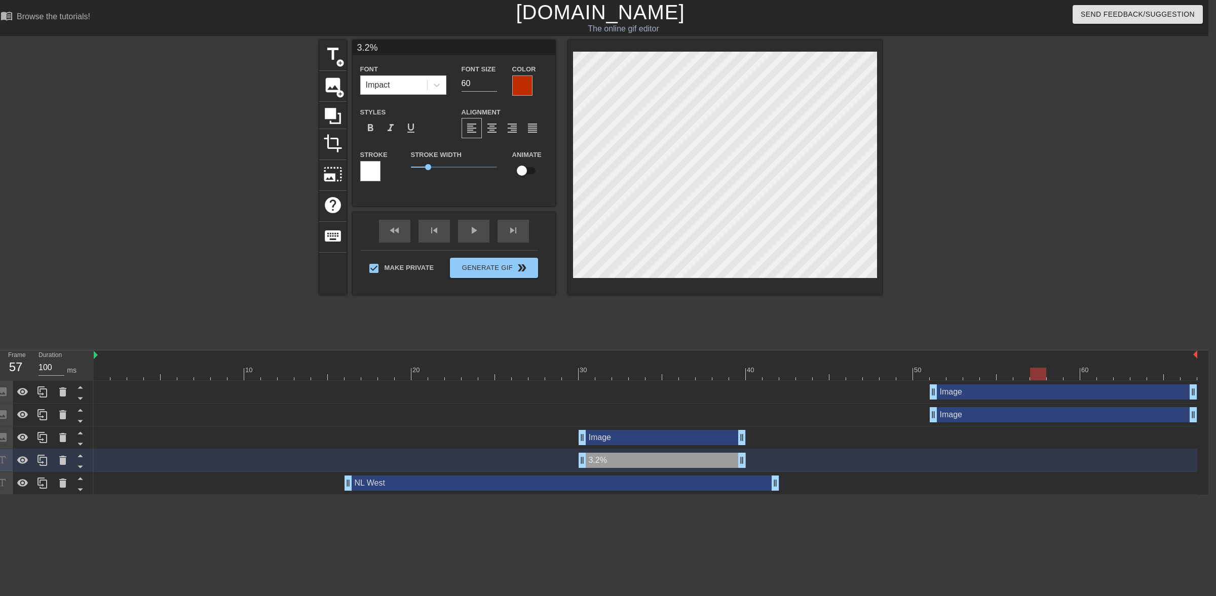
click at [525, 84] on div at bounding box center [522, 85] width 20 height 20
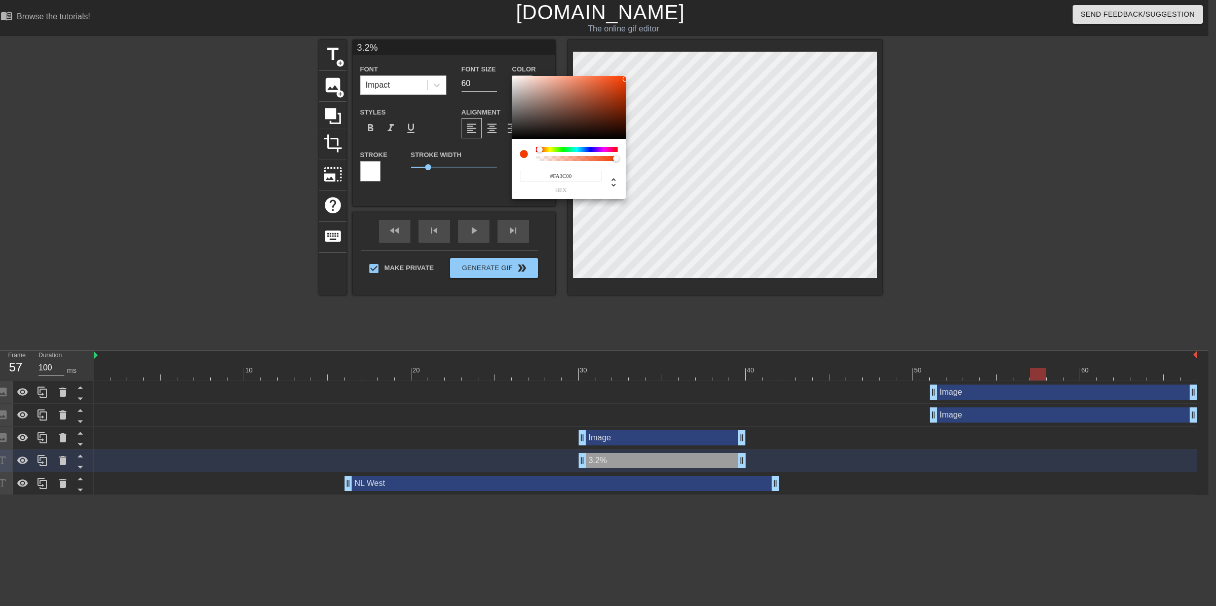
type input "#FF3D00"
drag, startPoint x: 624, startPoint y: 90, endPoint x: 634, endPoint y: 69, distance: 23.4
click at [616, 69] on div "#FF3D00 hex" at bounding box center [608, 303] width 1216 height 606
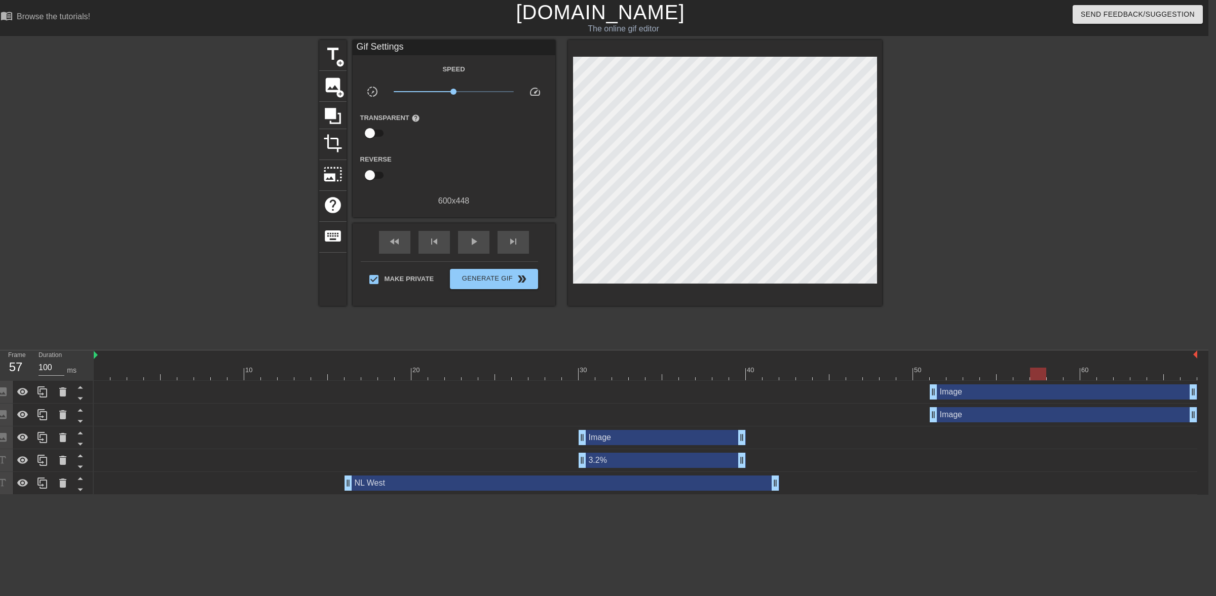
click at [467, 381] on div "Image drag_handle drag_handle" at bounding box center [646, 392] width 1104 height 23
click at [471, 373] on div at bounding box center [646, 374] width 1104 height 13
click at [471, 237] on span "play_arrow" at bounding box center [474, 242] width 12 height 12
click at [469, 246] on span "pause" at bounding box center [474, 242] width 12 height 12
click at [616, 460] on div "3.2% drag_handle drag_handle" at bounding box center [662, 460] width 167 height 15
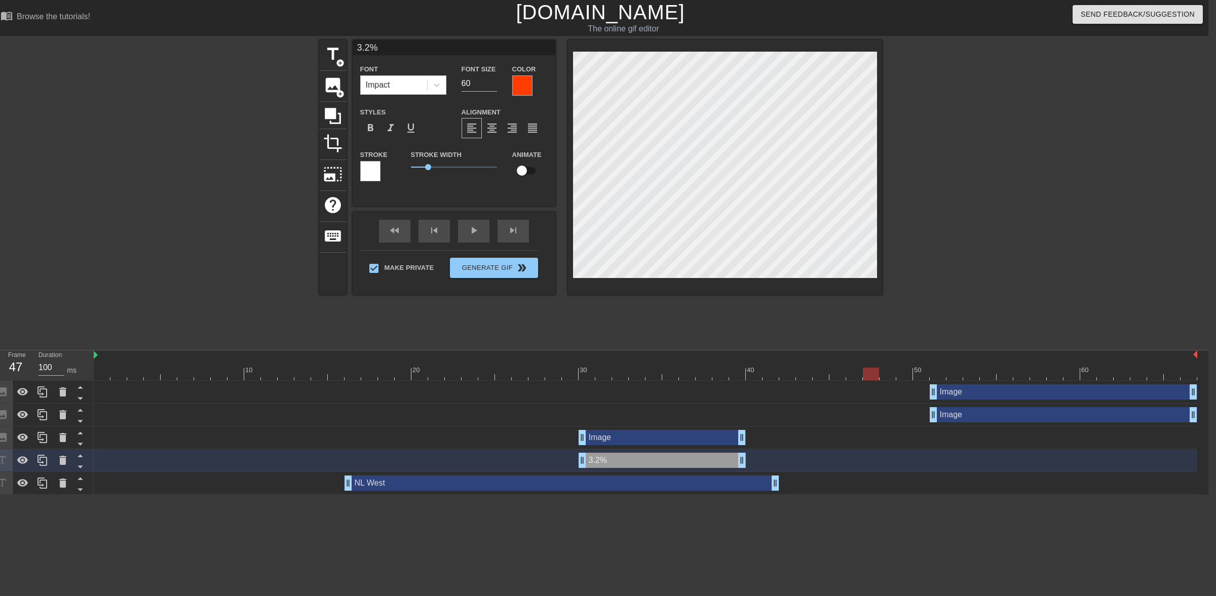
click at [523, 80] on div at bounding box center [522, 85] width 20 height 20
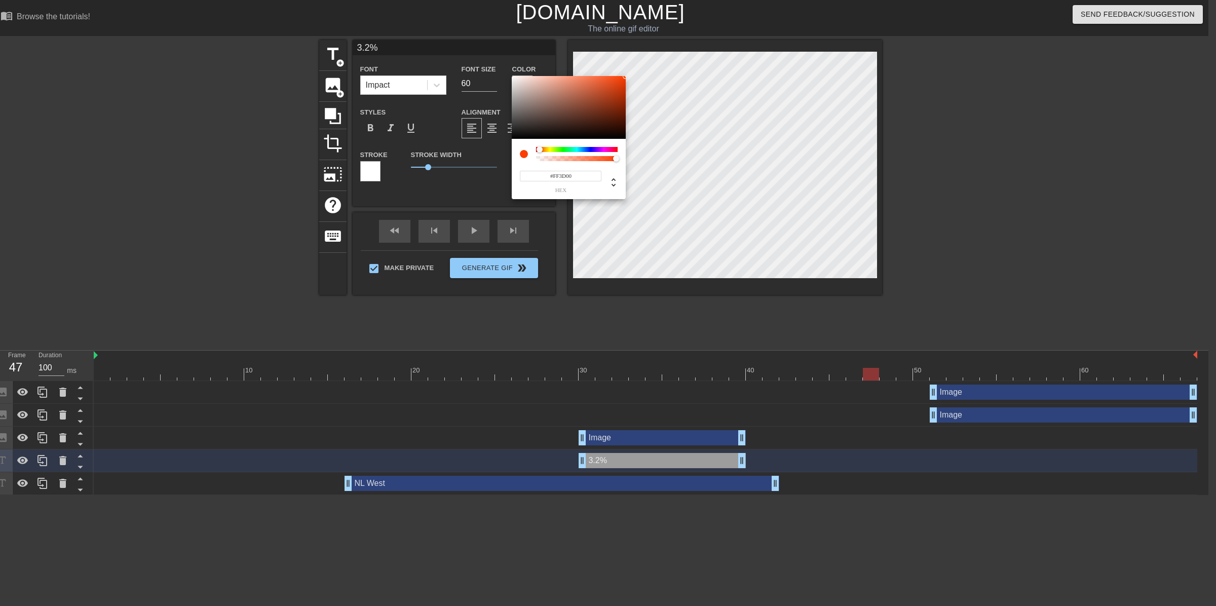
click at [586, 175] on input "#FF3D00" at bounding box center [561, 176] width 82 height 11
type input "#"
paste input "#A71930"
type input "#A71930"
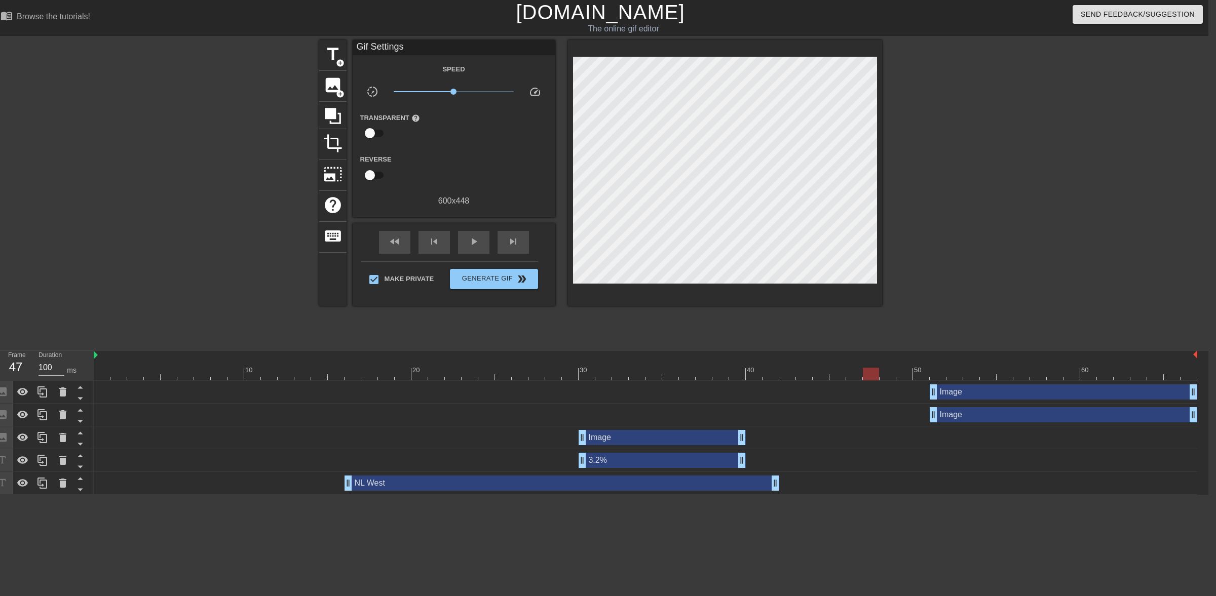
click at [345, 432] on div "Image drag_handle drag_handle" at bounding box center [646, 437] width 1104 height 15
click at [361, 378] on div at bounding box center [646, 374] width 1104 height 13
click at [476, 237] on span "play_arrow" at bounding box center [474, 242] width 12 height 12
click at [474, 246] on span "pause" at bounding box center [474, 242] width 12 height 12
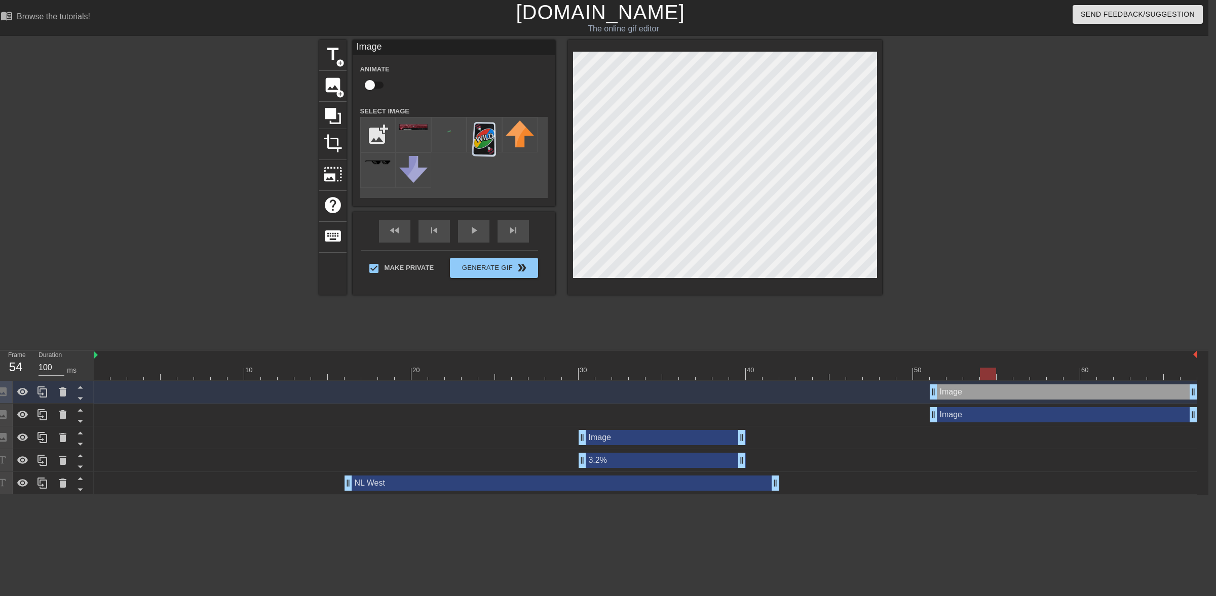
click at [570, 76] on div at bounding box center [725, 167] width 314 height 255
click at [616, 82] on div at bounding box center [725, 167] width 314 height 255
click at [616, 130] on div at bounding box center [970, 192] width 152 height 304
click at [616, 170] on div at bounding box center [970, 192] width 152 height 304
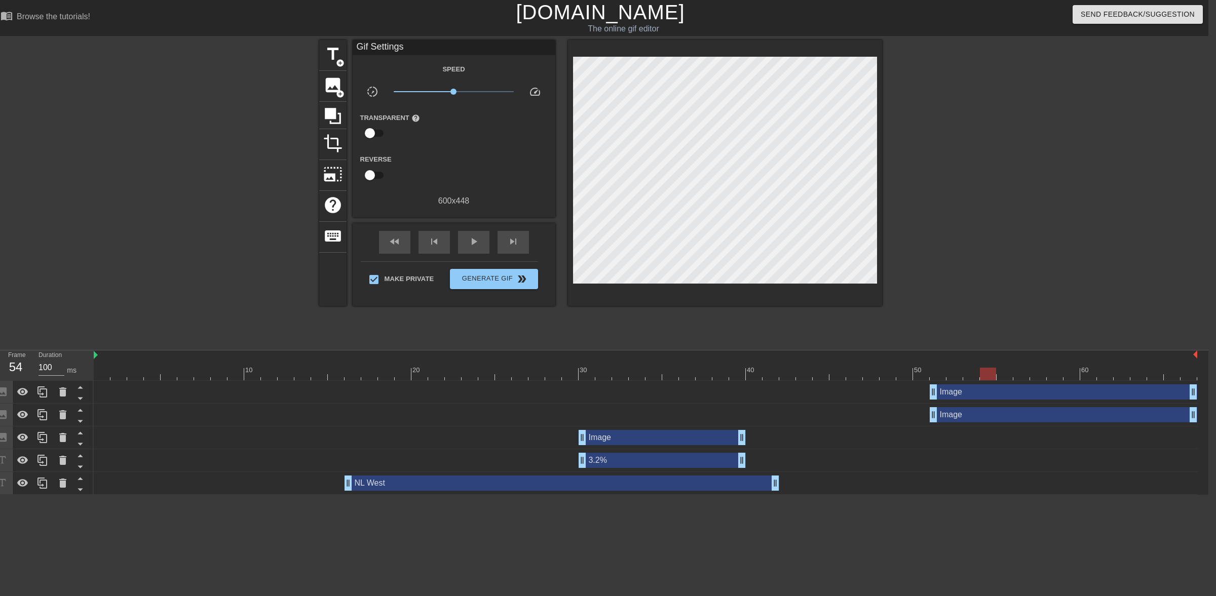
click at [548, 371] on div at bounding box center [646, 374] width 1104 height 13
click at [616, 368] on div at bounding box center [646, 374] width 1104 height 13
click at [330, 46] on span "title" at bounding box center [332, 54] width 19 height 19
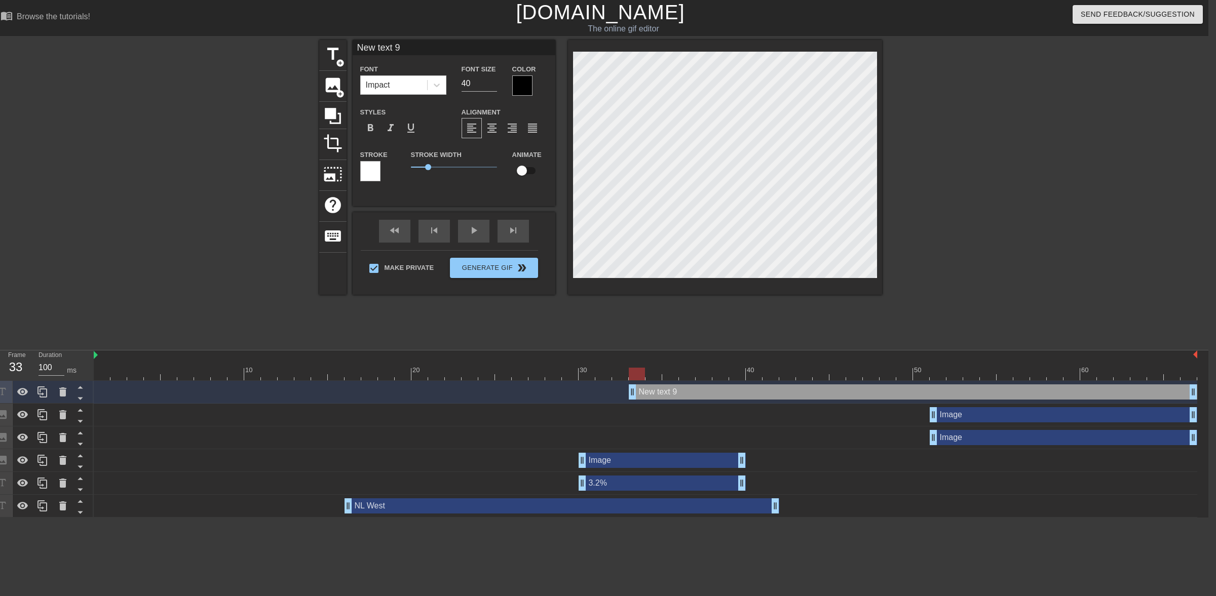
click at [517, 87] on div at bounding box center [522, 85] width 20 height 20
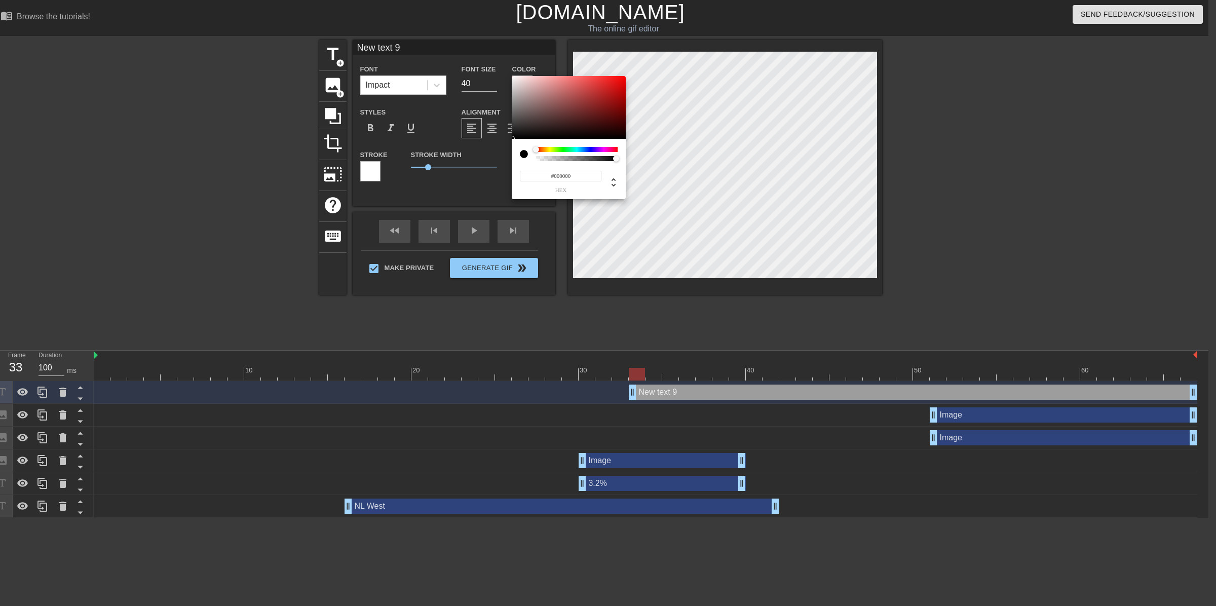
drag, startPoint x: 579, startPoint y: 174, endPoint x: 530, endPoint y: 177, distance: 48.3
click at [530, 177] on input "#000000" at bounding box center [561, 176] width 82 height 11
paste input "A7193"
type input "#A71930"
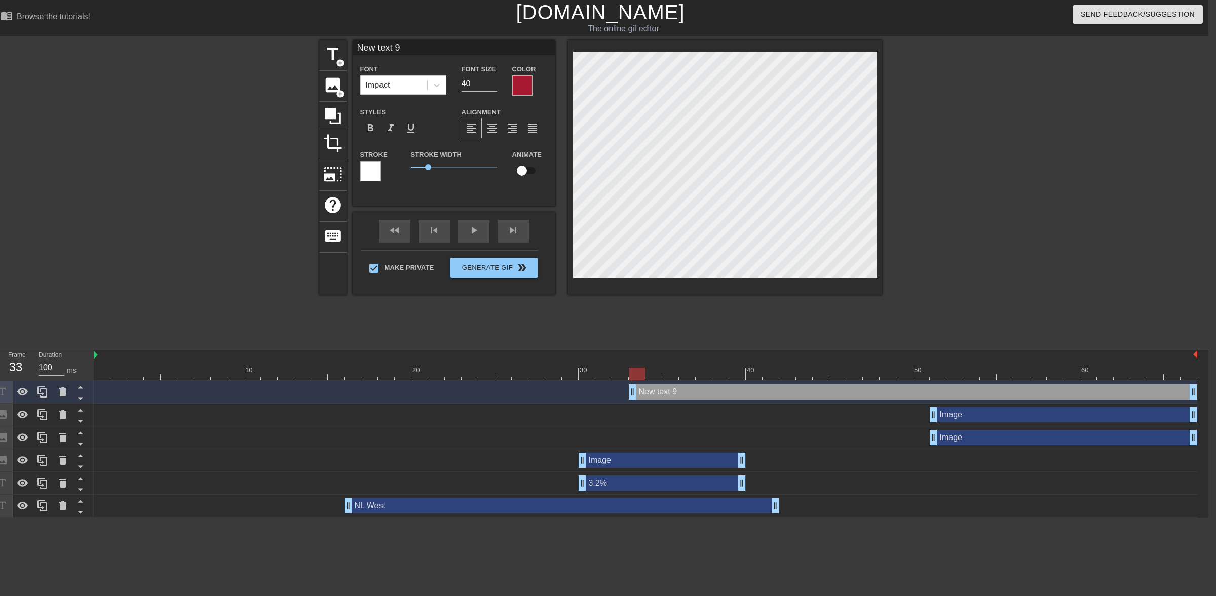
scroll to position [1, 3]
type input "New 9"
type textarea "New 9"
type input "New 9"
type textarea "New 9"
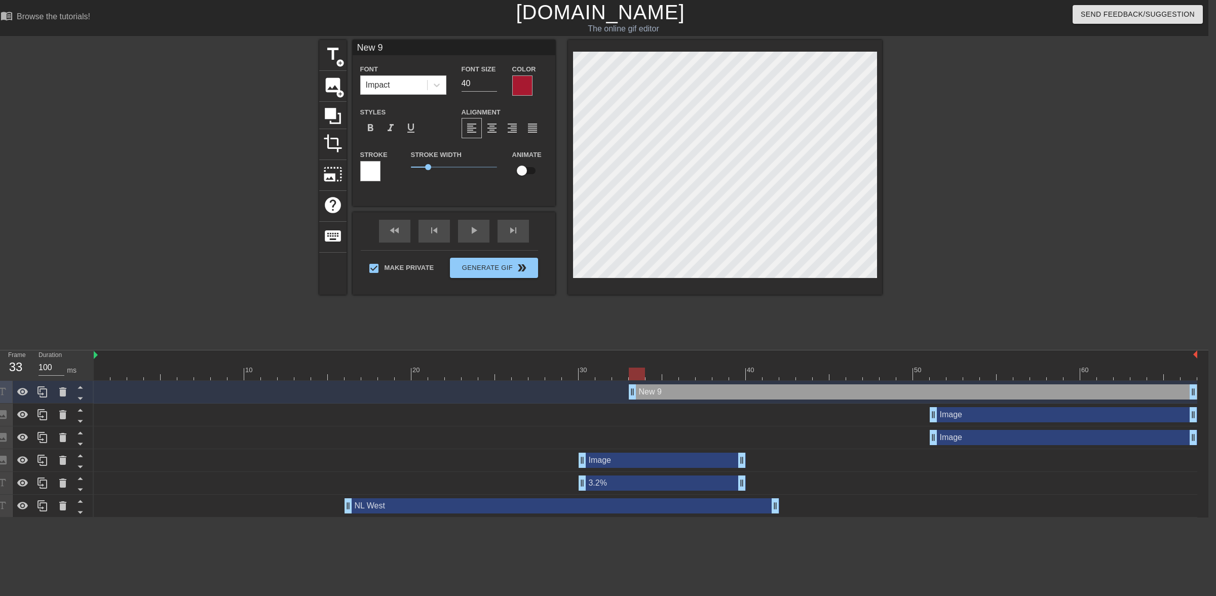
type input "Ne 9"
type textarea "Ne 9"
type input "N 9"
type textarea "N 9"
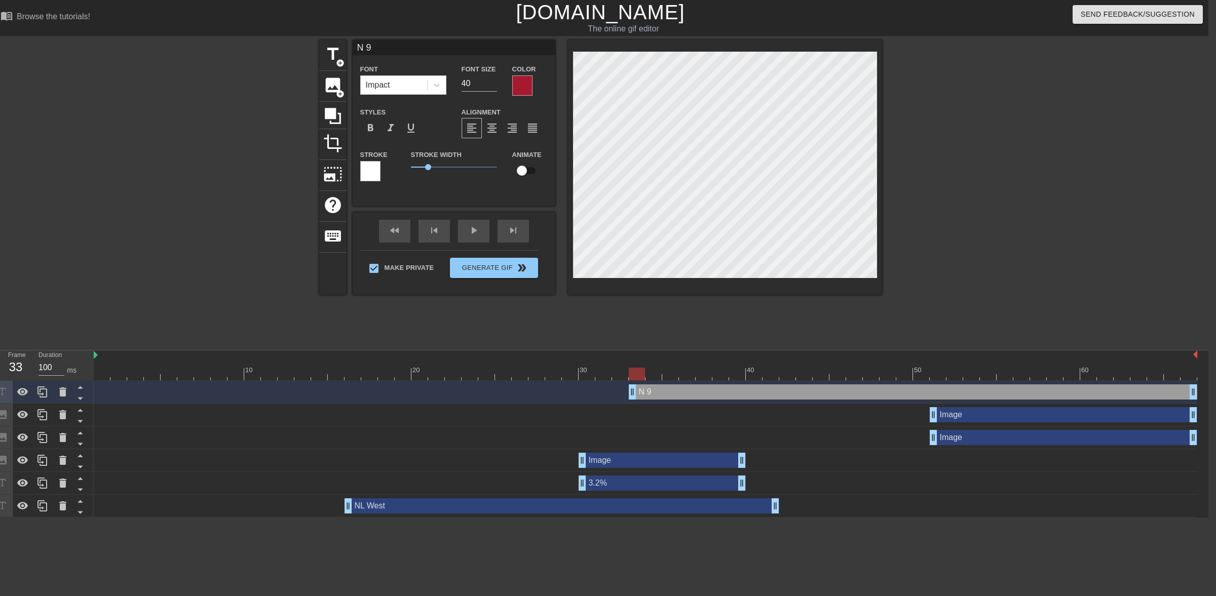
type input "N"
type textarea "N"
type input "N"
type textarea "N"
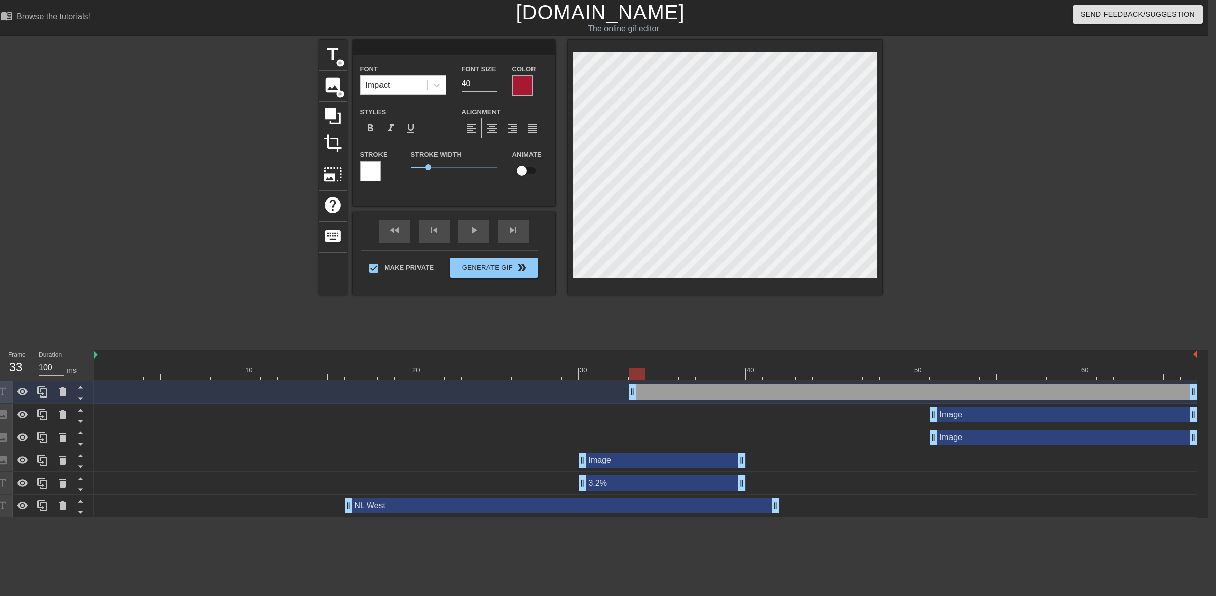
type input "w"
type textarea "w"
type input "we"
type textarea "we"
type input "we"
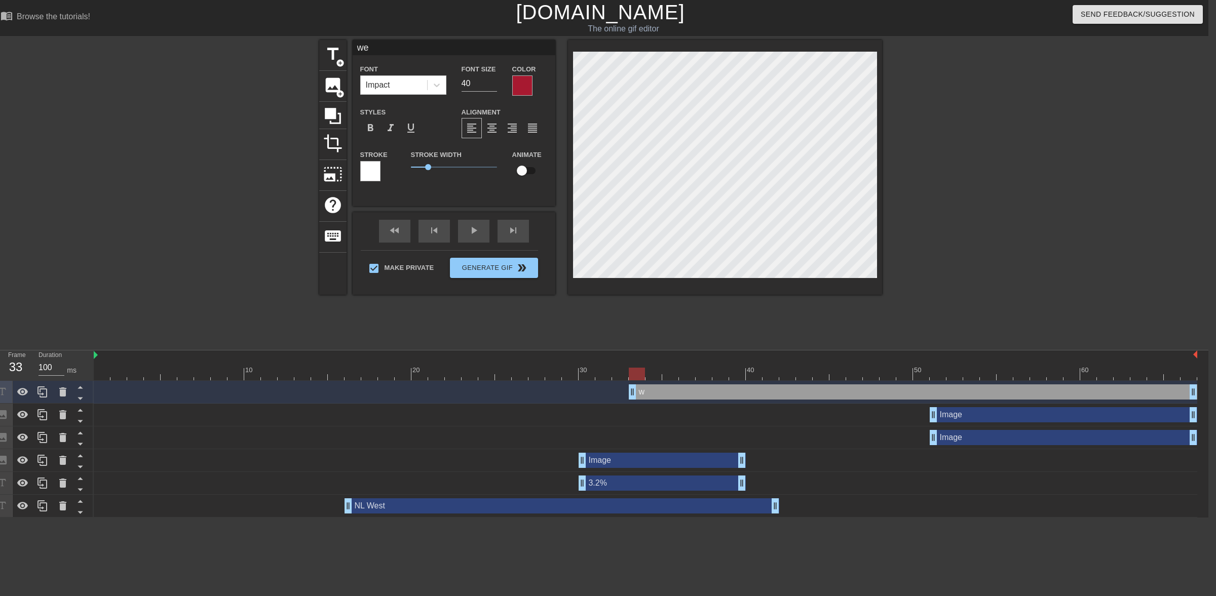
type textarea "we"
type input "we n"
type textarea "we n"
type input "we ne"
type textarea "we ne"
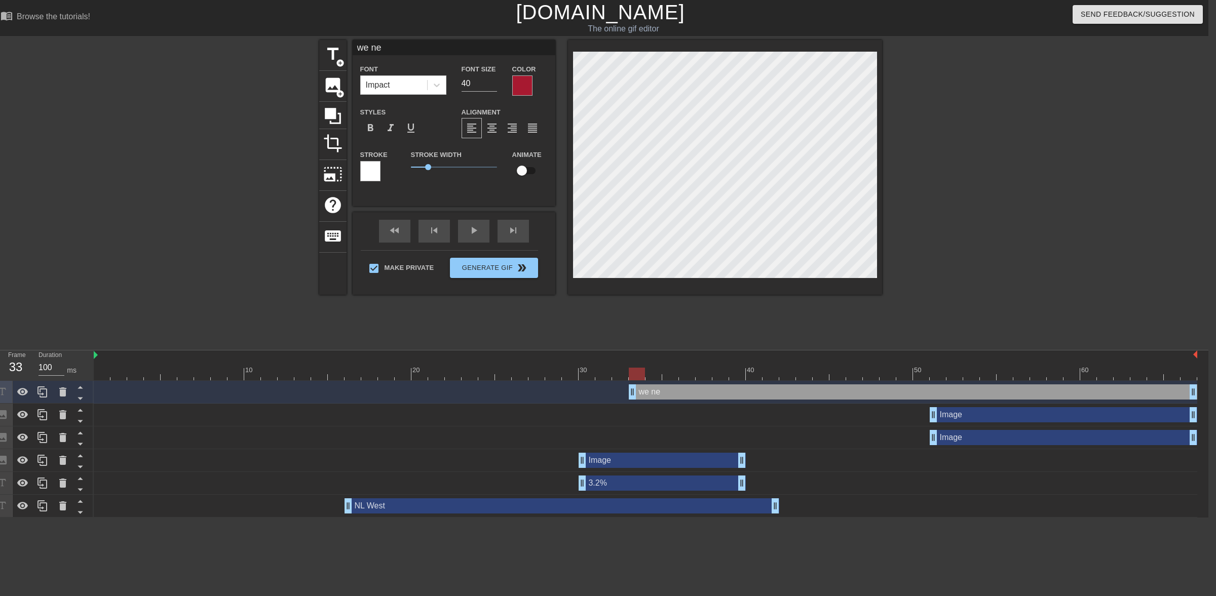
scroll to position [1, 2]
type input "we nev"
type textarea "we nev"
type input "we neve"
type textarea "we neve"
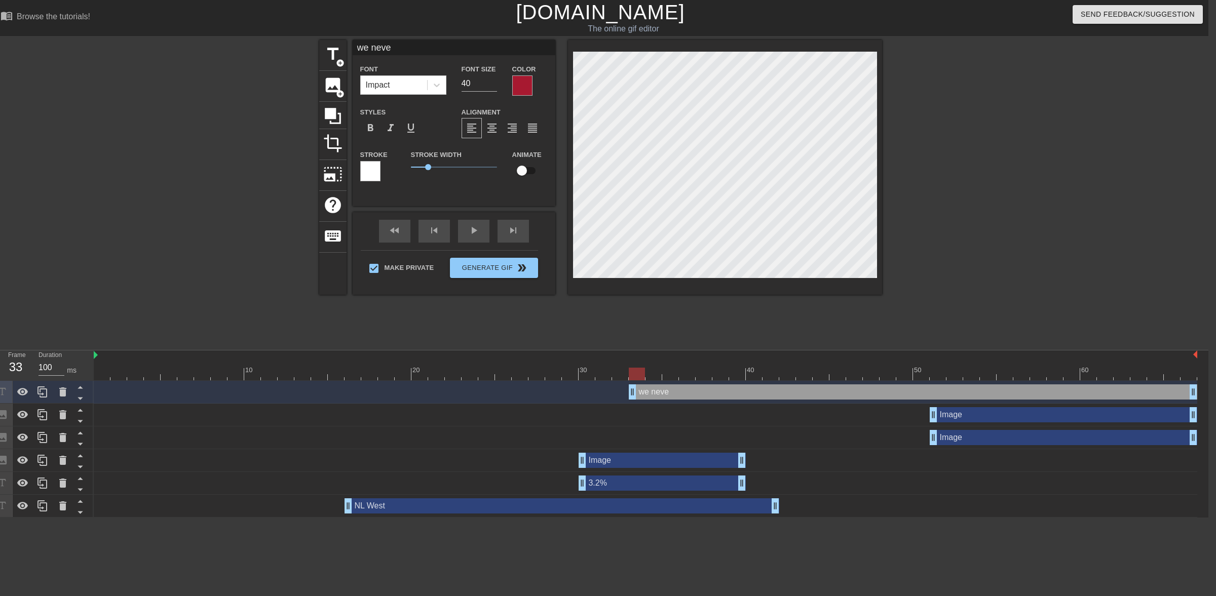
type input "we never"
type textarea "we never"
type input "we never"
type textarea "we never"
type input "we never q"
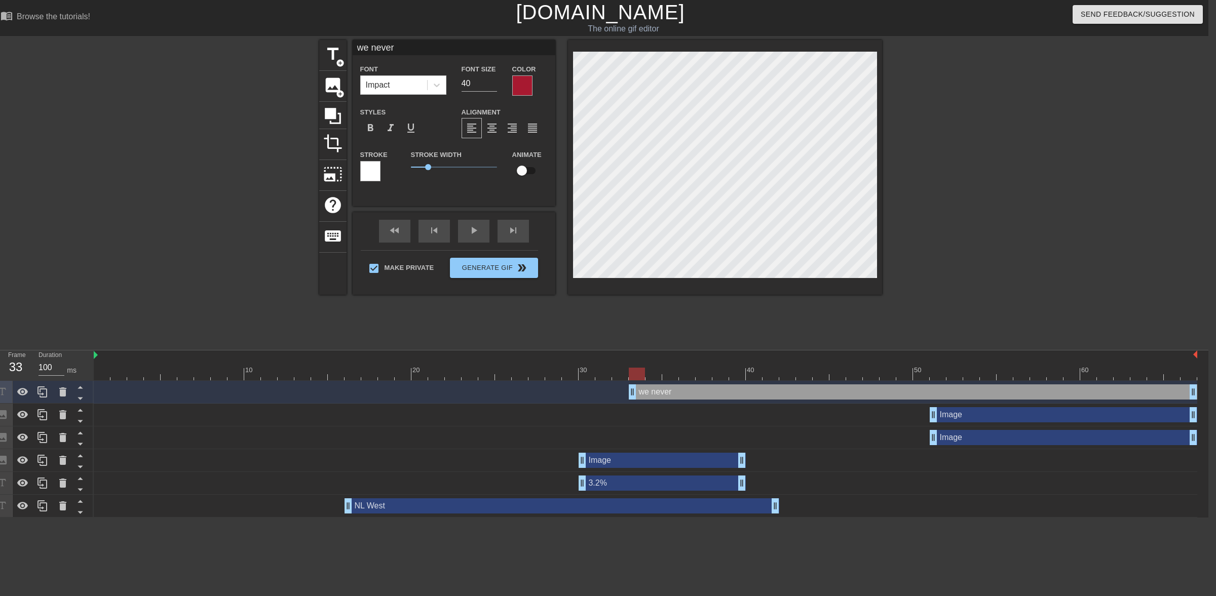
type textarea "we never q"
type input "we never qu"
type textarea "we never qu"
type input "we never qui"
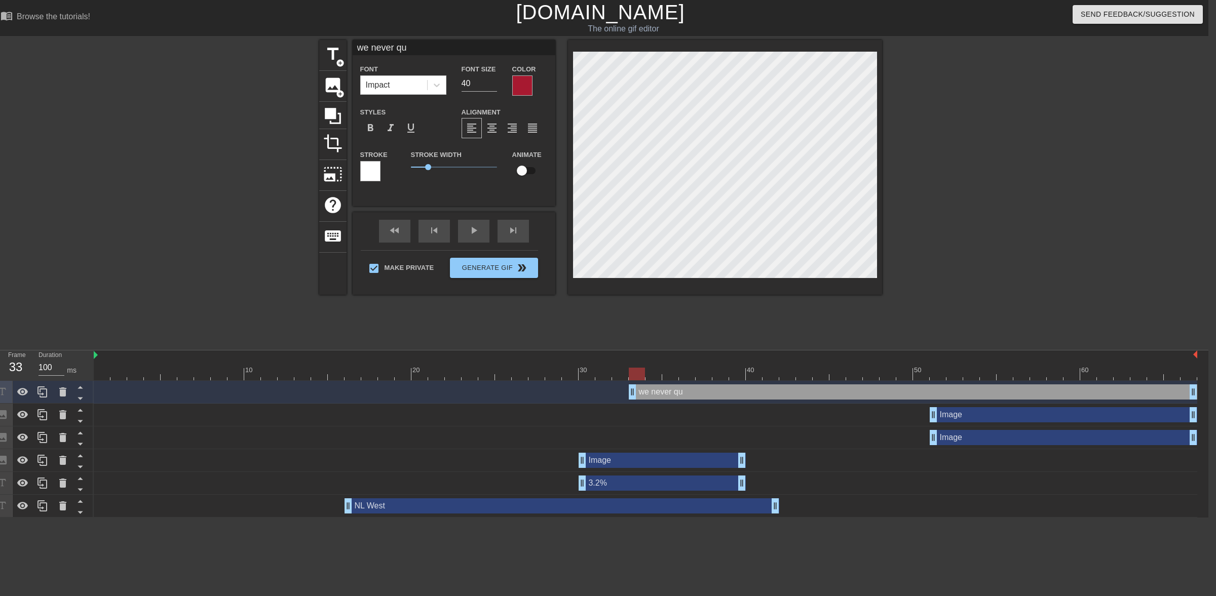
type textarea "we never qui"
type input "we never quit"
type textarea "we never quit"
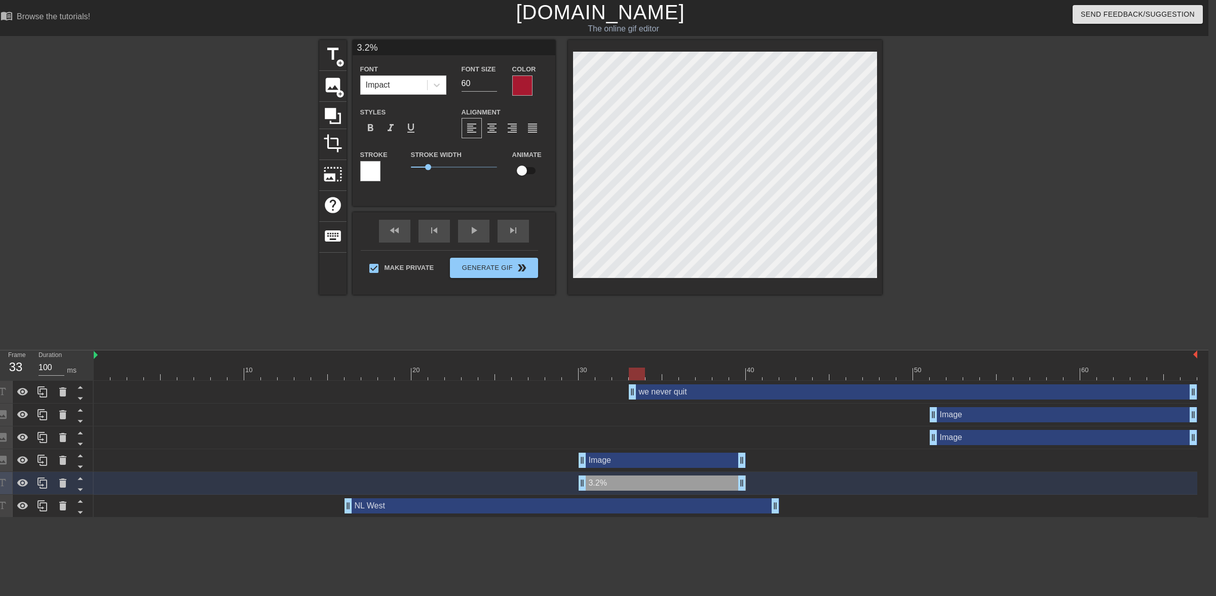
type input "we never quit"
type input "40"
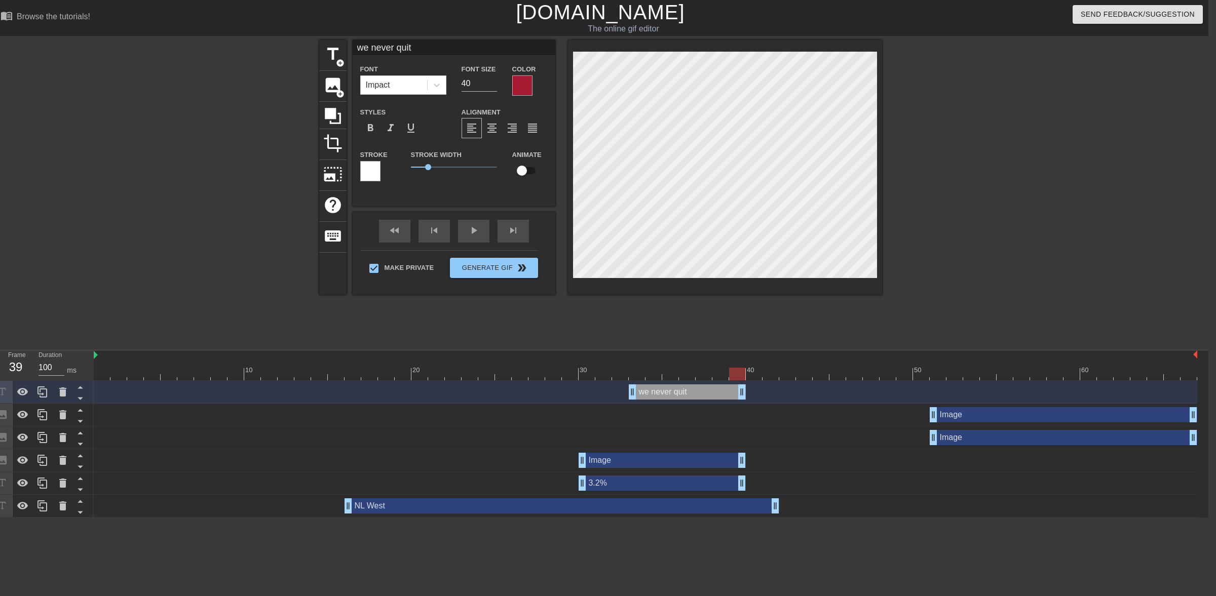
drag, startPoint x: 1195, startPoint y: 388, endPoint x: 742, endPoint y: 447, distance: 456.3
click at [616, 447] on div "we never quit drag_handle drag_handle Image drag_handle drag_handle Image drag_…" at bounding box center [651, 449] width 1115 height 137
click at [289, 375] on div at bounding box center [646, 374] width 1104 height 13
click at [470, 229] on div "fast_rewind skip_previous play_arrow skip_next" at bounding box center [453, 231] width 165 height 38
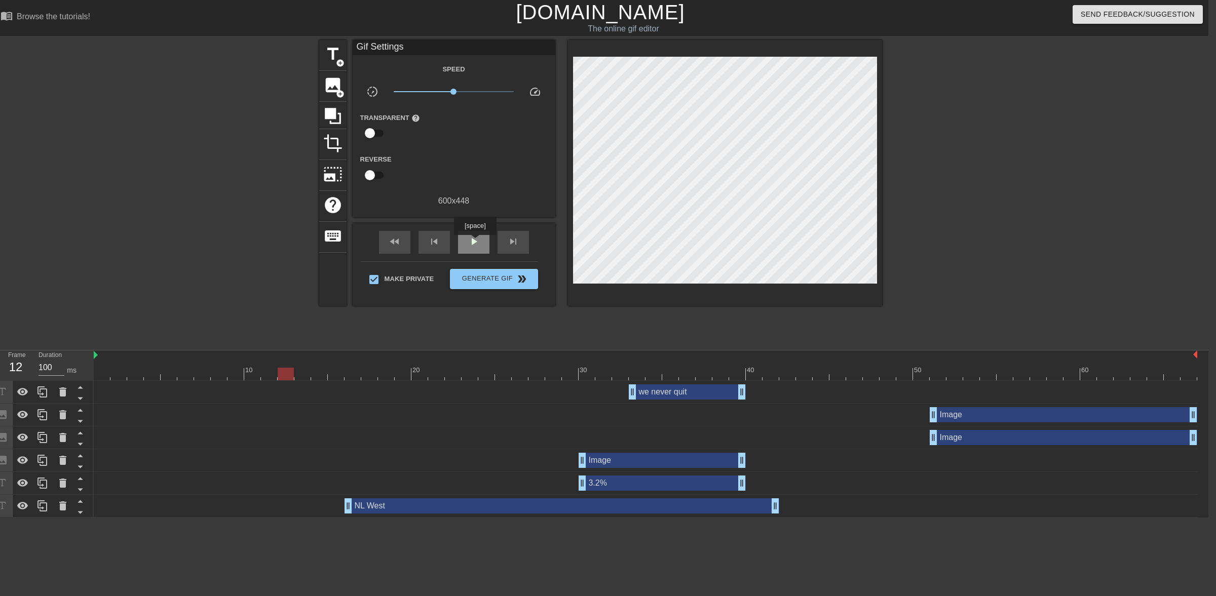
click at [475, 242] on span "play_arrow" at bounding box center [474, 242] width 12 height 12
click at [473, 244] on span "pause" at bounding box center [474, 242] width 12 height 12
click at [616, 397] on div "we never quit drag_handle drag_handle" at bounding box center [687, 392] width 117 height 15
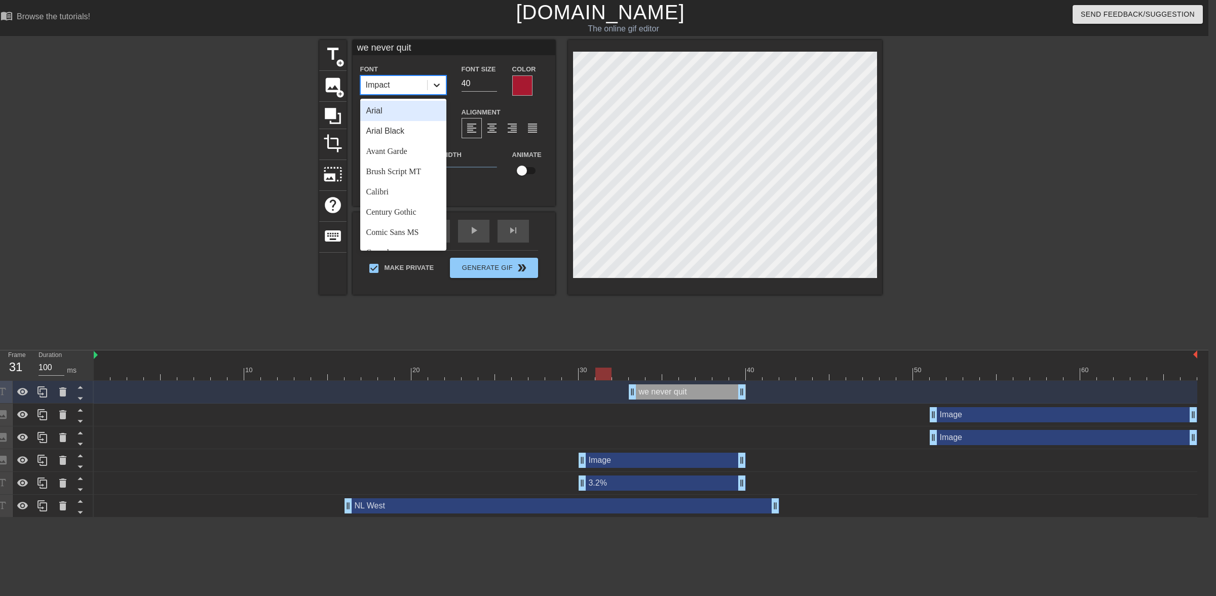
click at [433, 81] on icon at bounding box center [437, 85] width 10 height 10
click at [406, 116] on div "Arial" at bounding box center [403, 111] width 86 height 20
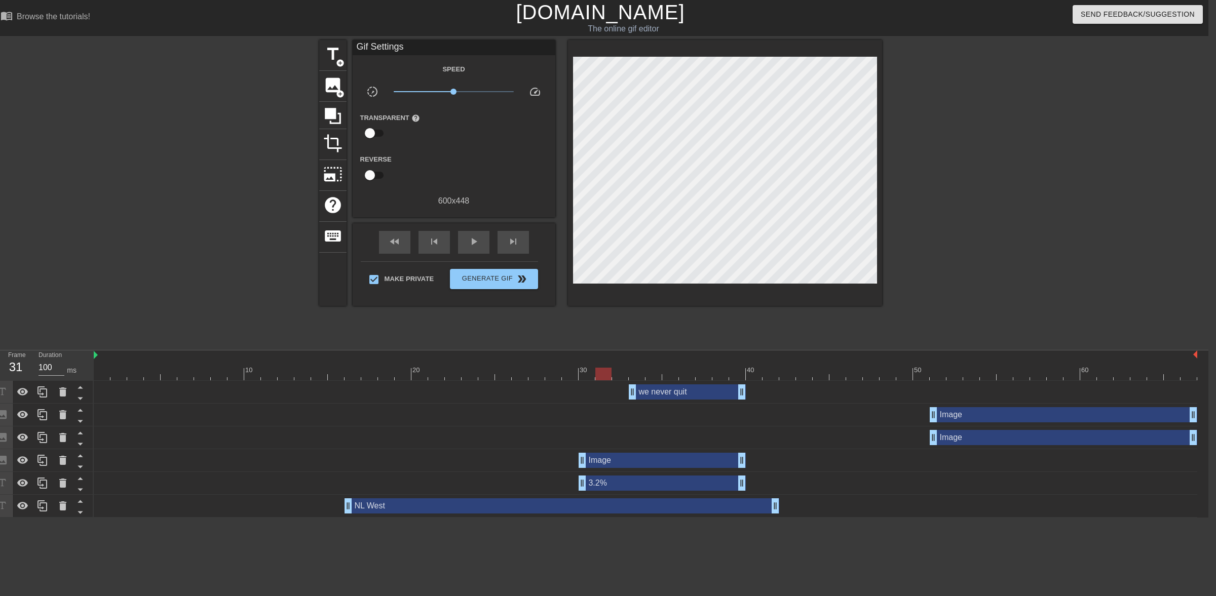
click at [273, 153] on div at bounding box center [231, 192] width 152 height 304
click at [471, 246] on span "play_arrow" at bounding box center [474, 242] width 12 height 12
click at [471, 246] on span "pause" at bounding box center [474, 242] width 12 height 12
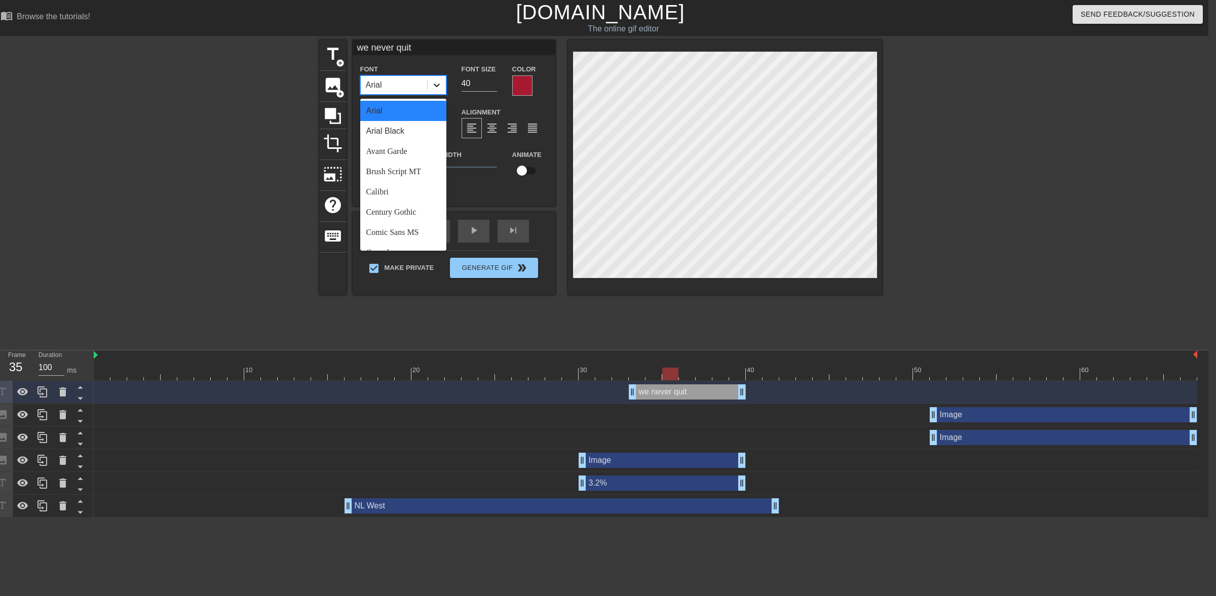
click at [438, 86] on icon at bounding box center [437, 86] width 6 height 4
click at [410, 172] on div "Brush Script MT" at bounding box center [403, 172] width 86 height 20
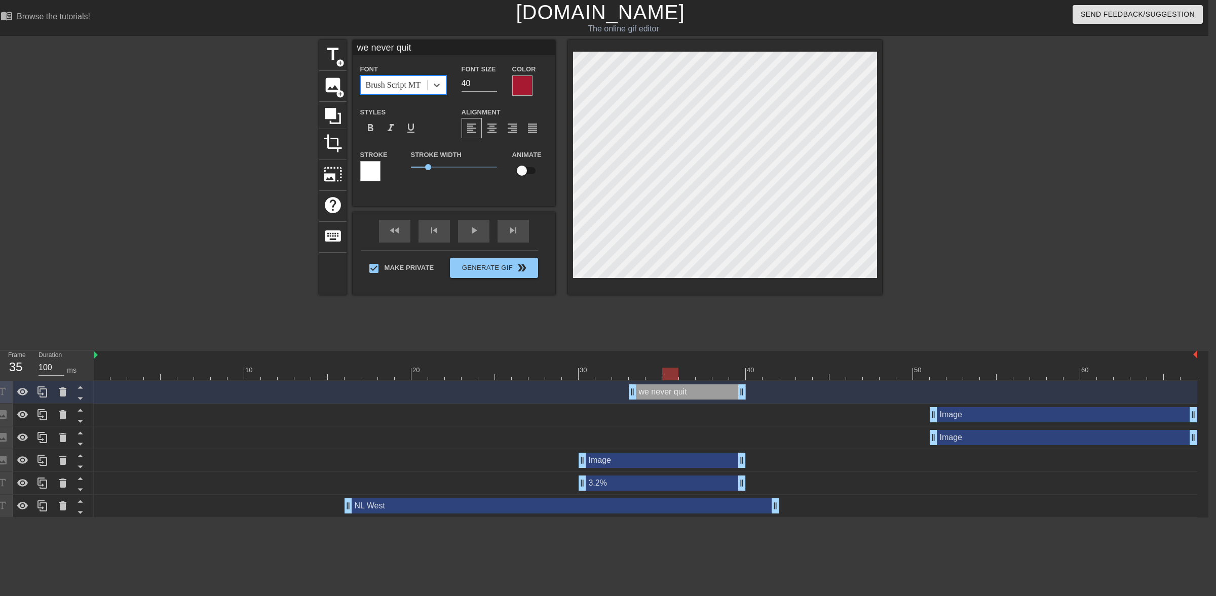
click at [368, 175] on div at bounding box center [370, 171] width 20 height 20
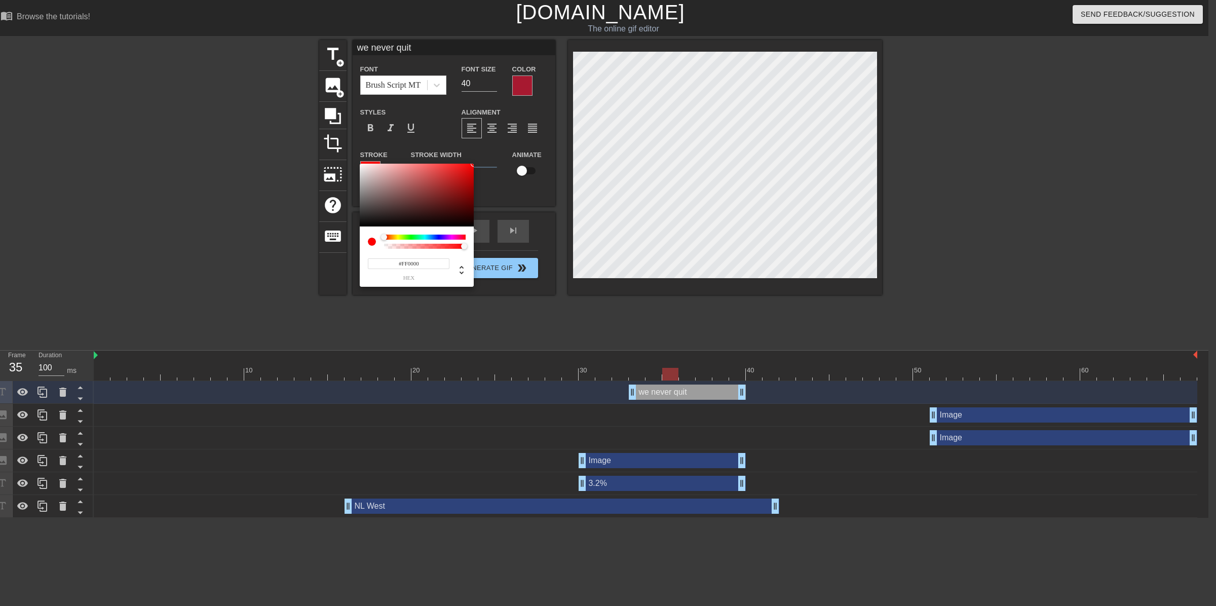
drag, startPoint x: 466, startPoint y: 170, endPoint x: 478, endPoint y: 156, distance: 18.4
click at [478, 156] on div "#FF0000 hex" at bounding box center [608, 303] width 1216 height 606
drag, startPoint x: 425, startPoint y: 261, endPoint x: 386, endPoint y: 252, distance: 39.5
click at [388, 254] on div "#FF0000 hex" at bounding box center [417, 265] width 98 height 32
paste input "A7193"
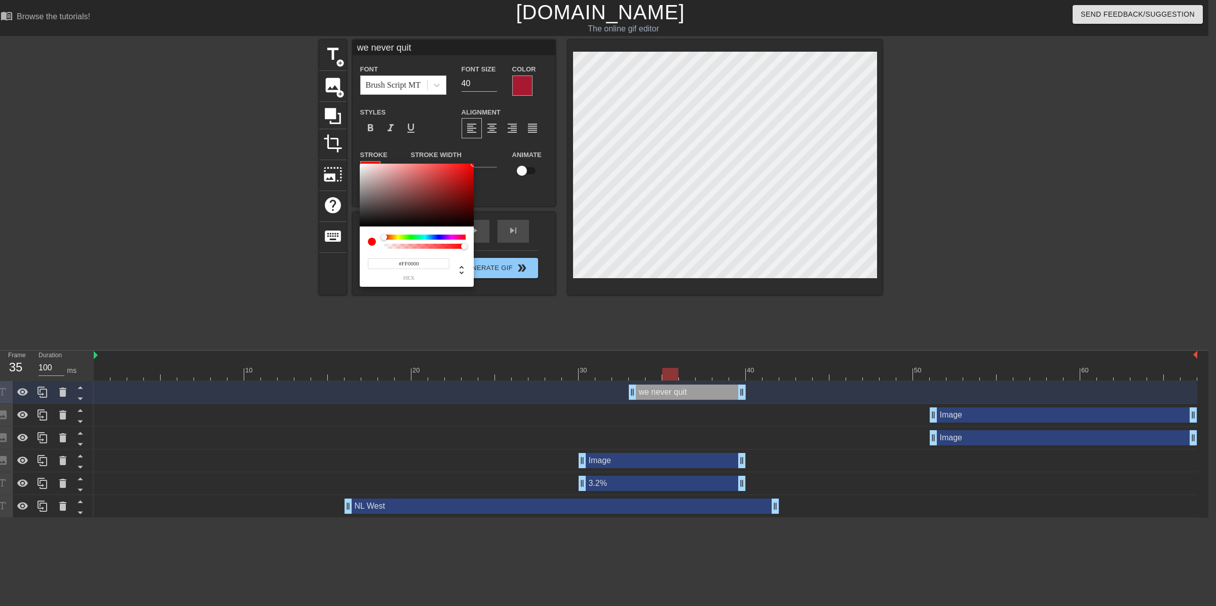
type input "#A71930"
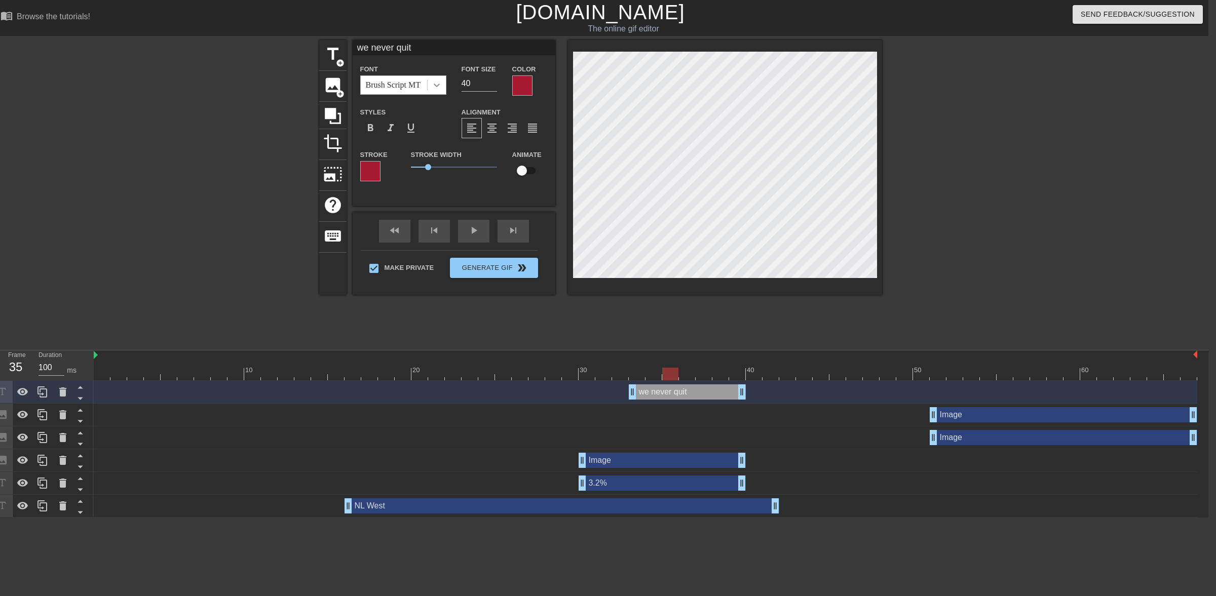
click at [440, 85] on icon at bounding box center [437, 85] width 10 height 10
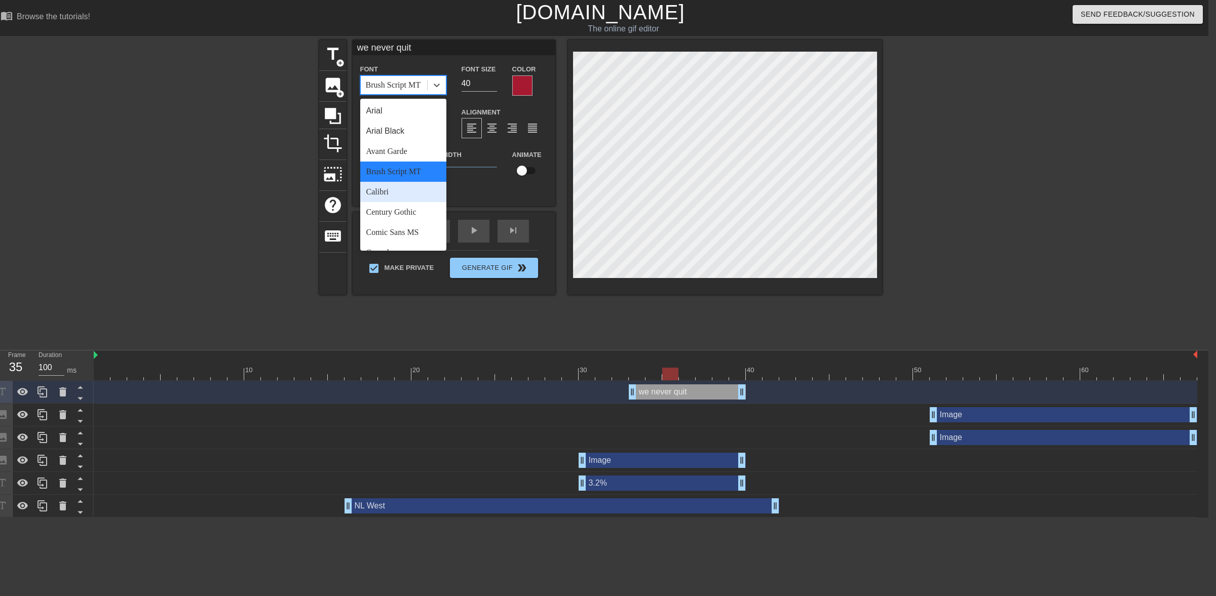
click at [401, 191] on div "Calibri" at bounding box center [403, 192] width 86 height 20
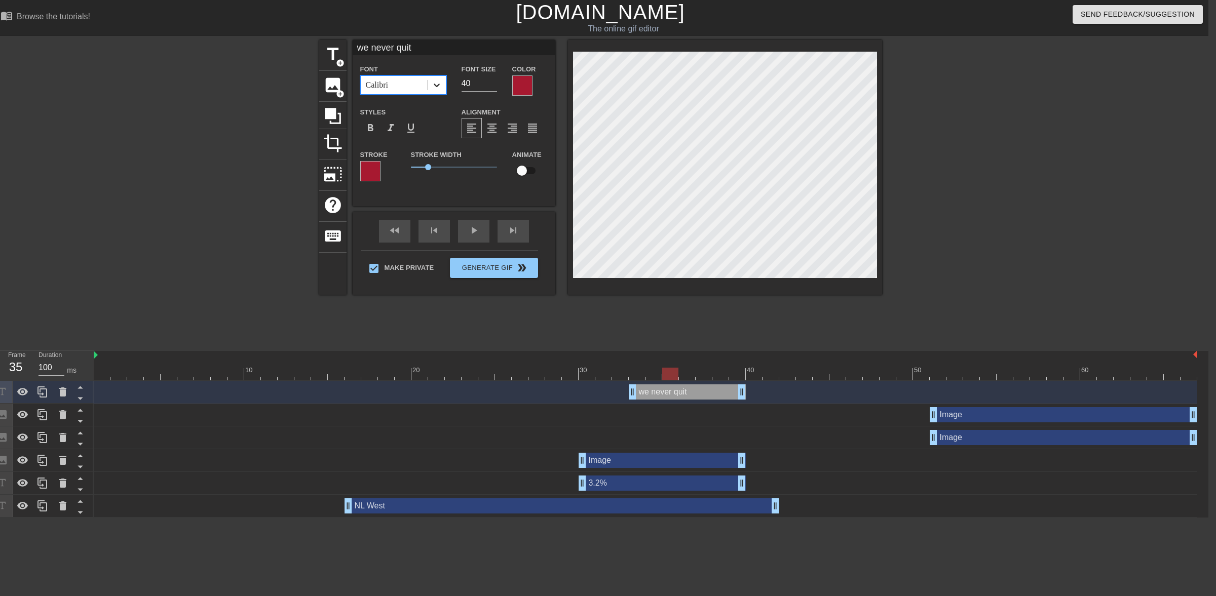
click at [438, 83] on icon at bounding box center [437, 85] width 10 height 10
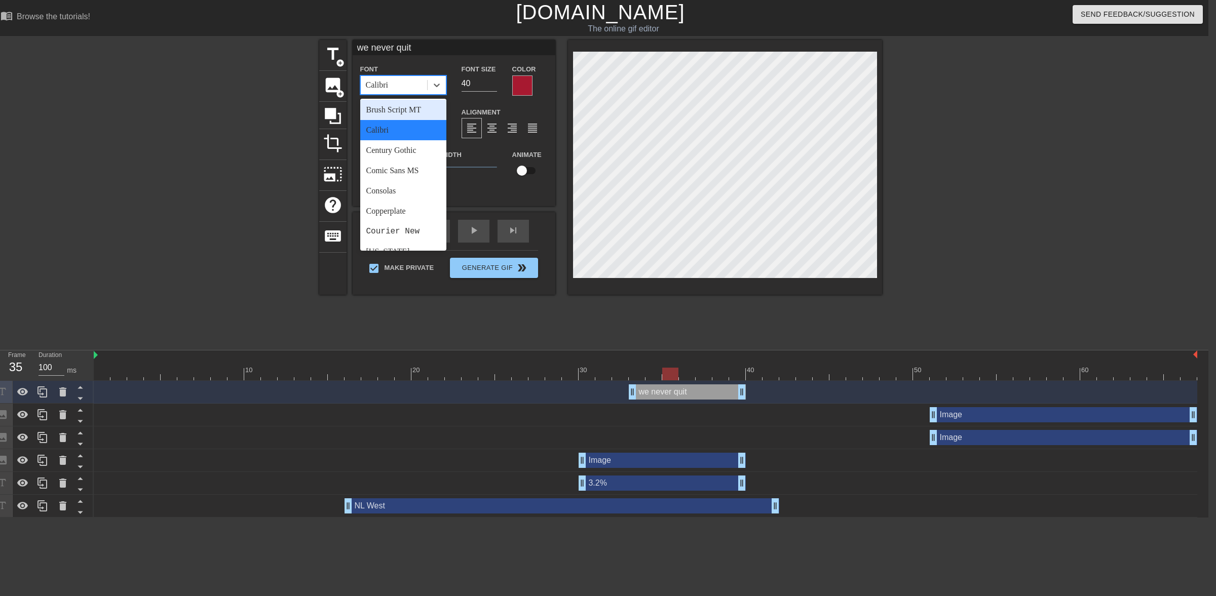
scroll to position [84, 0]
click at [402, 132] on div "Century Gothic" at bounding box center [403, 128] width 86 height 20
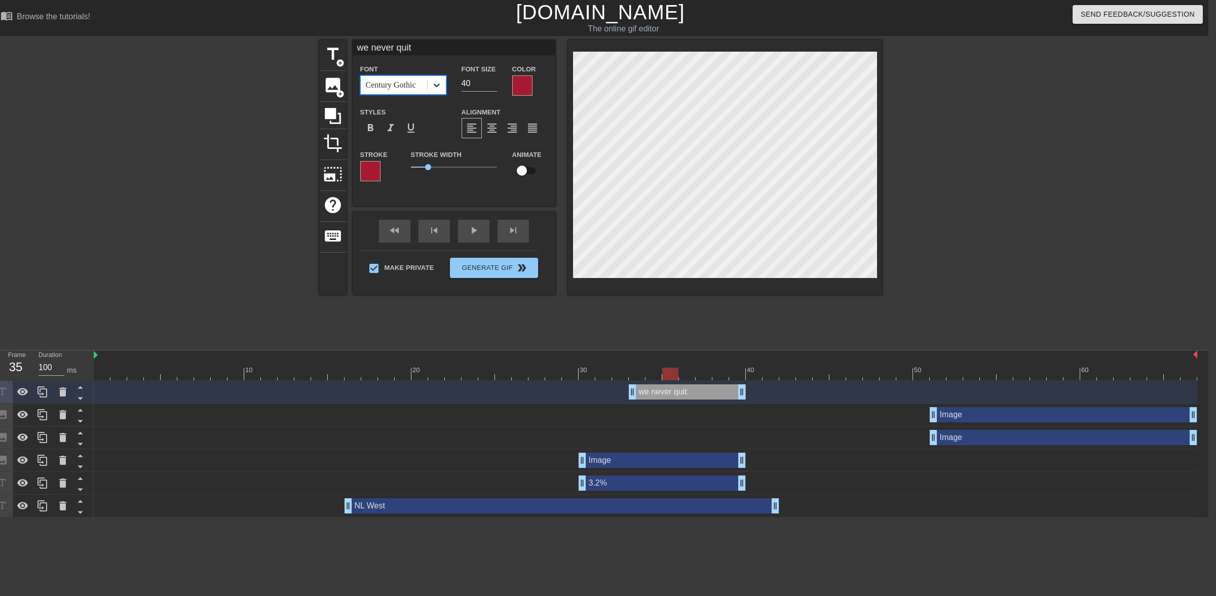
click at [436, 83] on icon at bounding box center [437, 85] width 10 height 10
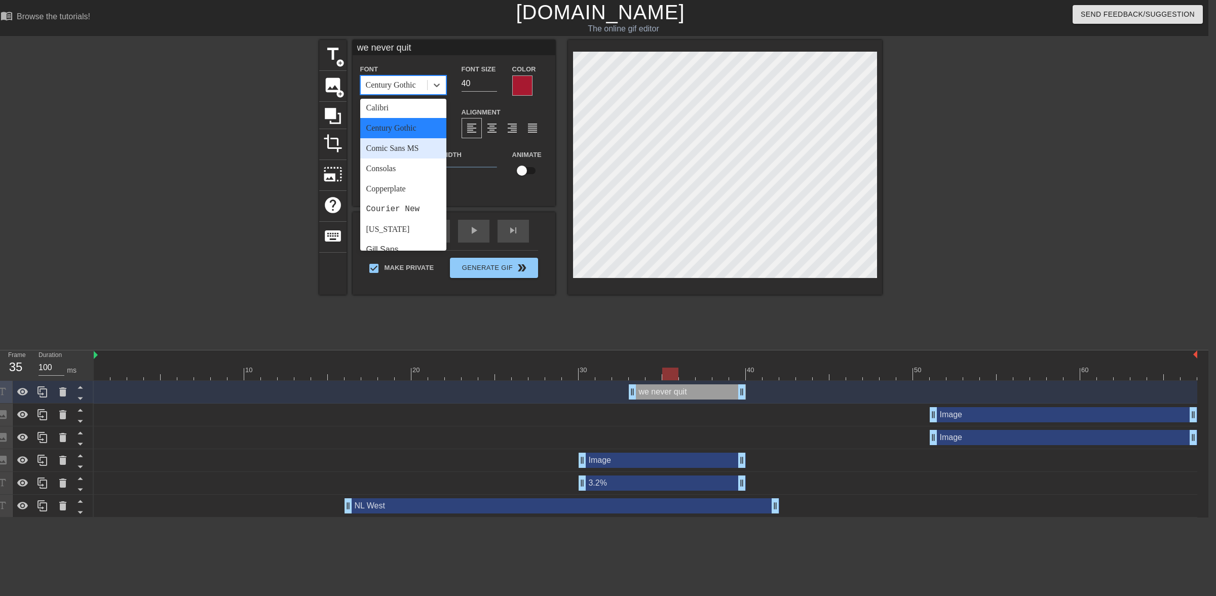
click at [395, 149] on div "Comic Sans MS" at bounding box center [403, 148] width 86 height 20
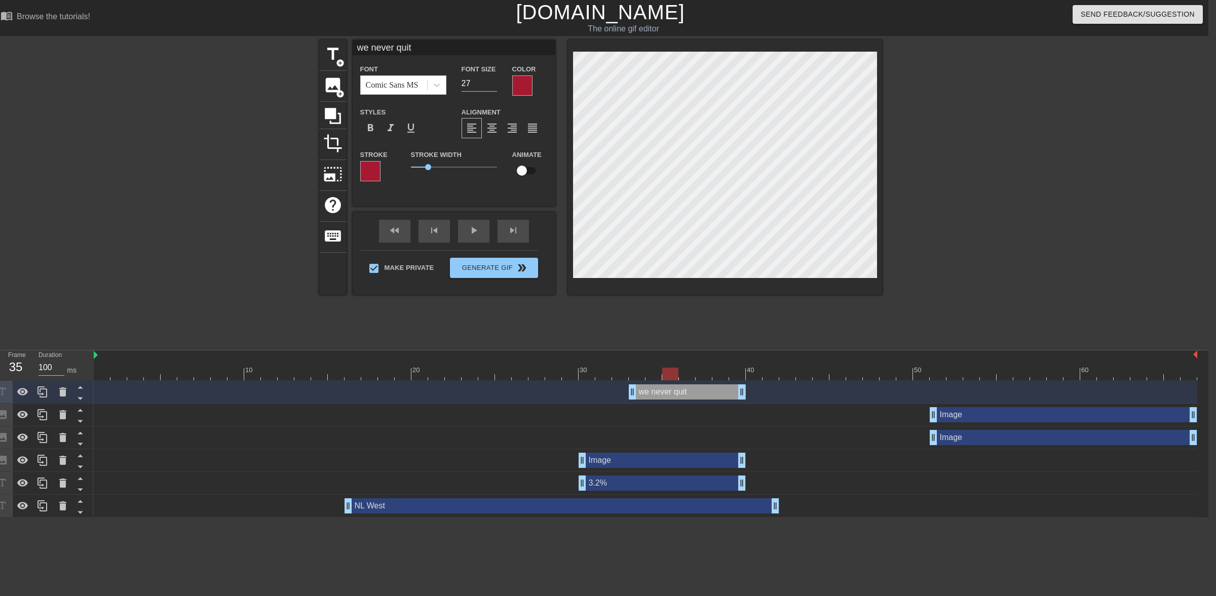
type input "26"
click at [492, 85] on input "26" at bounding box center [479, 83] width 35 height 16
click at [370, 178] on div at bounding box center [370, 171] width 20 height 20
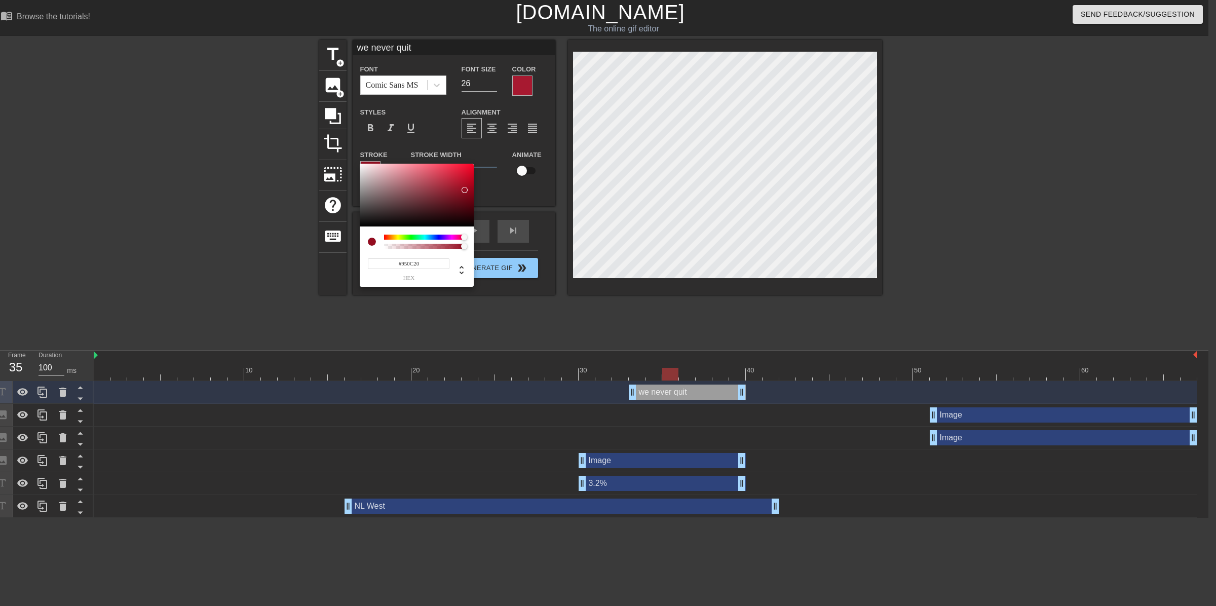
drag, startPoint x: 454, startPoint y: 183, endPoint x: 465, endPoint y: 190, distance: 12.5
click at [465, 190] on div at bounding box center [465, 190] width 6 height 6
drag, startPoint x: 427, startPoint y: 263, endPoint x: 351, endPoint y: 256, distance: 76.4
click at [355, 258] on div "#950C20 hex" at bounding box center [608, 303] width 1216 height 606
paste input "A7193"
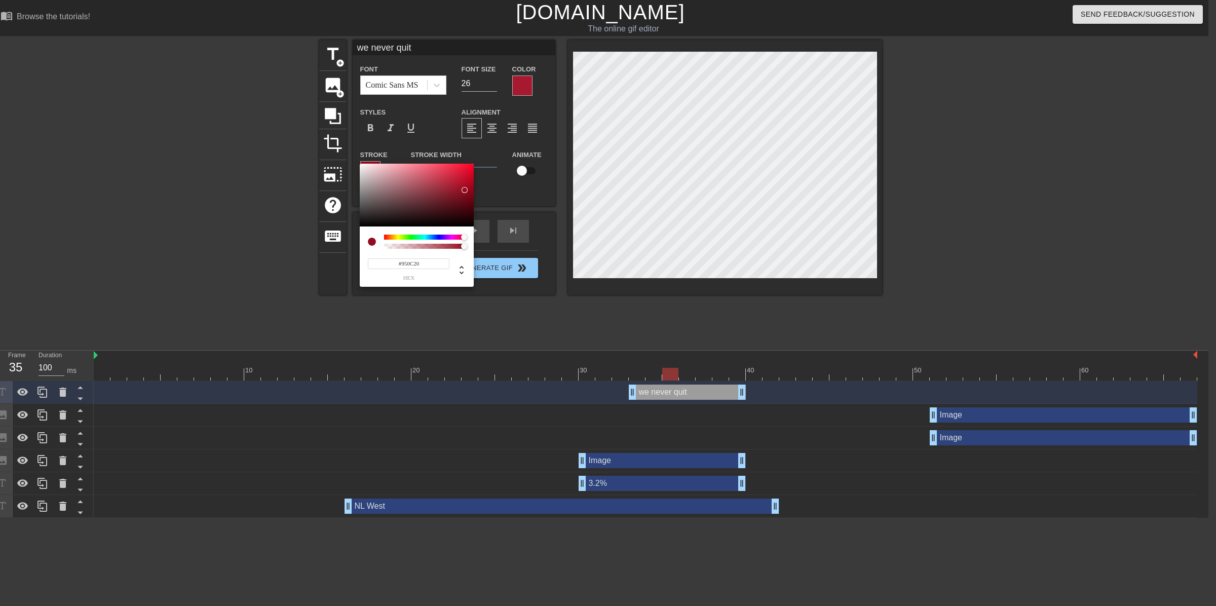
type input "#A71930"
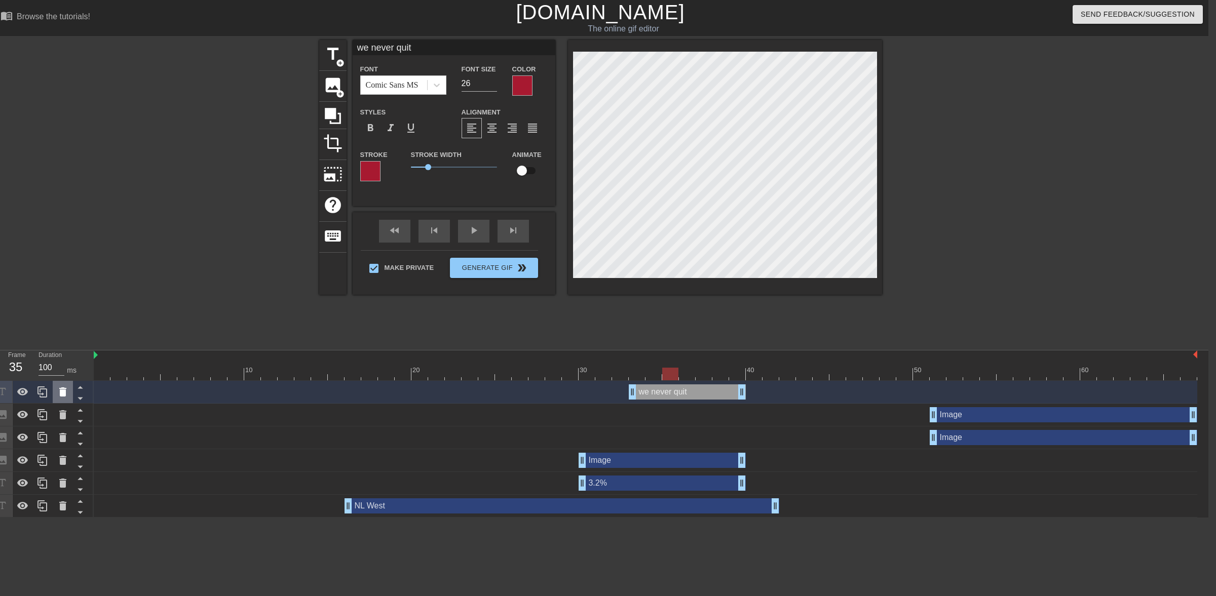
click at [62, 393] on icon at bounding box center [62, 392] width 7 height 9
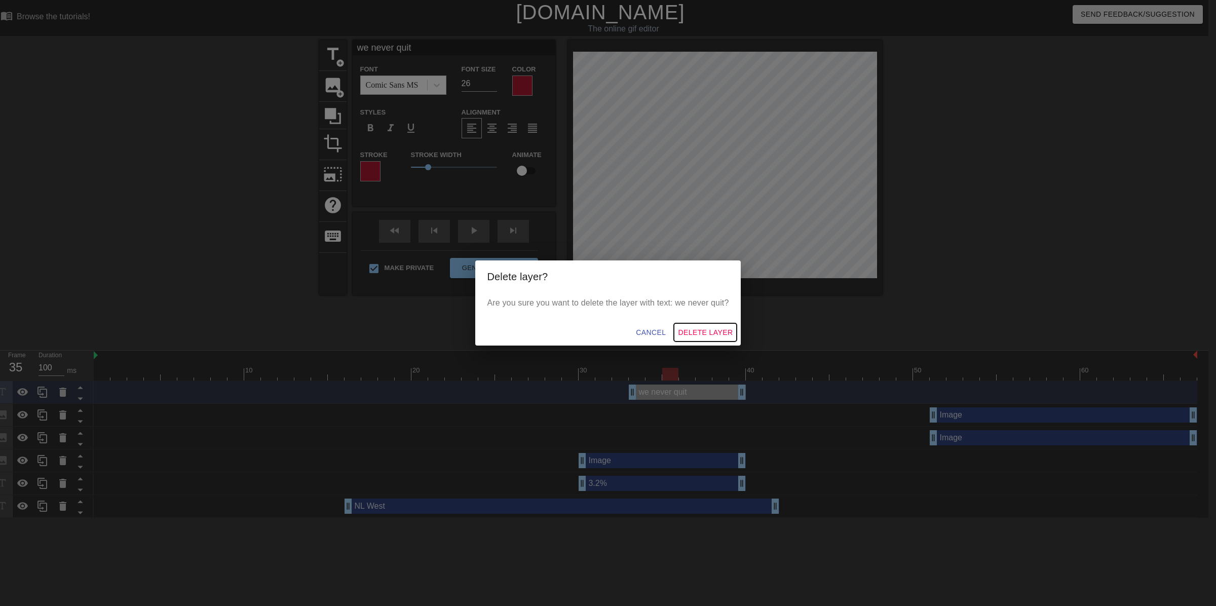
click at [616, 328] on span "Delete Layer" at bounding box center [705, 332] width 55 height 13
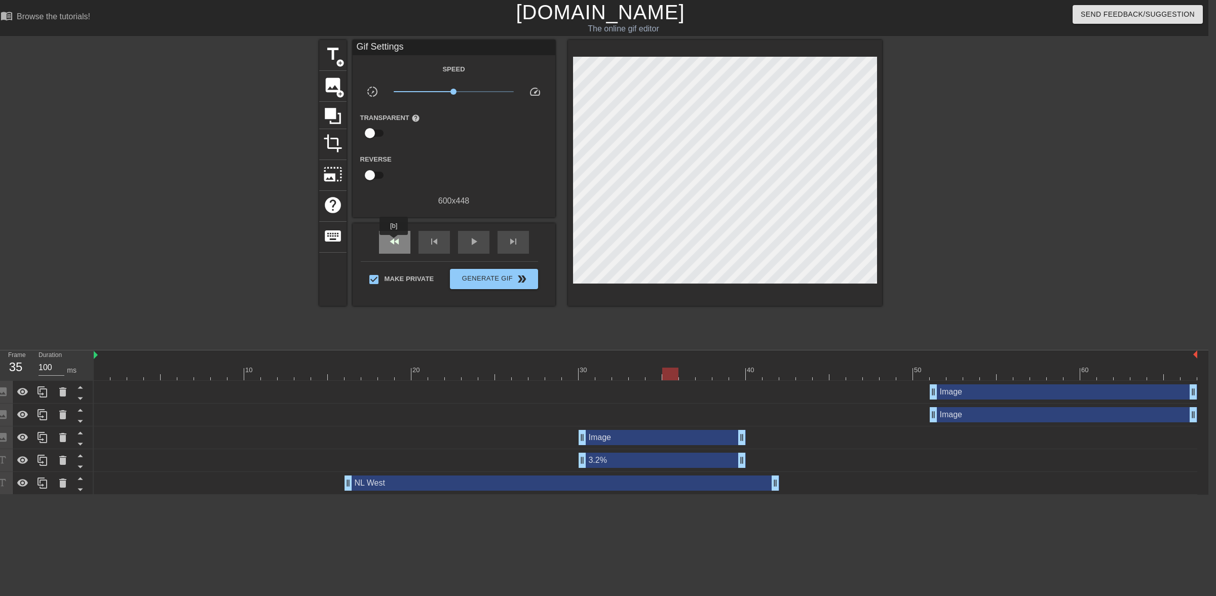
click at [394, 242] on span "fast_rewind" at bounding box center [395, 242] width 12 height 12
click at [469, 242] on span "play_arrow" at bounding box center [474, 242] width 12 height 12
click at [469, 244] on span "pause" at bounding box center [474, 242] width 12 height 12
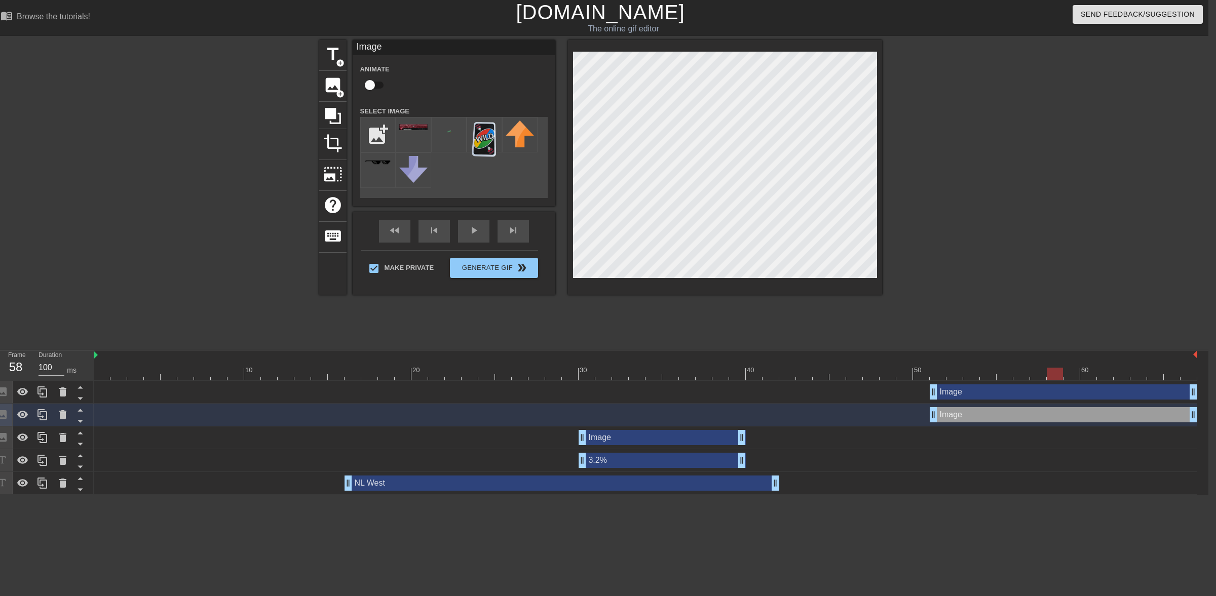
click at [616, 368] on div at bounding box center [646, 374] width 1104 height 13
click at [472, 231] on div "fast_rewind skip_previous play_arrow skip_next" at bounding box center [453, 231] width 165 height 38
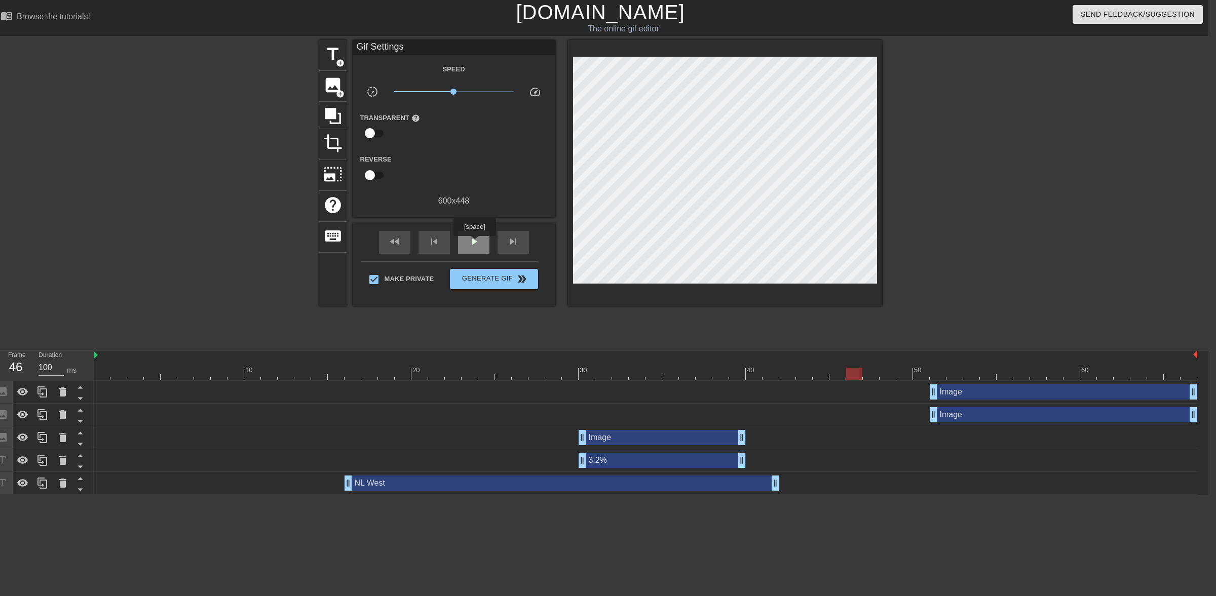
click at [474, 243] on span "play_arrow" at bounding box center [474, 242] width 12 height 12
click at [478, 246] on span "pause" at bounding box center [474, 242] width 12 height 12
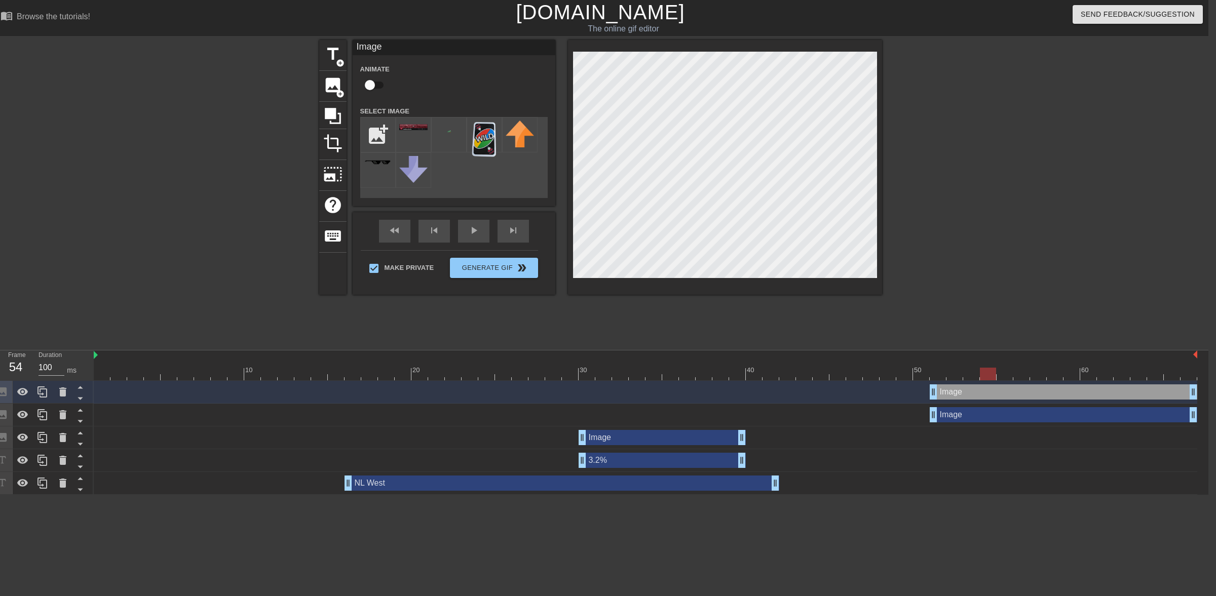
click at [515, 388] on div "Image drag_handle drag_handle" at bounding box center [646, 392] width 1104 height 15
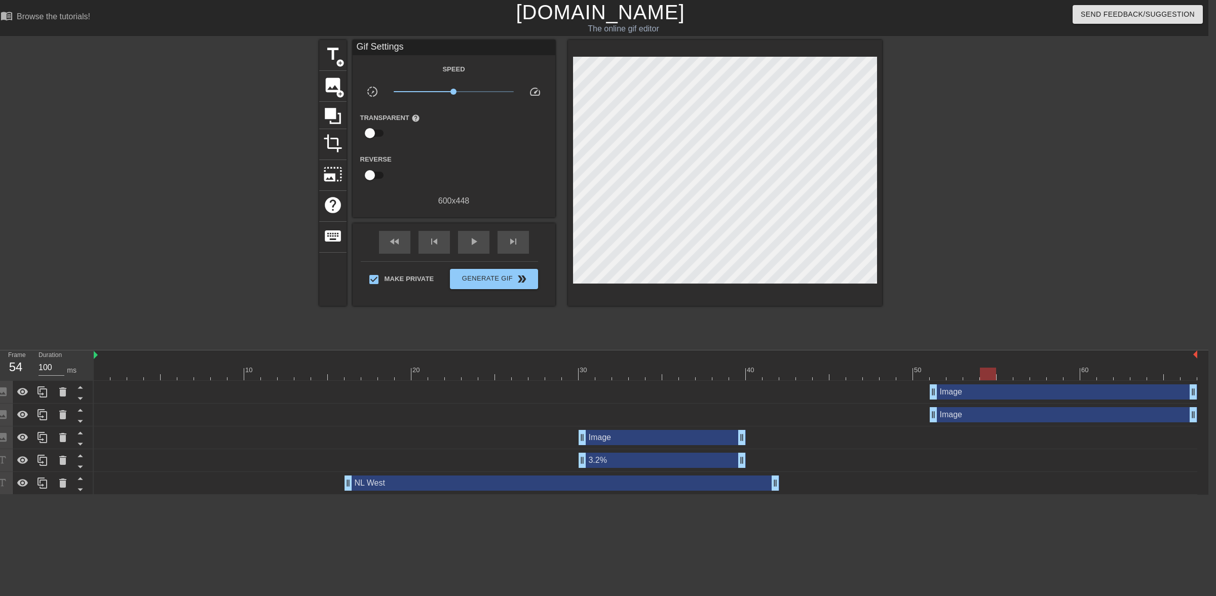
click at [511, 376] on div at bounding box center [646, 374] width 1104 height 13
click at [469, 244] on span "play_arrow" at bounding box center [474, 242] width 12 height 12
click at [475, 241] on span "pause" at bounding box center [474, 242] width 12 height 12
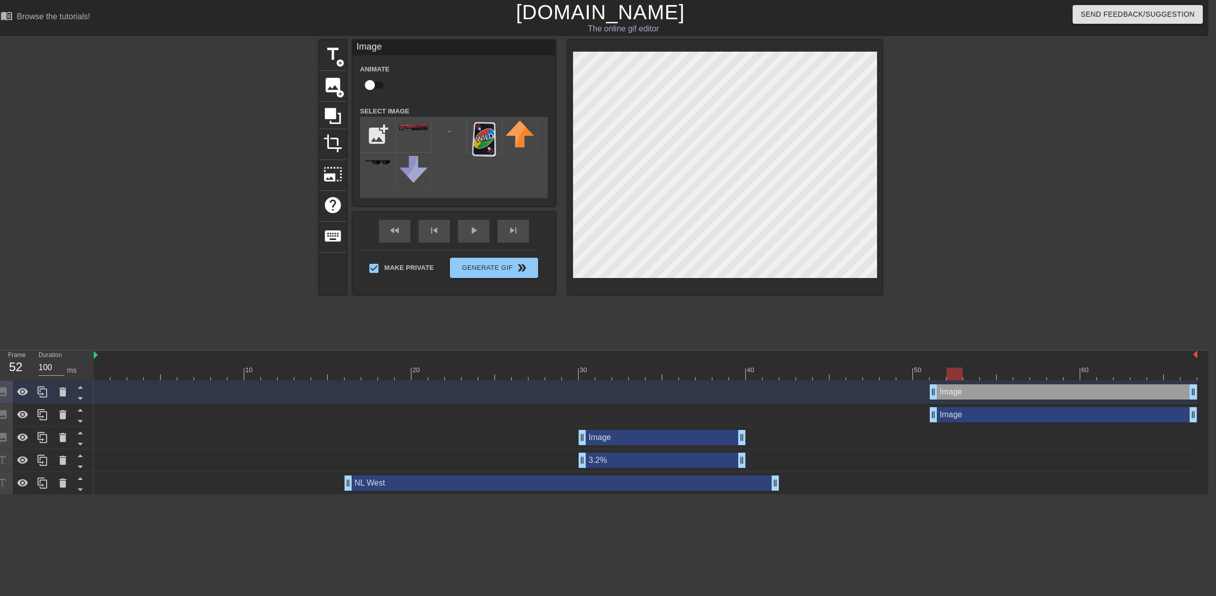
click at [383, 87] on input "checkbox" at bounding box center [370, 84] width 58 height 19
checkbox input "true"
click at [470, 235] on div "play_arrow" at bounding box center [473, 231] width 31 height 23
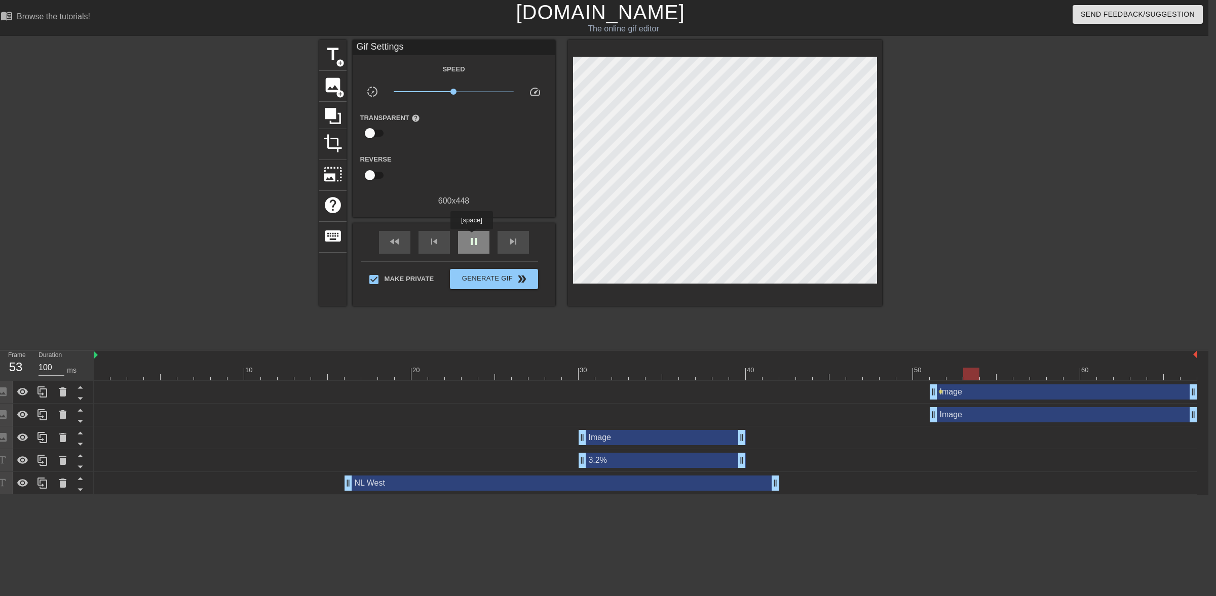
click at [471, 237] on span "pause" at bounding box center [474, 242] width 12 height 12
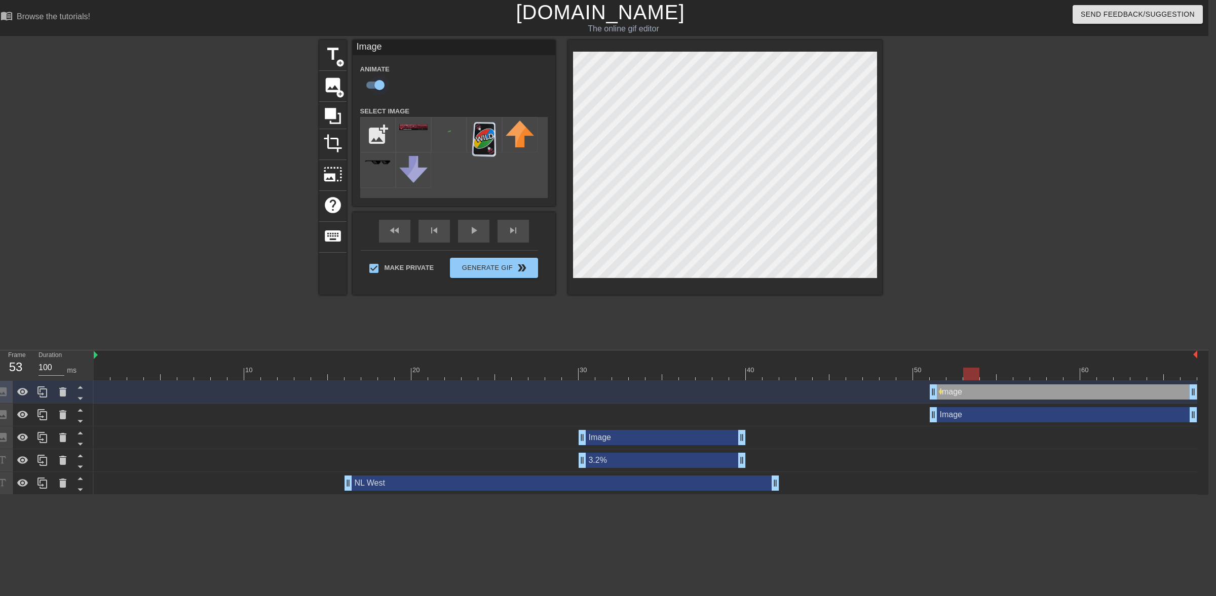
click at [371, 86] on input "checkbox" at bounding box center [380, 84] width 58 height 19
checkbox input "false"
click at [79, 188] on div "title add_circle image add_circle crop photo_size_select_large help keyboard Im…" at bounding box center [600, 192] width 1216 height 304
click at [166, 177] on div at bounding box center [231, 192] width 152 height 304
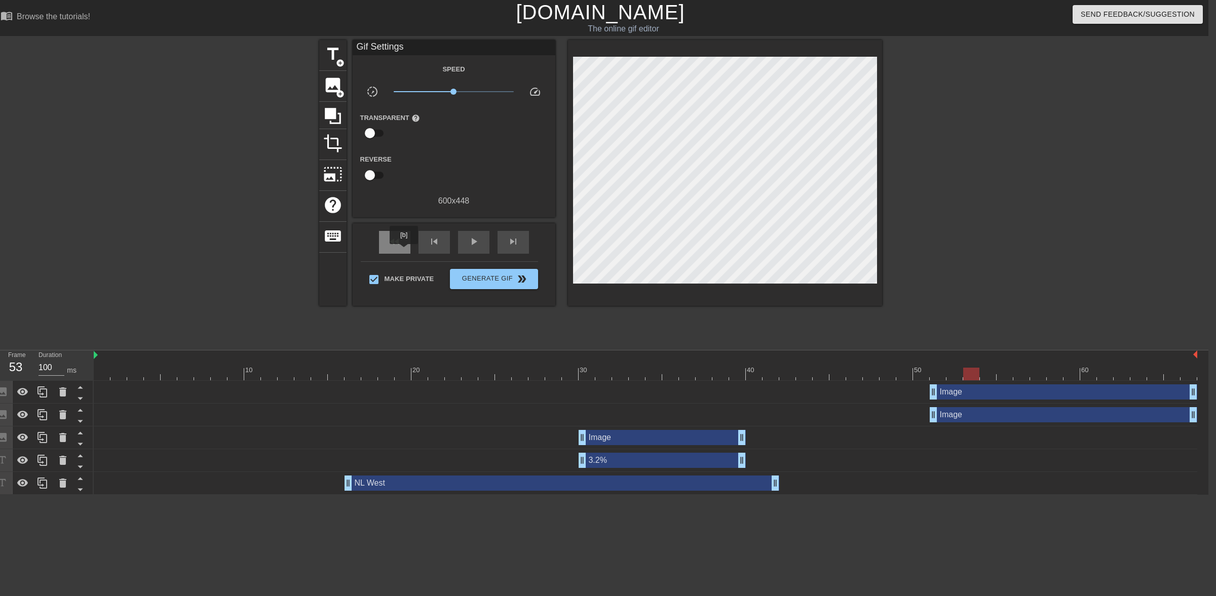
click at [403, 242] on div "fast_rewind" at bounding box center [394, 242] width 31 height 23
click at [475, 244] on span "play_arrow" at bounding box center [474, 242] width 12 height 12
click at [465, 246] on div "pause" at bounding box center [473, 242] width 31 height 23
click at [480, 280] on span "Generate Gif double_arrow" at bounding box center [494, 279] width 80 height 12
